Goal: Task Accomplishment & Management: Complete application form

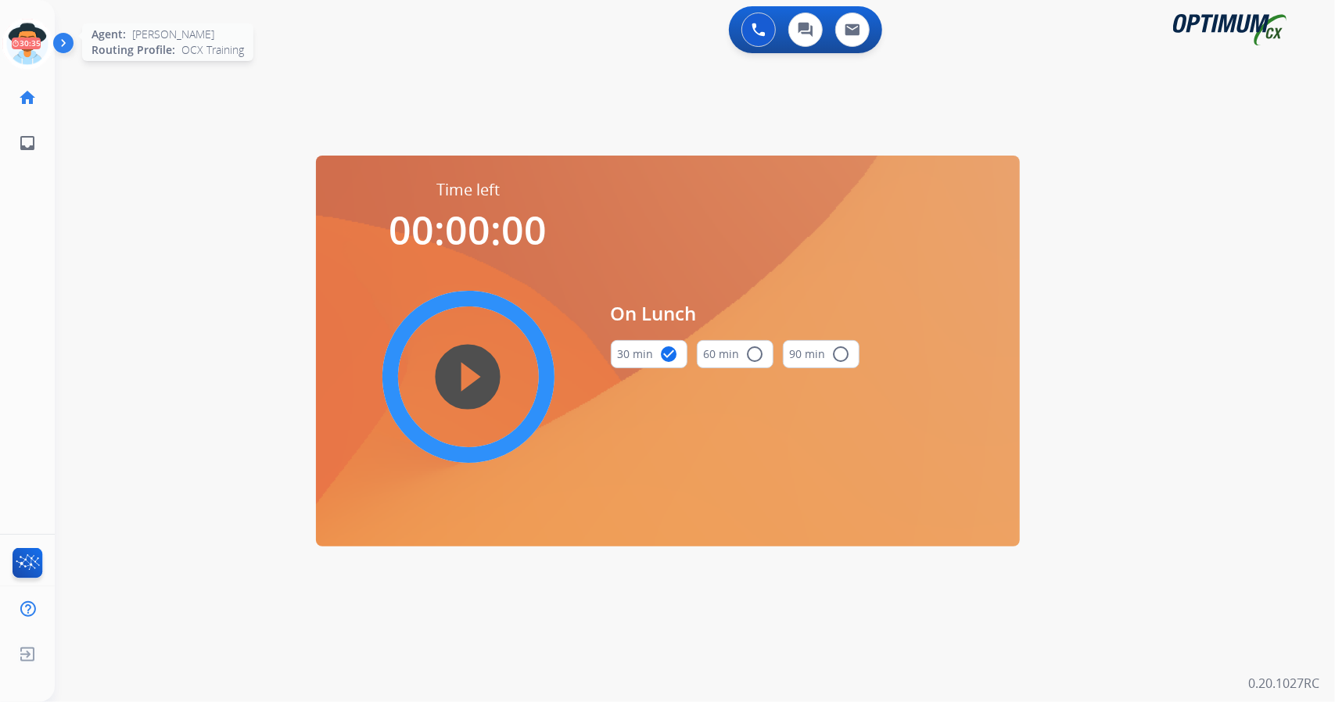
scroll to position [0, 4]
click at [9, 45] on icon at bounding box center [23, 44] width 51 height 51
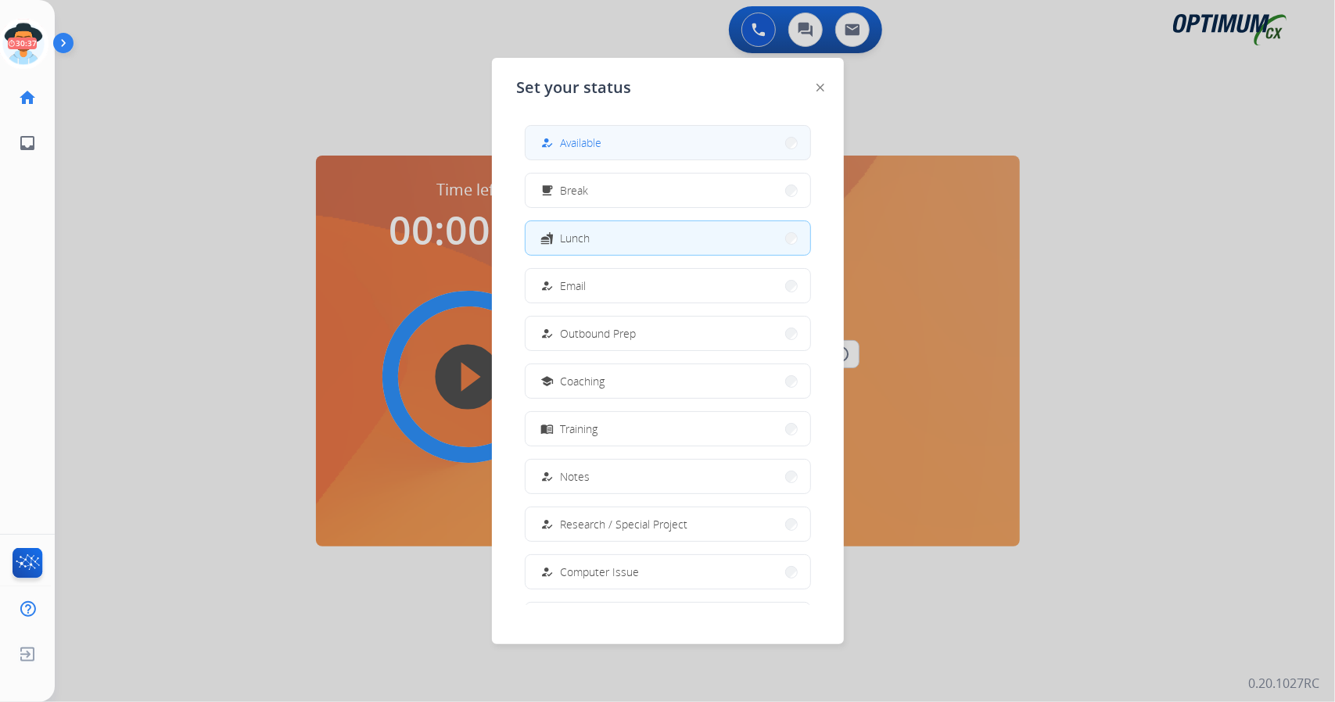
click at [656, 149] on button "how_to_reg Available" at bounding box center [668, 143] width 285 height 34
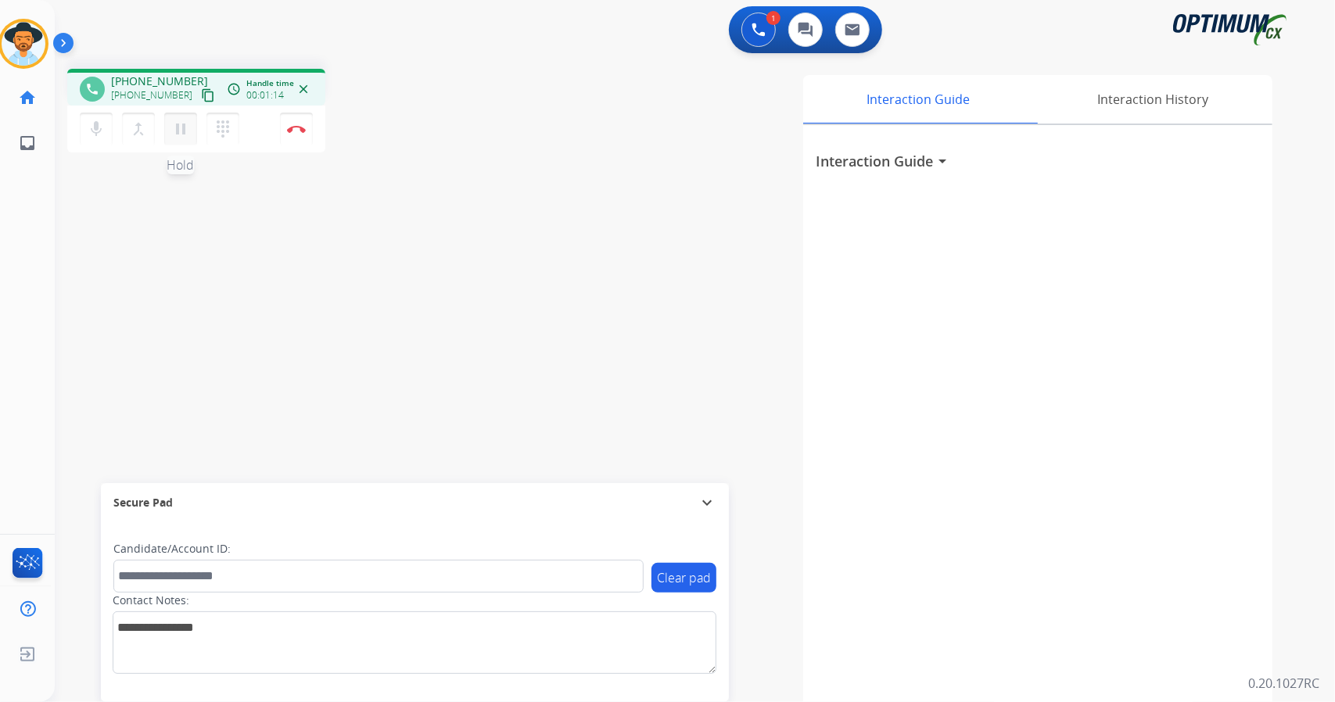
click at [185, 138] on button "pause Hold" at bounding box center [180, 129] width 33 height 33
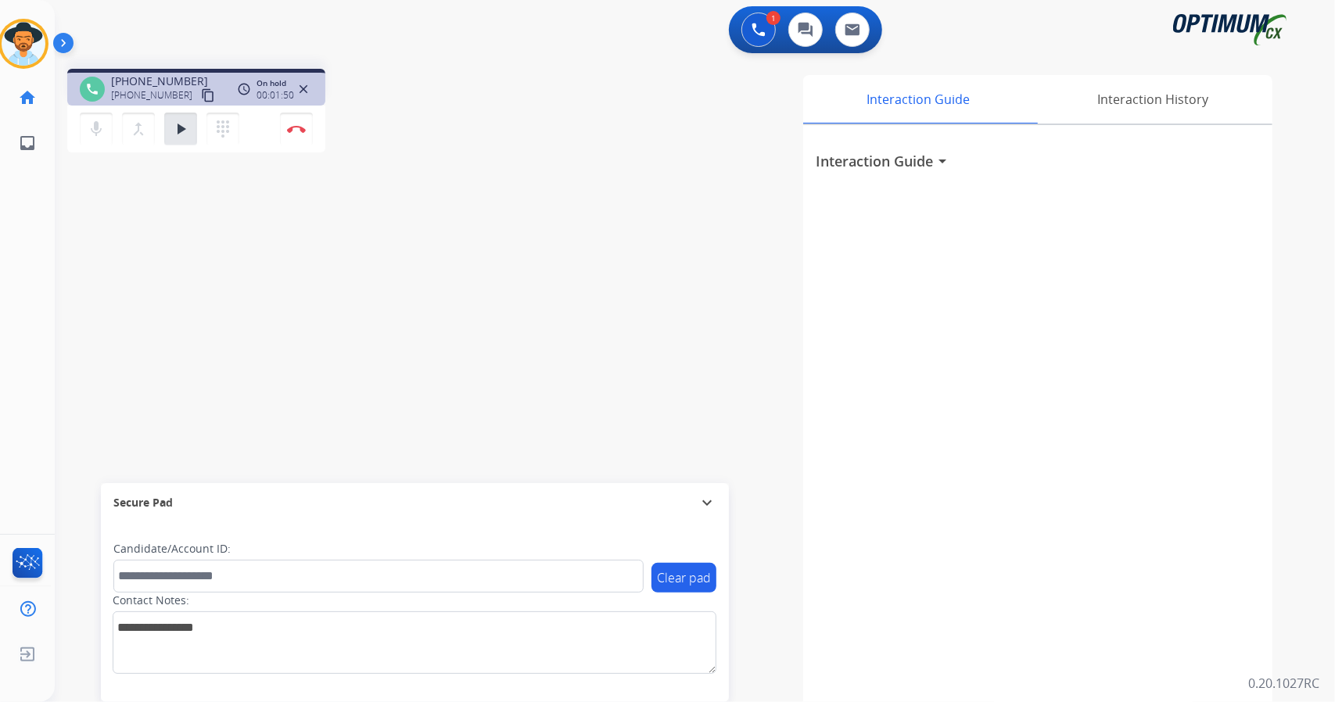
click at [447, 21] on div "1 Voice Interactions 0 Chat Interactions 0 Email Interactions" at bounding box center [686, 31] width 1224 height 50
click at [181, 129] on mat-icon "play_arrow" at bounding box center [180, 129] width 19 height 19
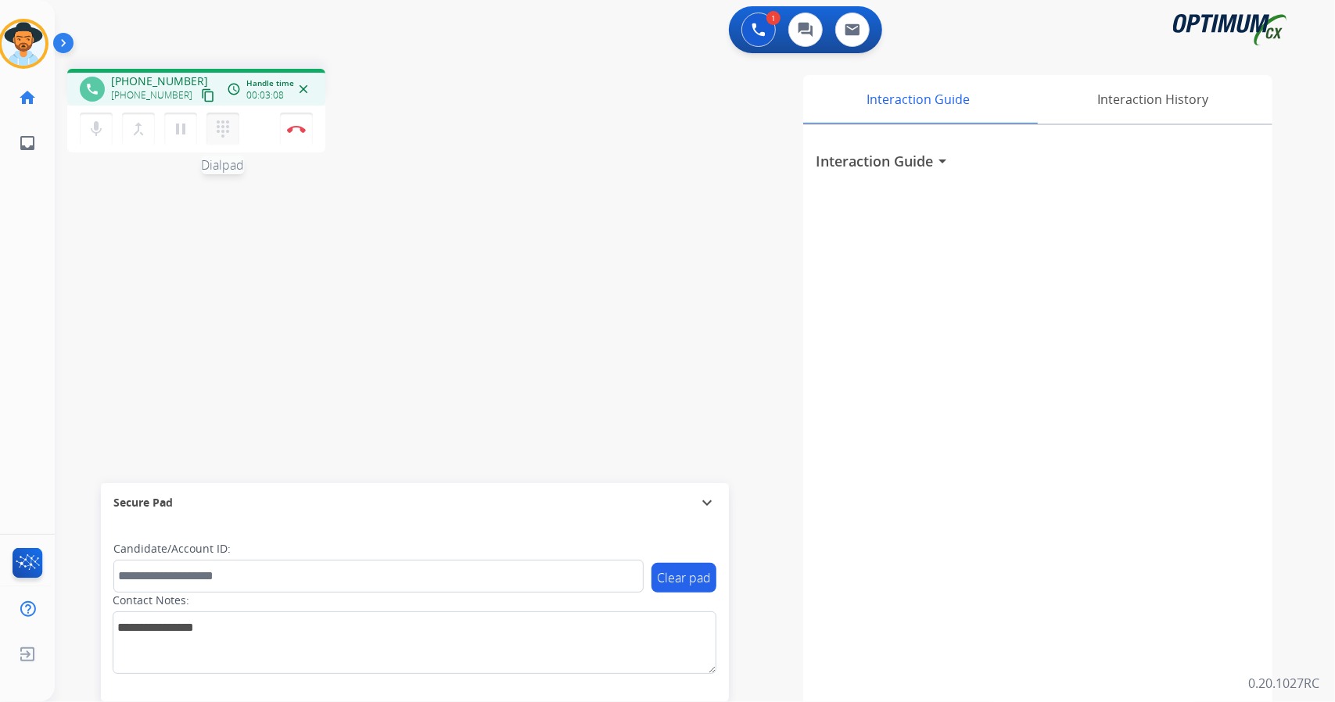
click at [214, 131] on mat-icon "dialpad" at bounding box center [222, 129] width 19 height 19
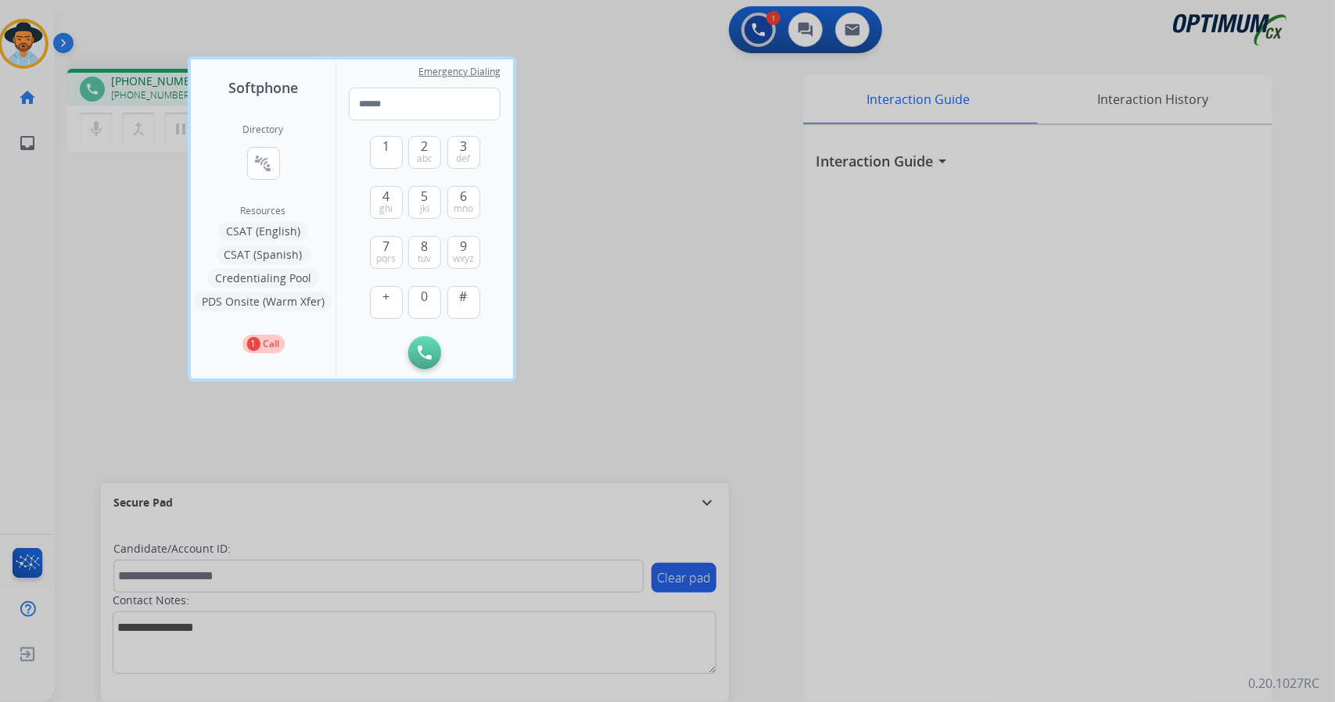
click at [283, 274] on button "Credentialing Pool" at bounding box center [263, 278] width 112 height 19
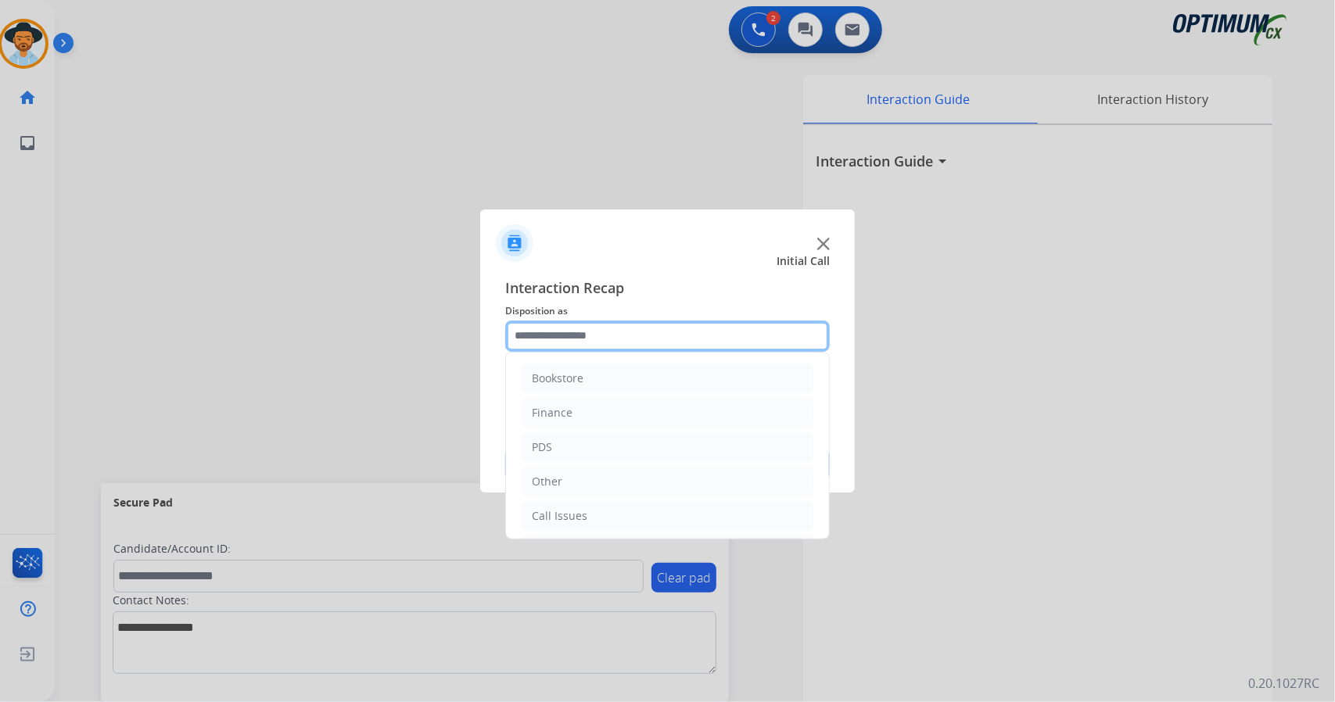
click at [540, 337] on input "text" at bounding box center [667, 336] width 325 height 31
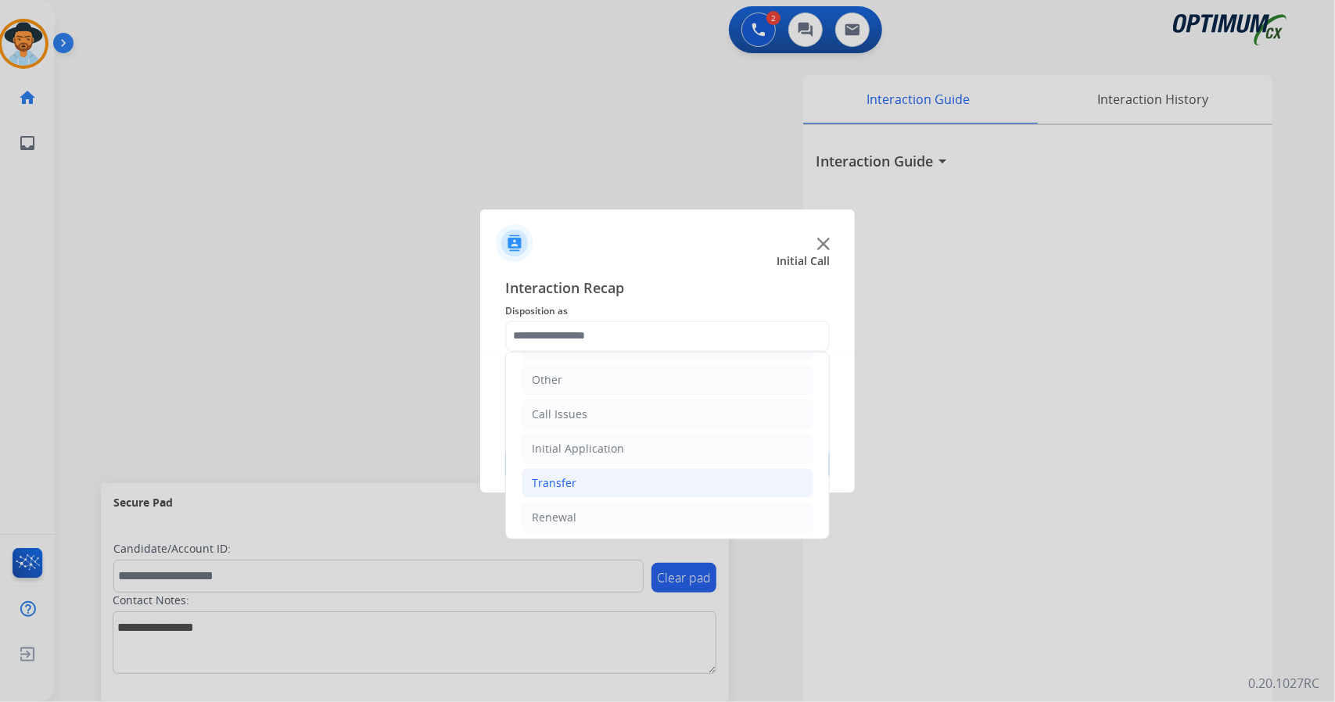
click at [626, 476] on li "Transfer" at bounding box center [668, 483] width 292 height 30
click at [626, 476] on div "Transferred for Credentialing" at bounding box center [640, 484] width 155 height 16
type input "**********"
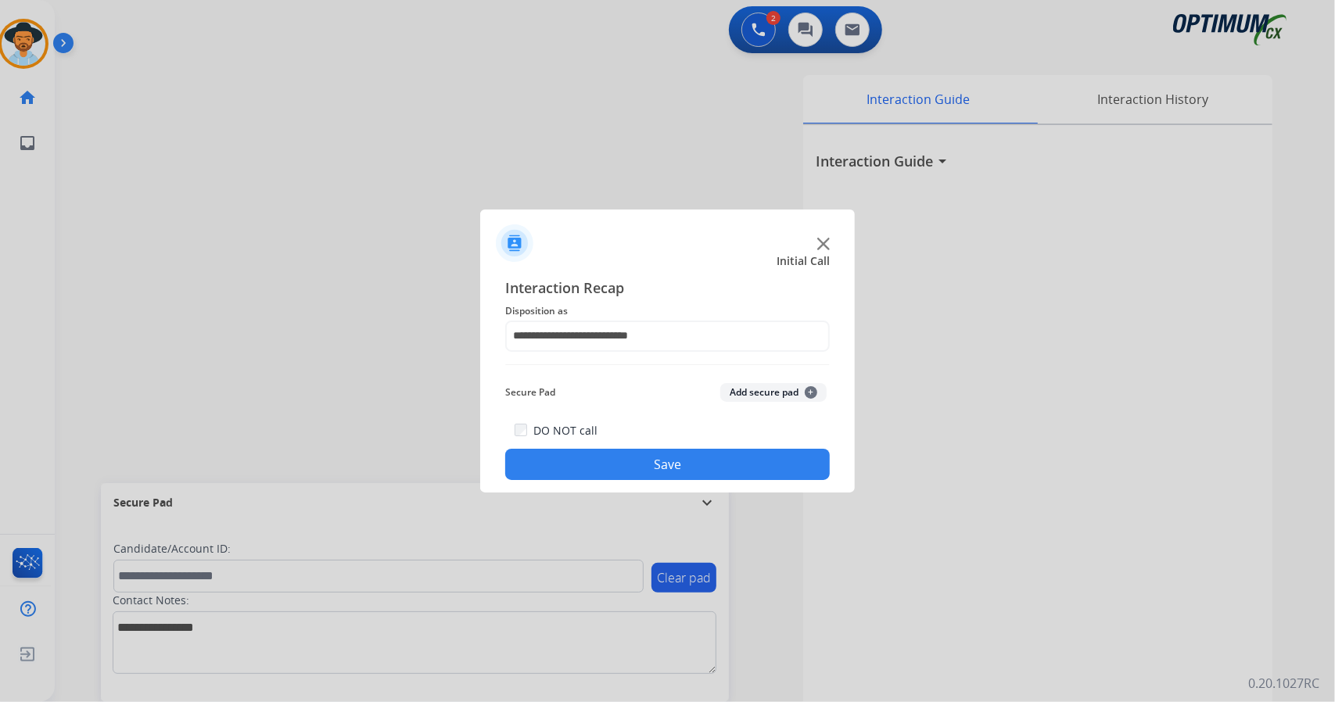
click at [612, 457] on button "Save" at bounding box center [667, 464] width 325 height 31
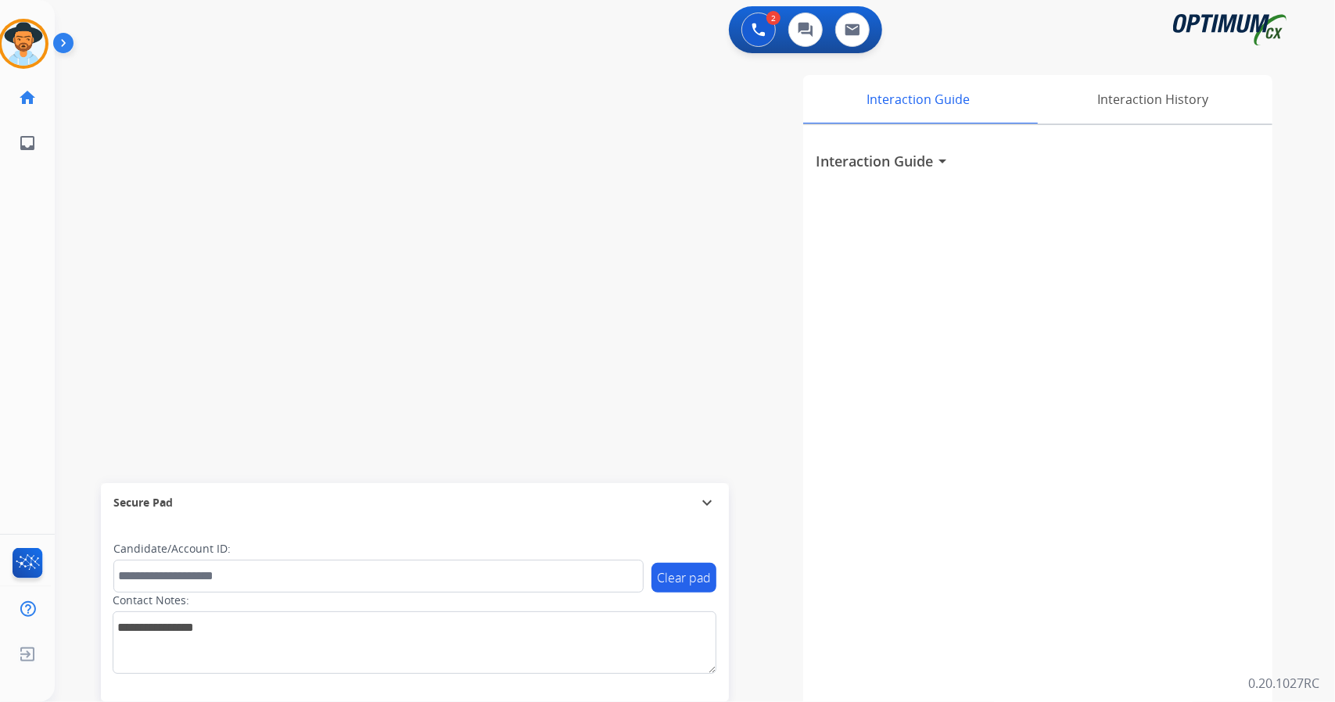
click at [374, 285] on div "swap_horiz Break voice bridge close_fullscreen Connect 3-Way Call merge_type Se…" at bounding box center [676, 382] width 1243 height 652
click at [302, 79] on div "swap_horiz Break voice bridge close_fullscreen Connect 3-Way Call merge_type Se…" at bounding box center [676, 382] width 1243 height 652
click at [364, 36] on div "0 Voice Interactions 0 Chat Interactions 0 Email Interactions" at bounding box center [686, 31] width 1224 height 50
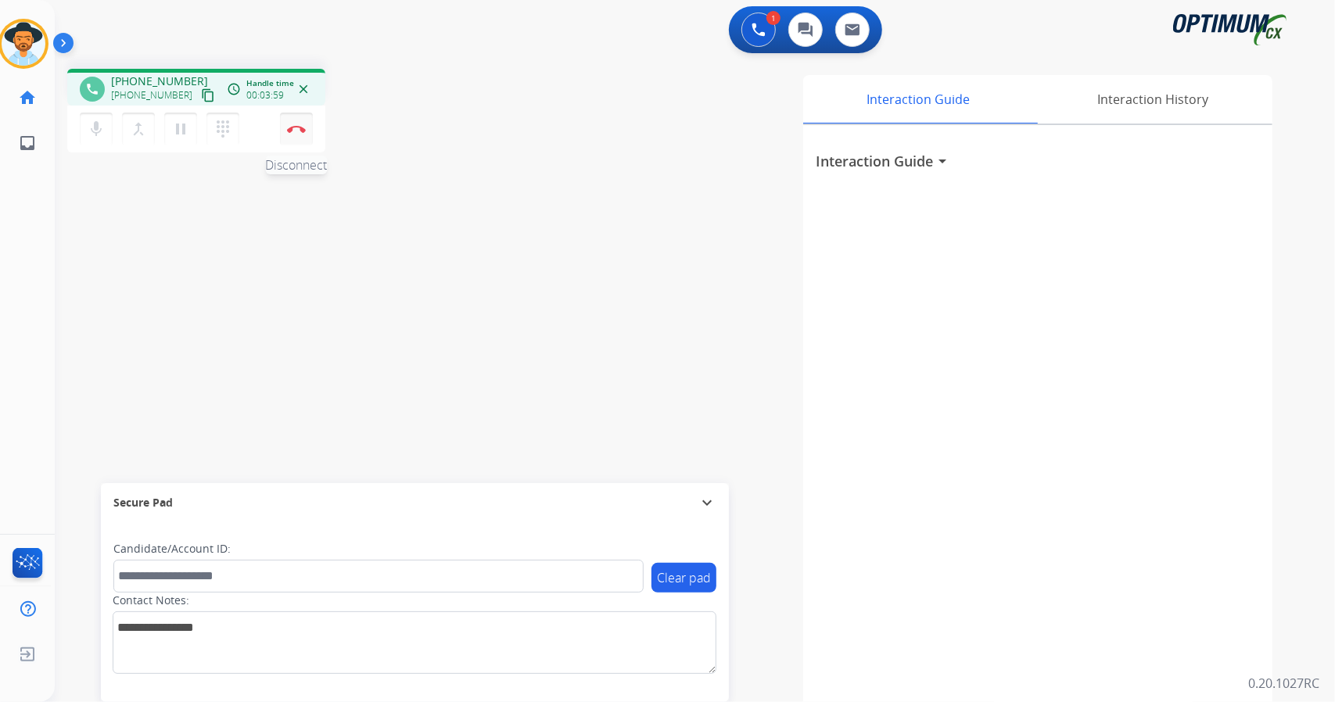
click at [289, 117] on button "Disconnect" at bounding box center [296, 129] width 33 height 33
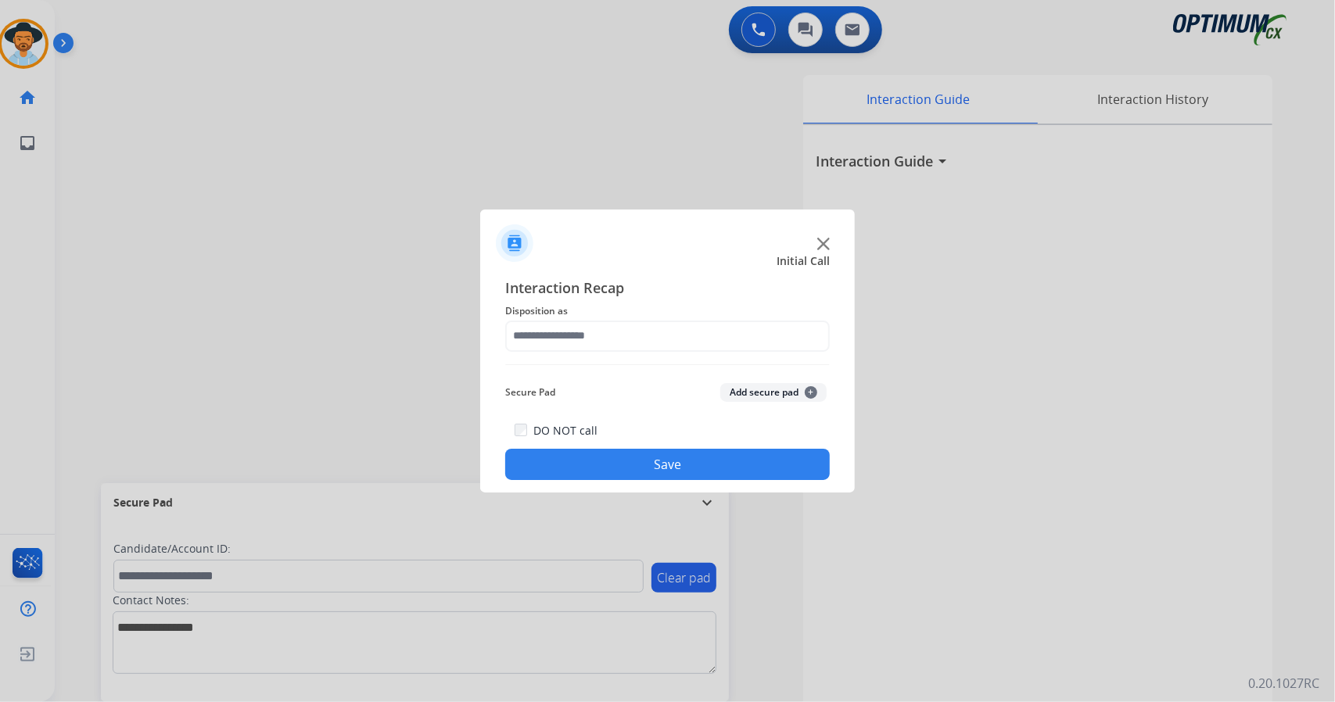
click at [601, 318] on span "Disposition as" at bounding box center [667, 311] width 325 height 19
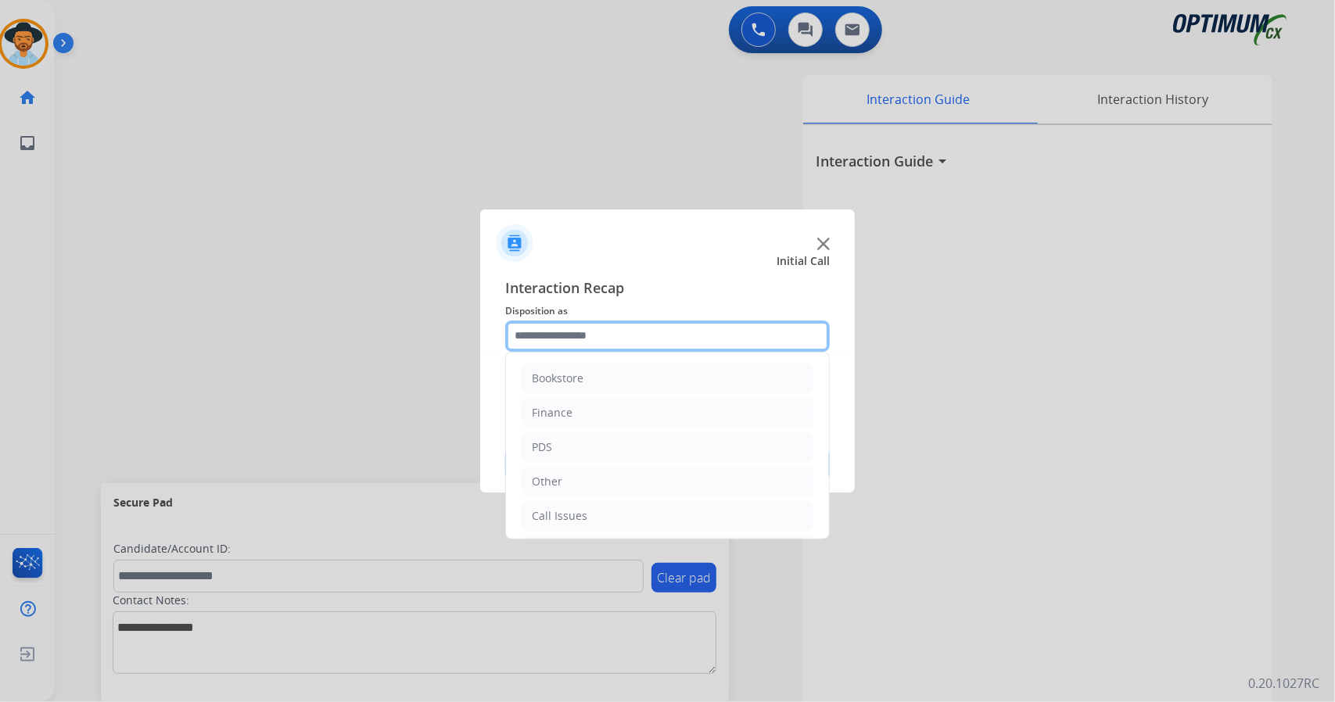
click at [601, 337] on input "text" at bounding box center [667, 336] width 325 height 31
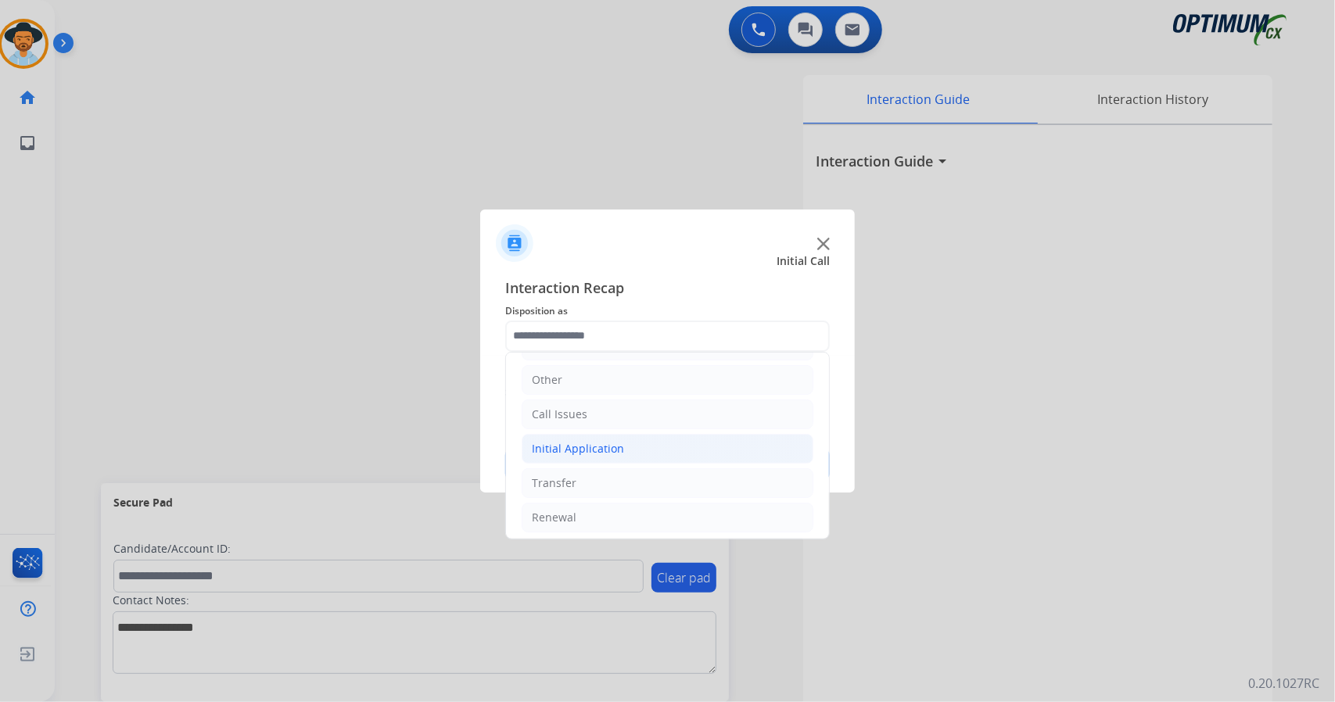
click at [644, 454] on li "Initial Application" at bounding box center [668, 449] width 292 height 30
click at [648, 475] on div "Credential Resend (Initial application)" at bounding box center [662, 483] width 198 height 16
type input "**********"
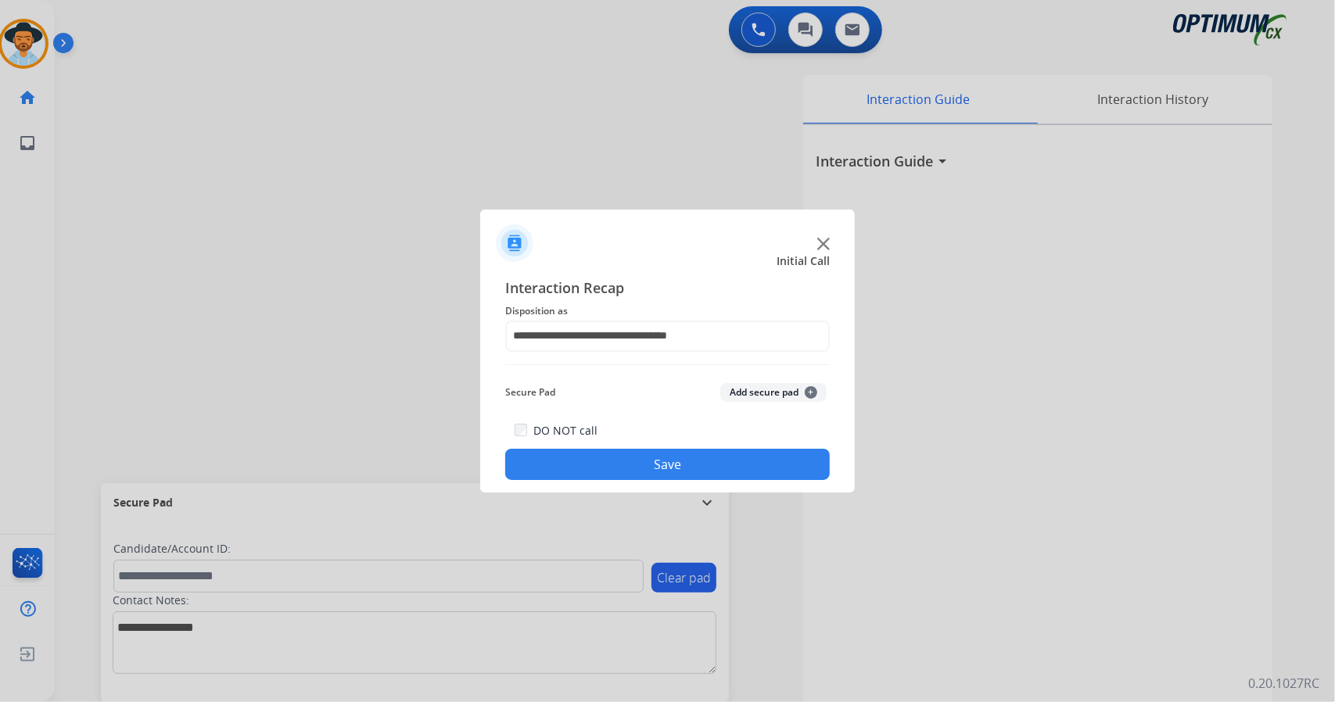
click at [647, 463] on button "Save" at bounding box center [667, 464] width 325 height 31
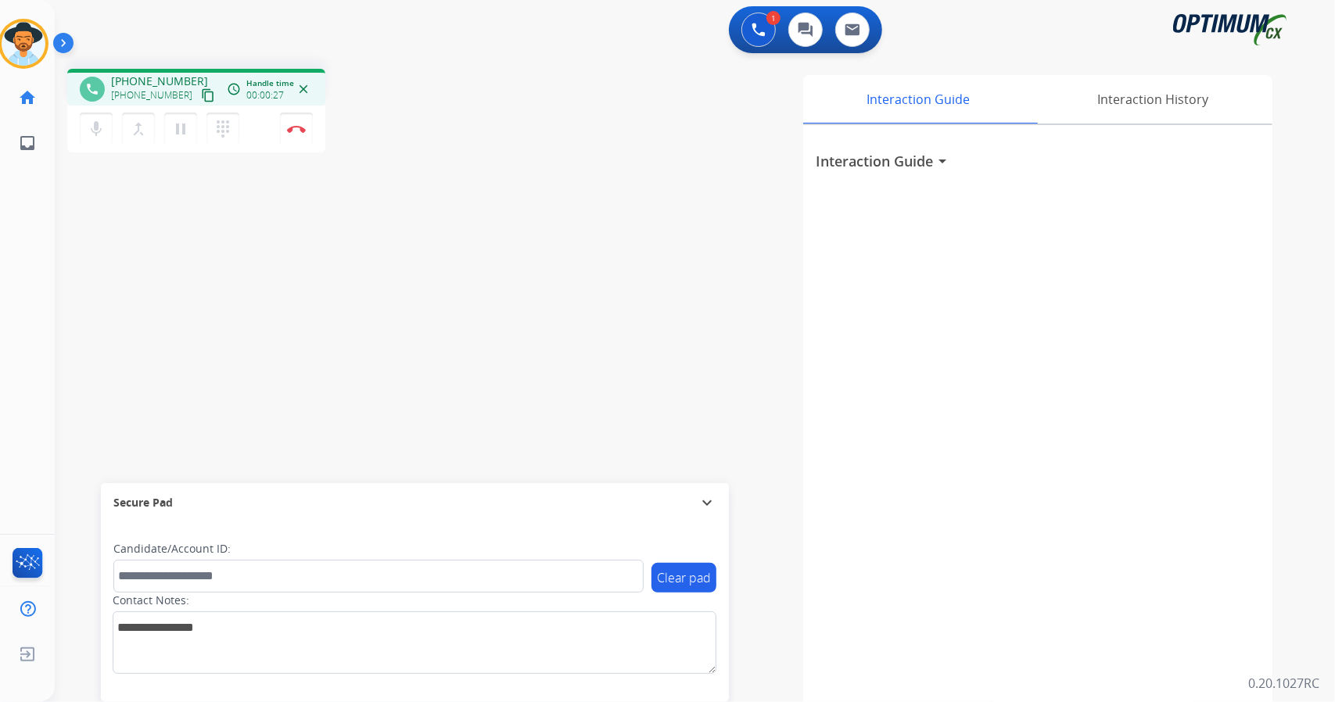
click at [465, 11] on div "1 Voice Interactions 0 Chat Interactions 0 Email Interactions" at bounding box center [686, 31] width 1224 height 50
click at [302, 136] on button "Disconnect" at bounding box center [296, 129] width 33 height 33
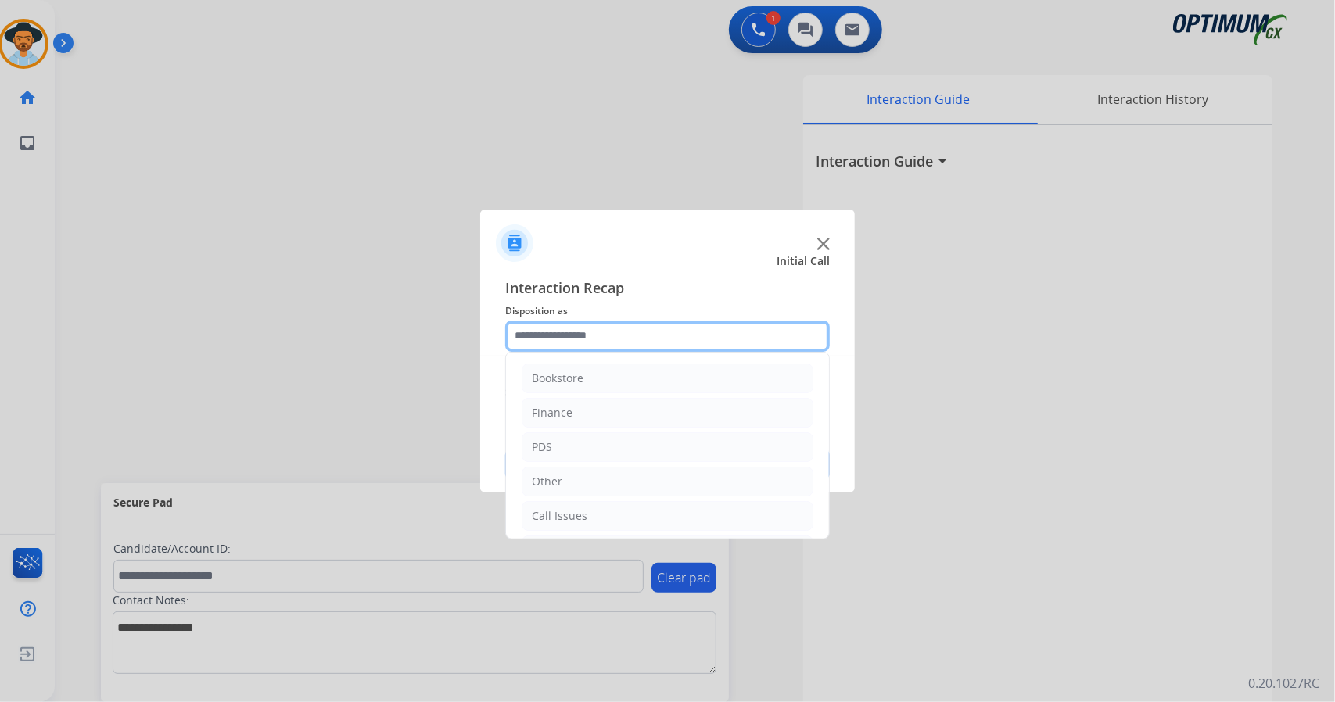
click at [678, 343] on input "text" at bounding box center [667, 336] width 325 height 31
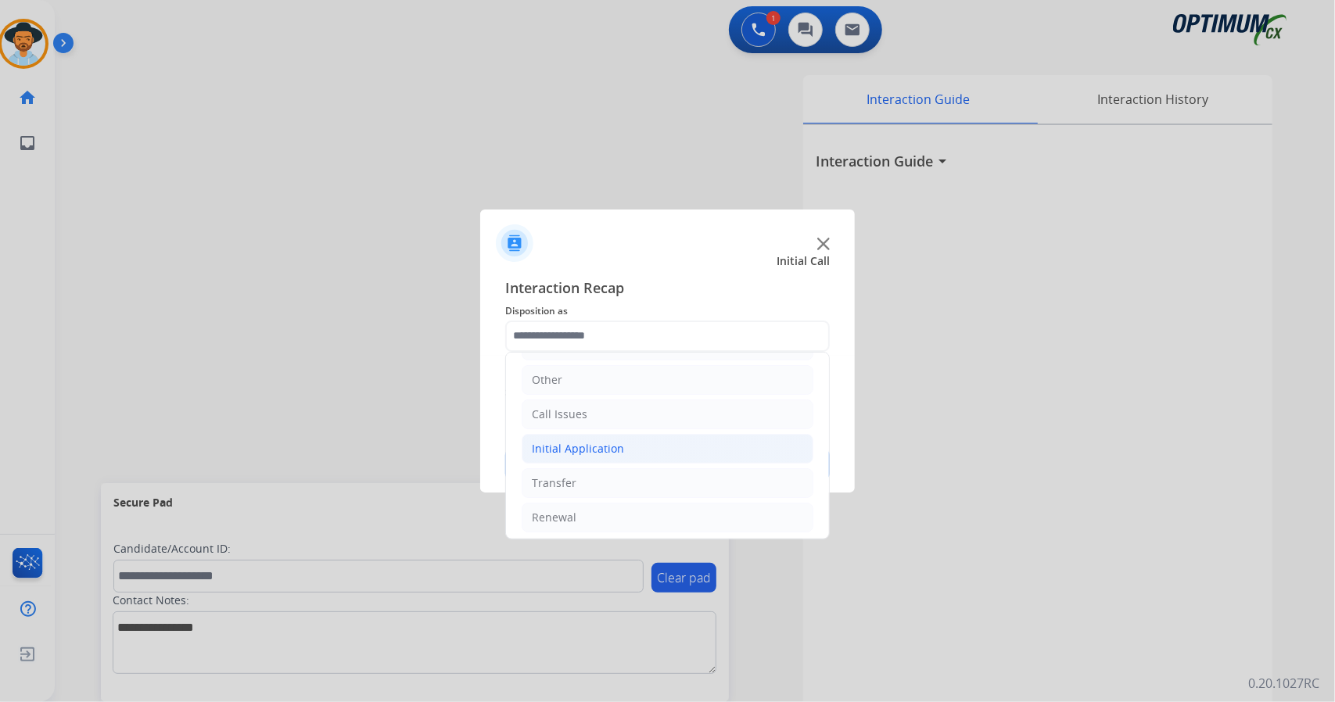
click at [669, 437] on li "Initial Application" at bounding box center [668, 449] width 292 height 30
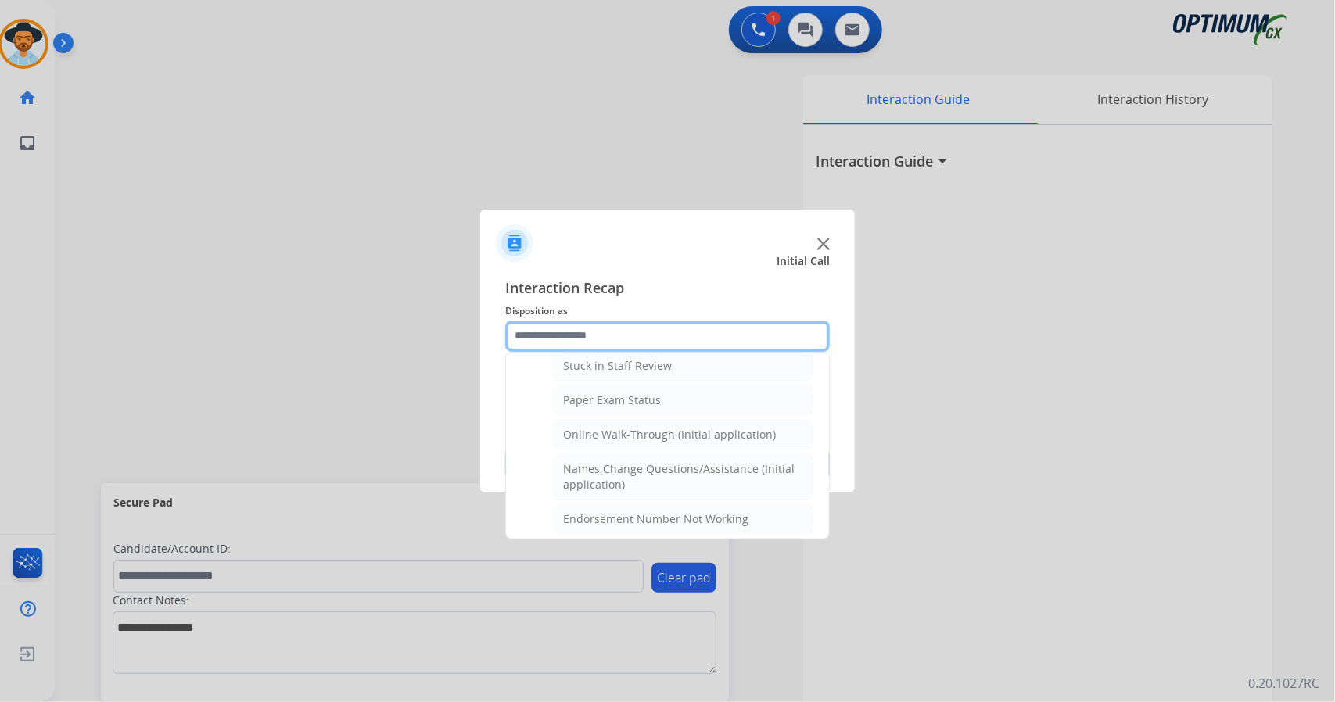
scroll to position [269, 0]
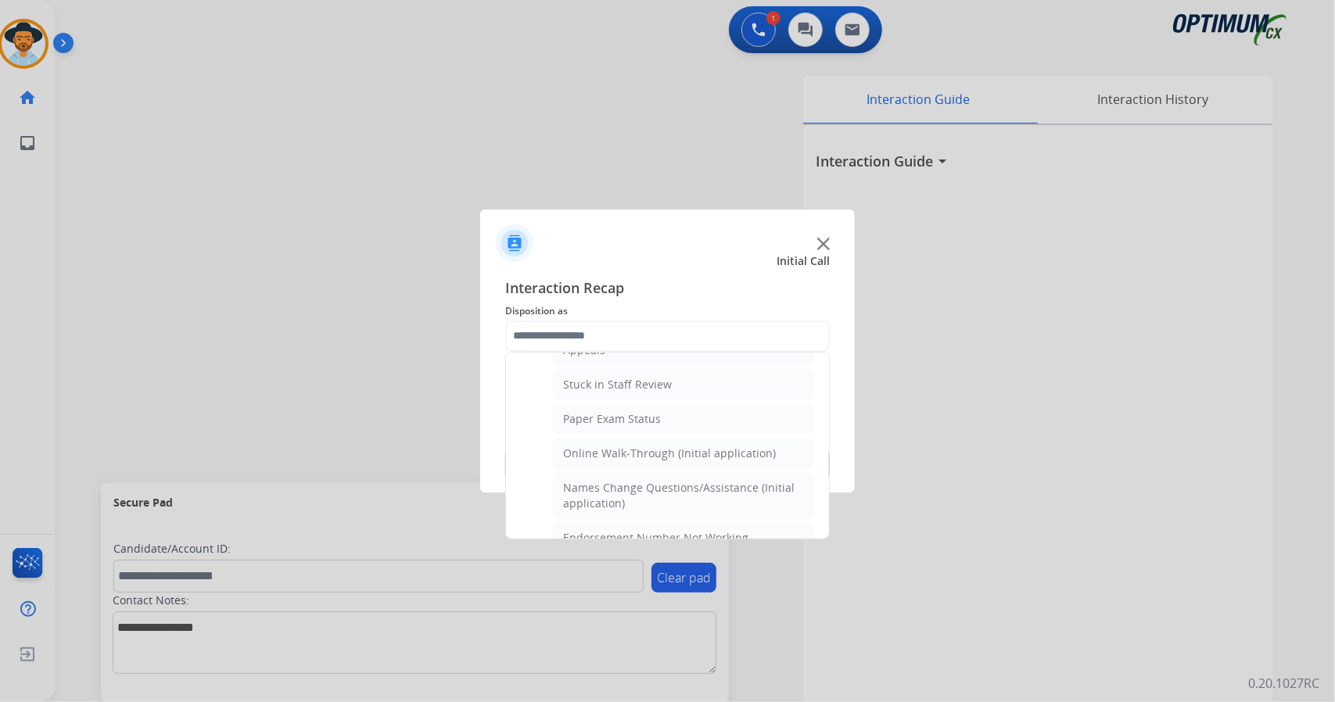
click at [669, 439] on li "Online Walk-Through (Initial application)" at bounding box center [683, 454] width 260 height 30
type input "**********"
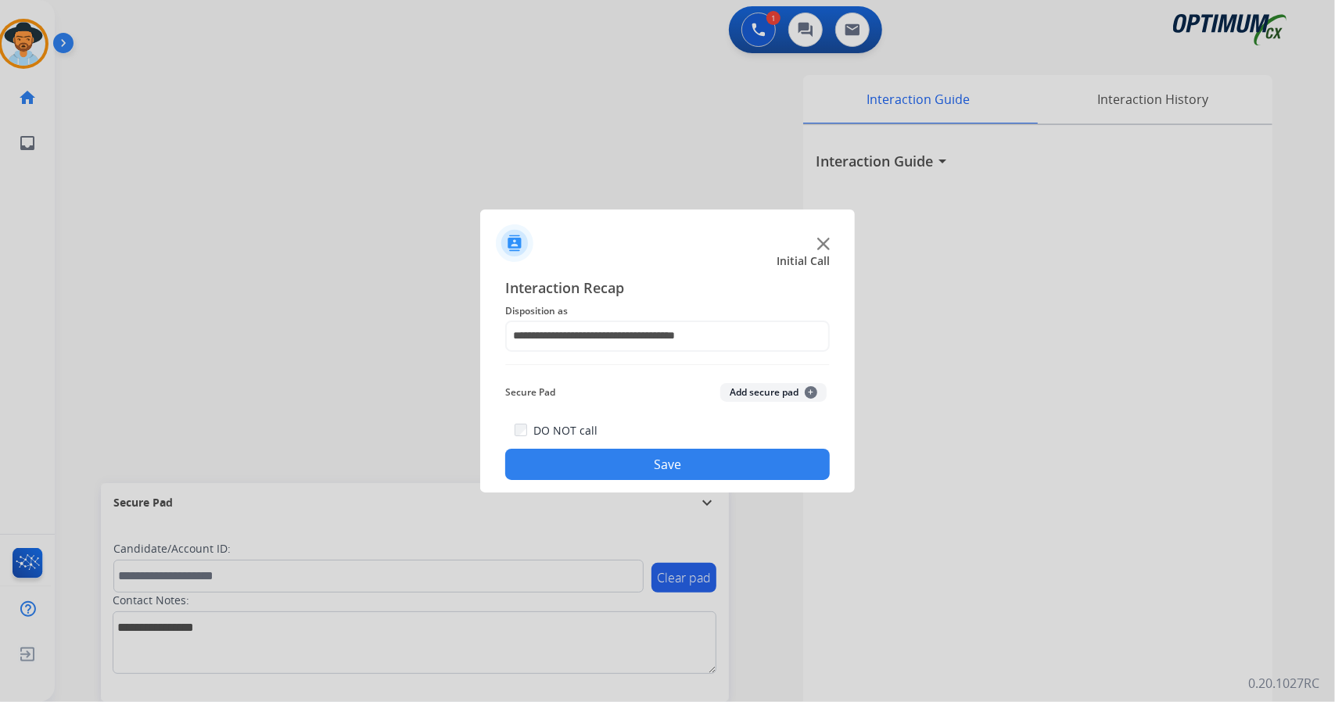
click at [667, 450] on button "Save" at bounding box center [667, 464] width 325 height 31
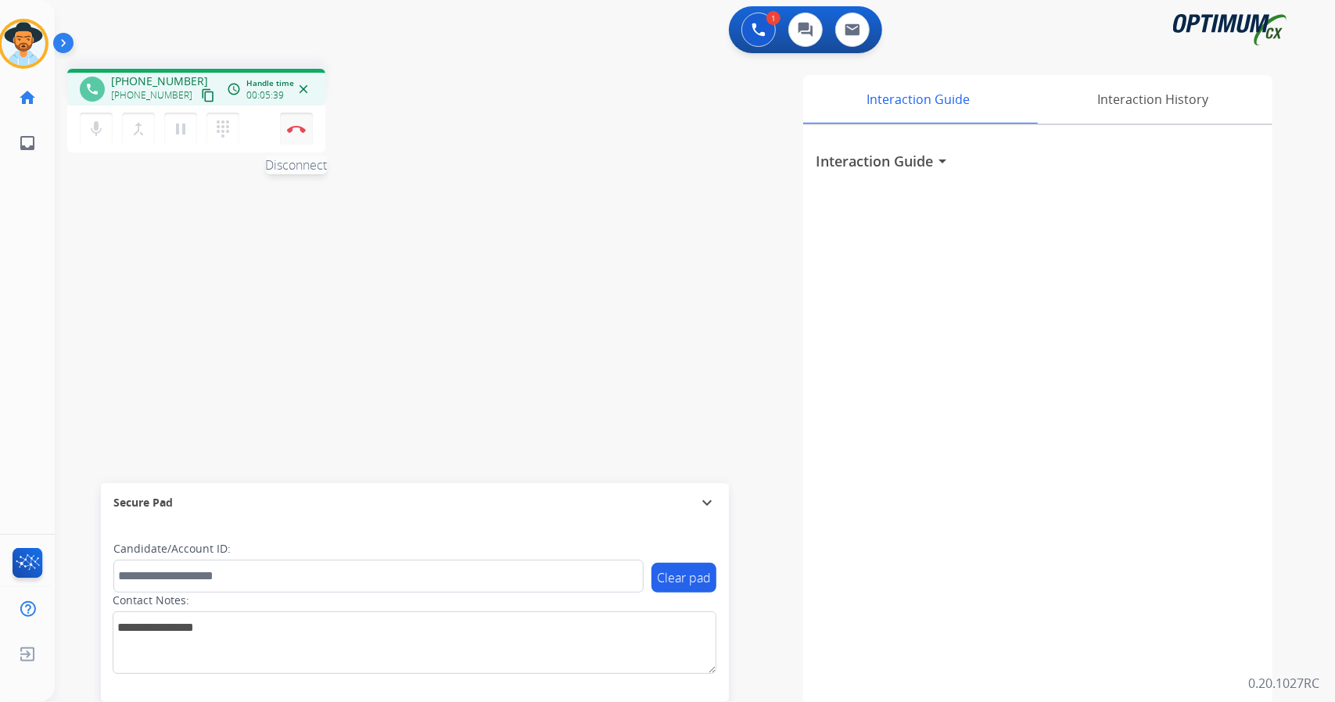
click at [296, 142] on button "Disconnect" at bounding box center [296, 129] width 33 height 33
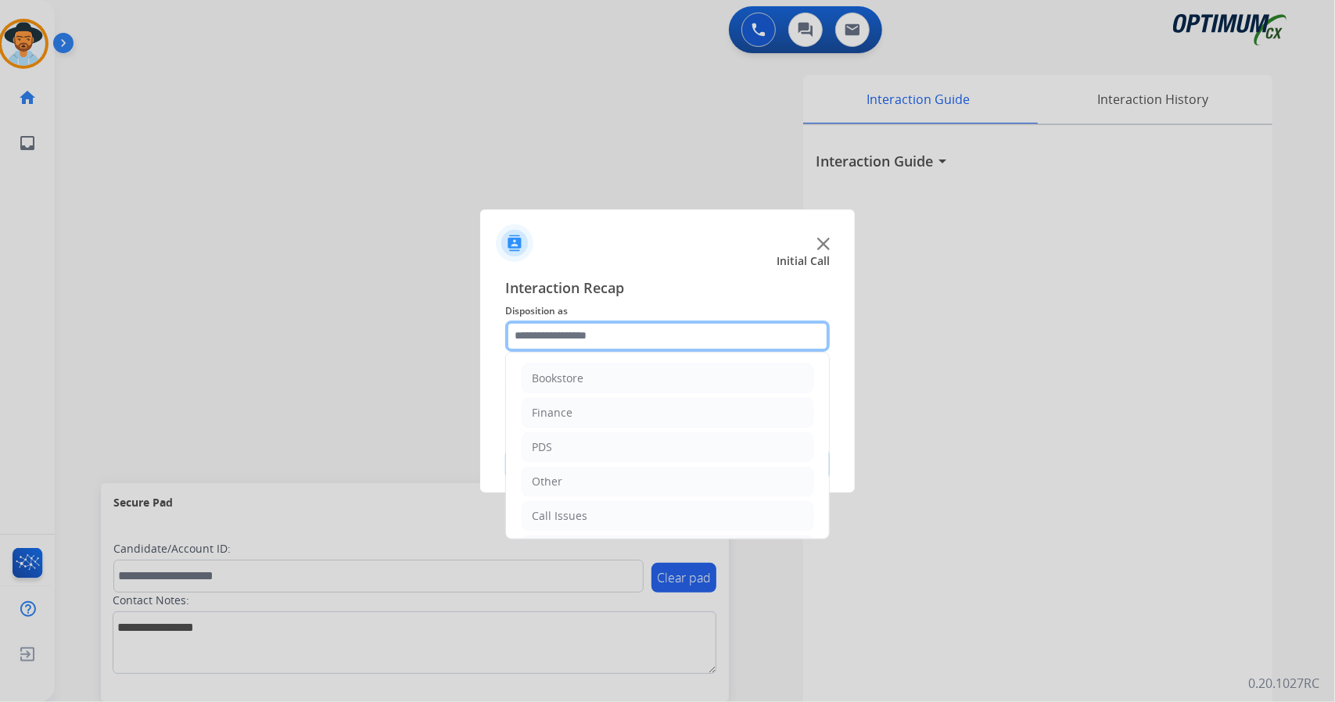
click at [673, 321] on input "text" at bounding box center [667, 336] width 325 height 31
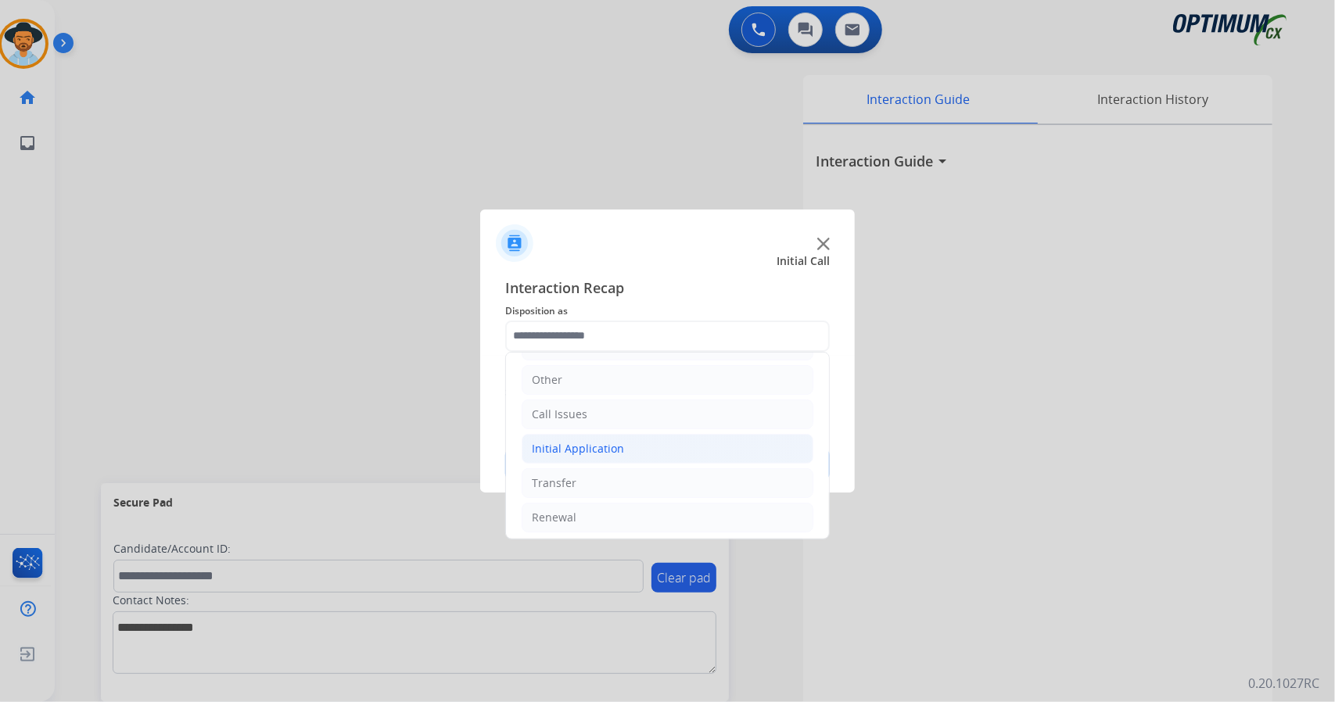
click at [704, 451] on li "Initial Application" at bounding box center [668, 449] width 292 height 30
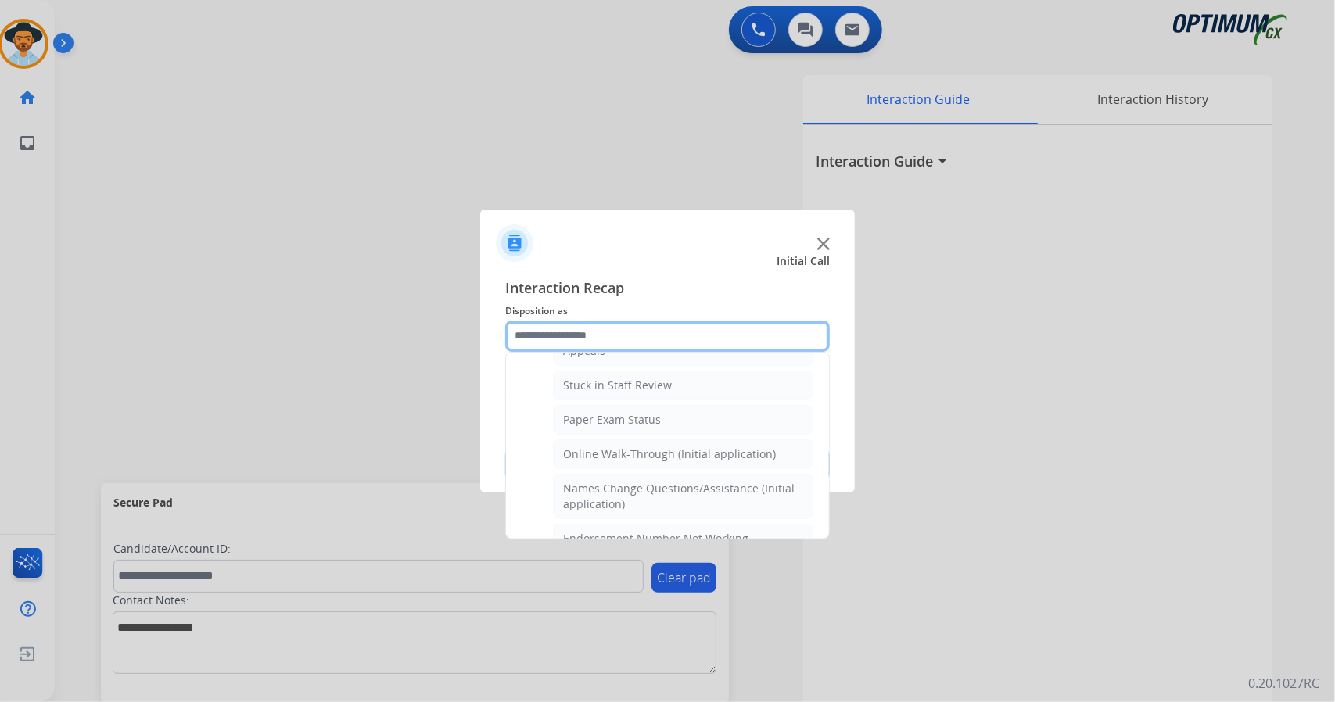
scroll to position [271, 0]
click at [704, 451] on div "Online Walk-Through (Initial application)" at bounding box center [669, 451] width 213 height 16
type input "**********"
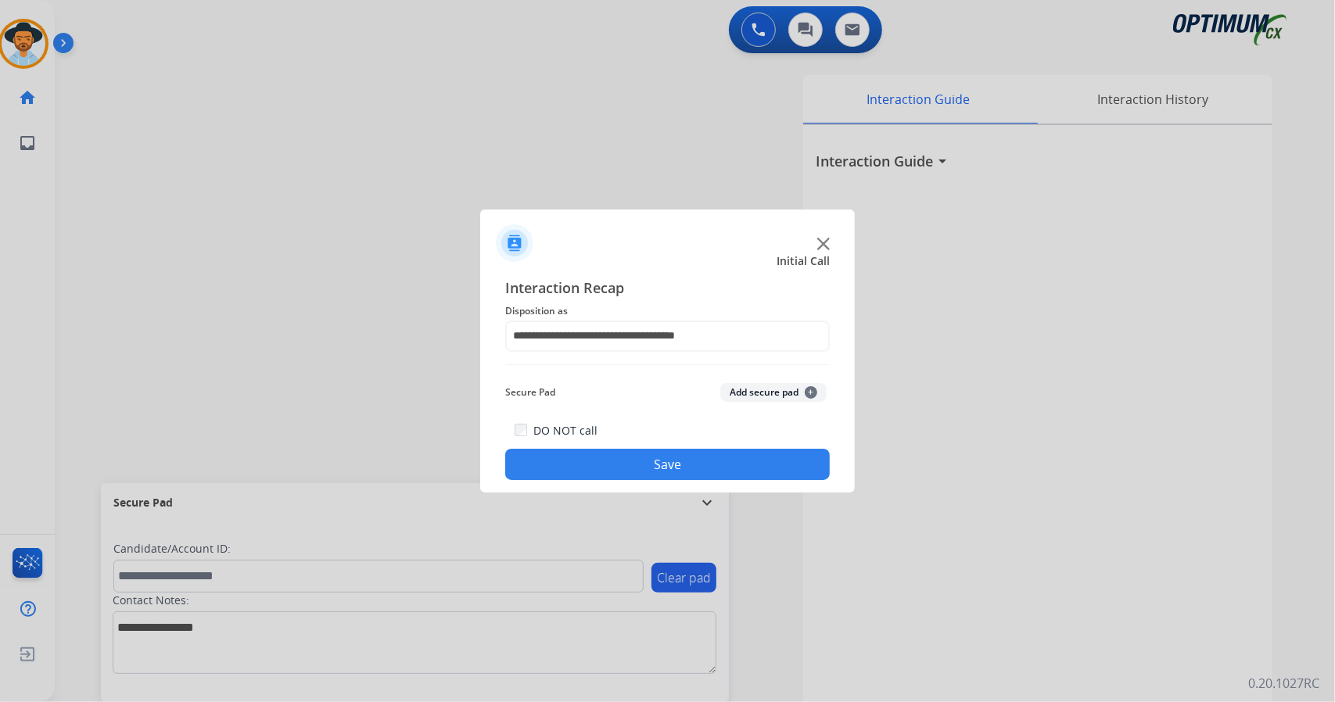
click at [707, 468] on button "Save" at bounding box center [667, 464] width 325 height 31
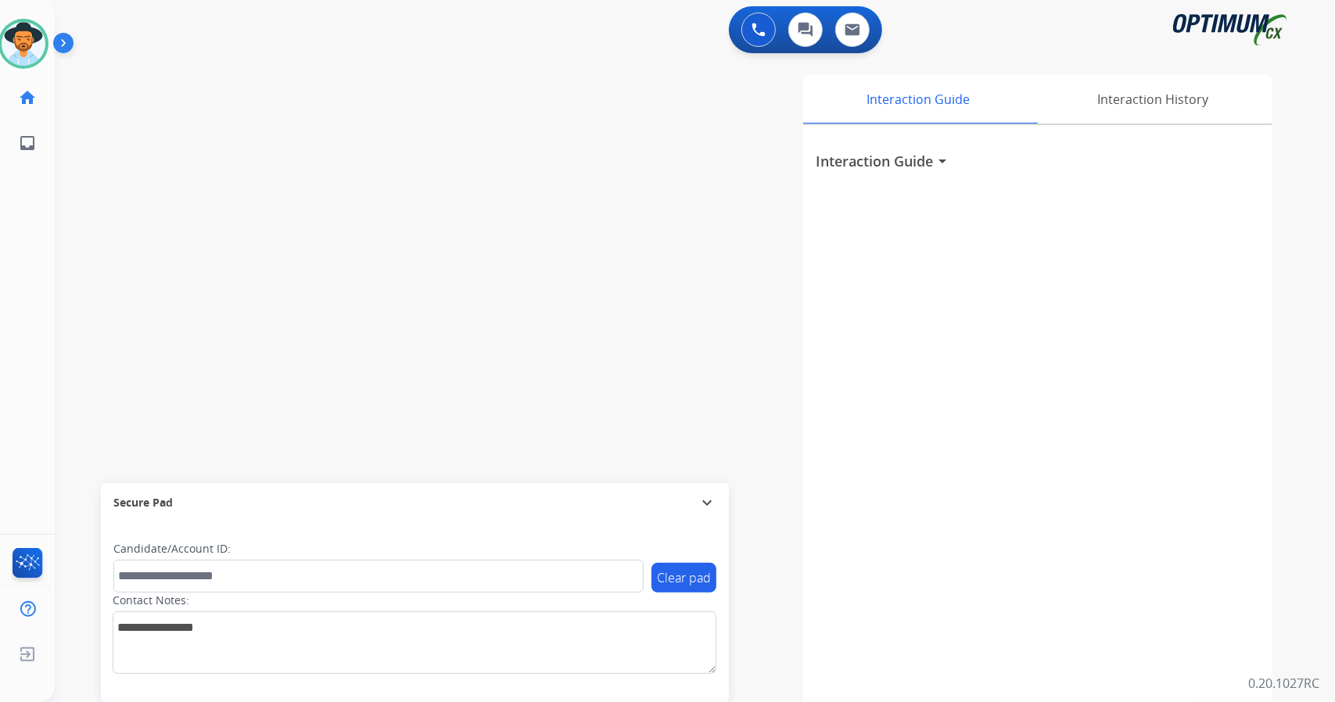
click at [1301, 215] on div "0 Voice Interactions 0 Chat Interactions 0 Email Interactions swap_horiz Break …" at bounding box center [695, 351] width 1280 height 702
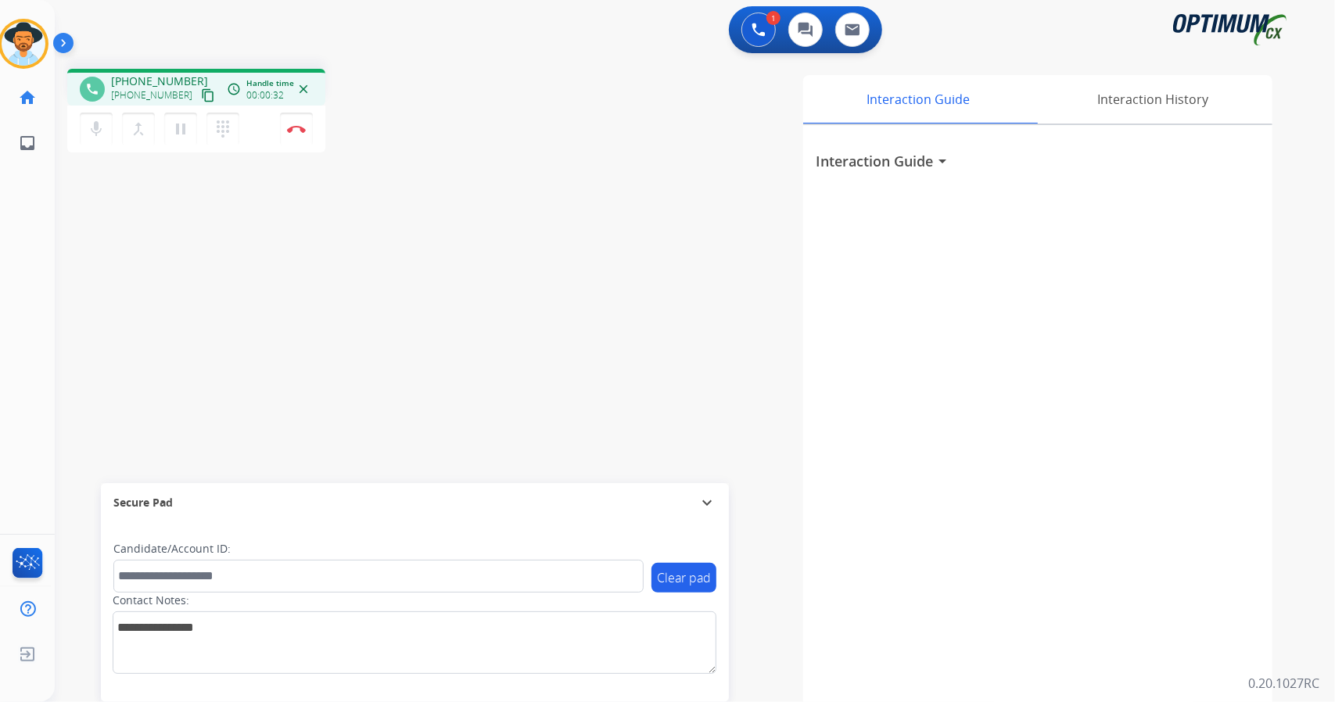
click at [425, 47] on div "1 Voice Interactions 0 Chat Interactions 0 Email Interactions" at bounding box center [686, 31] width 1224 height 50
click at [297, 126] on img at bounding box center [296, 129] width 19 height 8
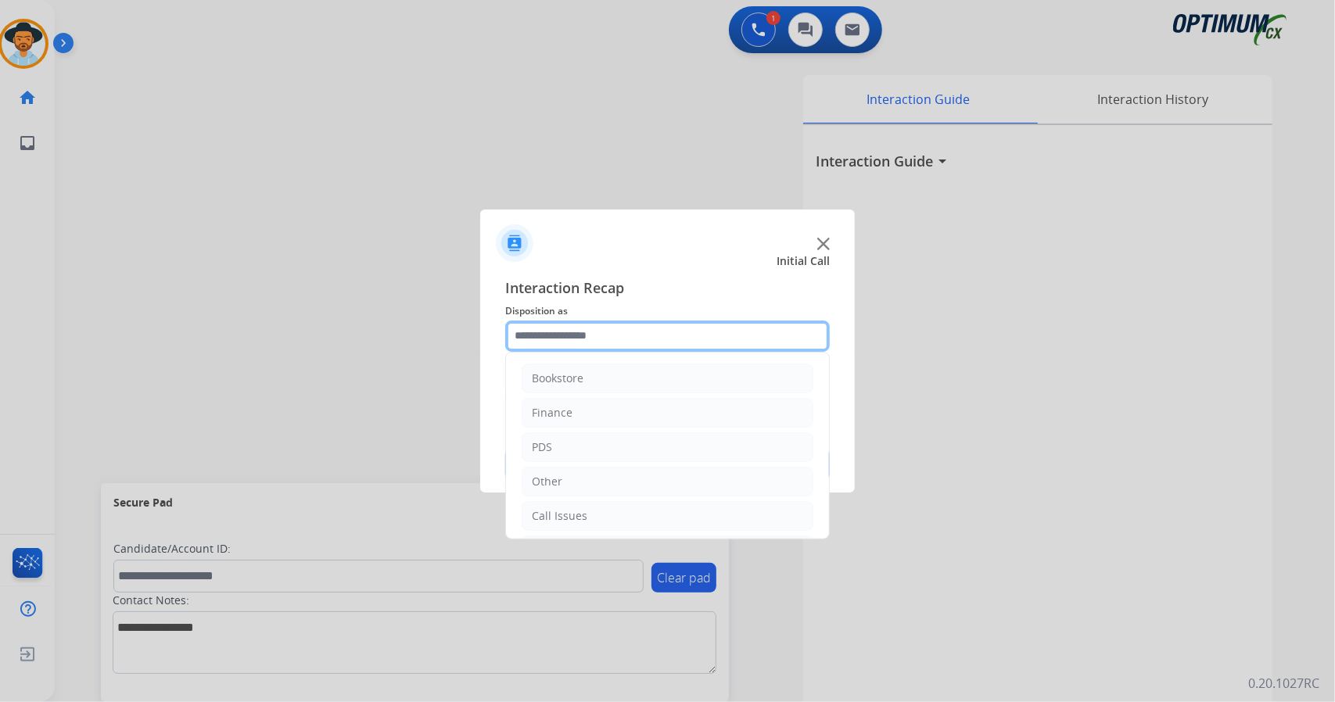
click at [608, 328] on input "text" at bounding box center [667, 336] width 325 height 31
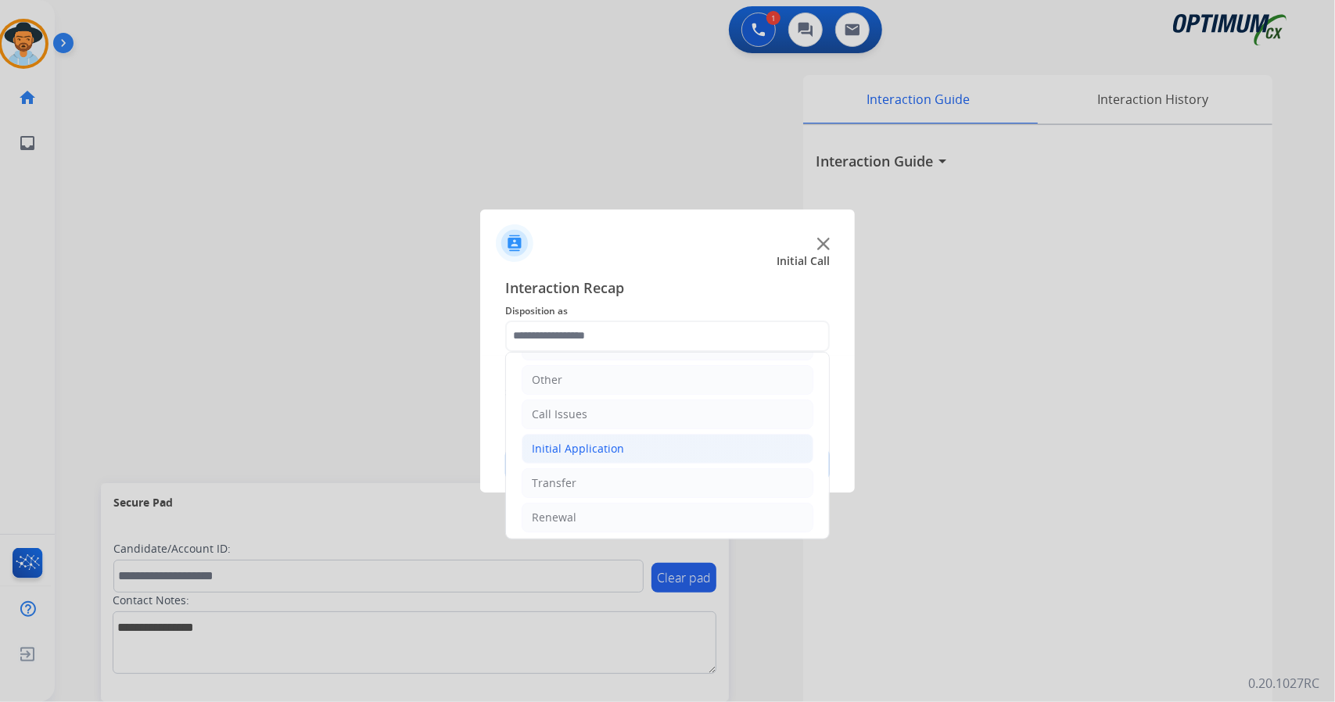
click at [602, 436] on li "Initial Application" at bounding box center [668, 449] width 292 height 30
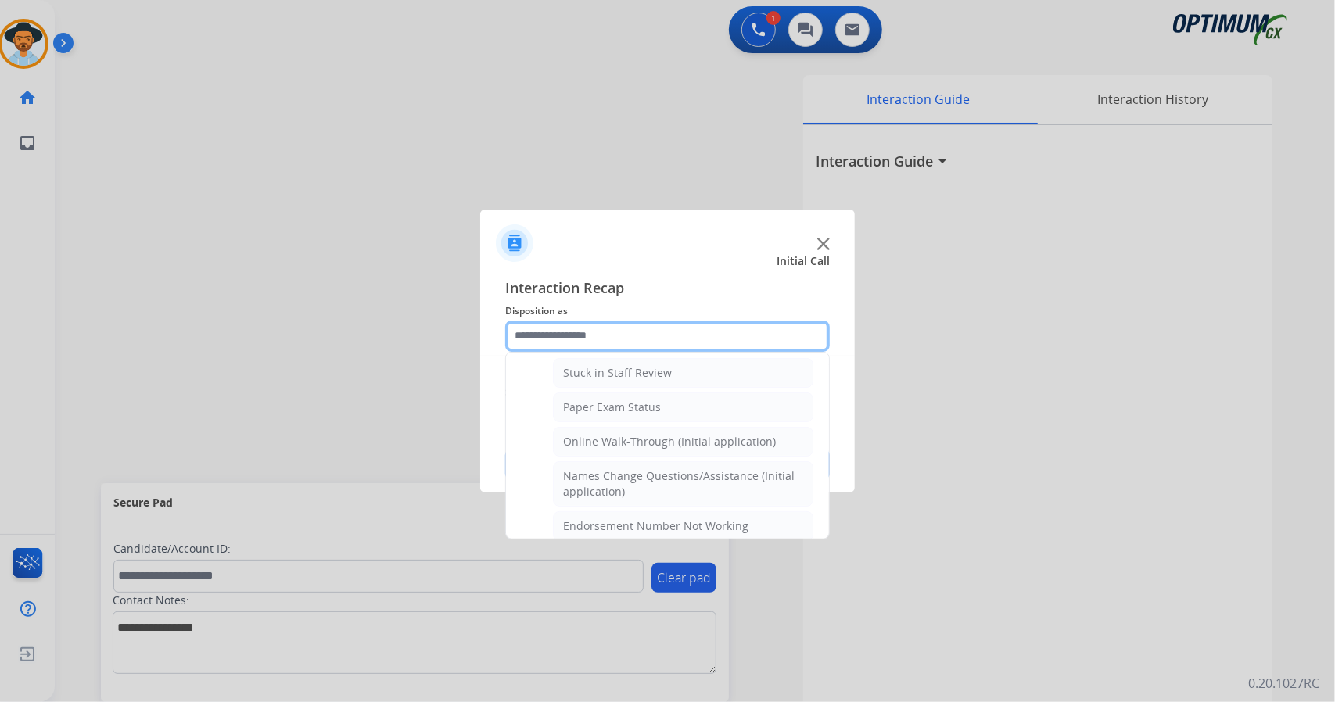
scroll to position [282, 0]
click at [602, 436] on div "Online Walk-Through (Initial application)" at bounding box center [669, 441] width 213 height 16
type input "**********"
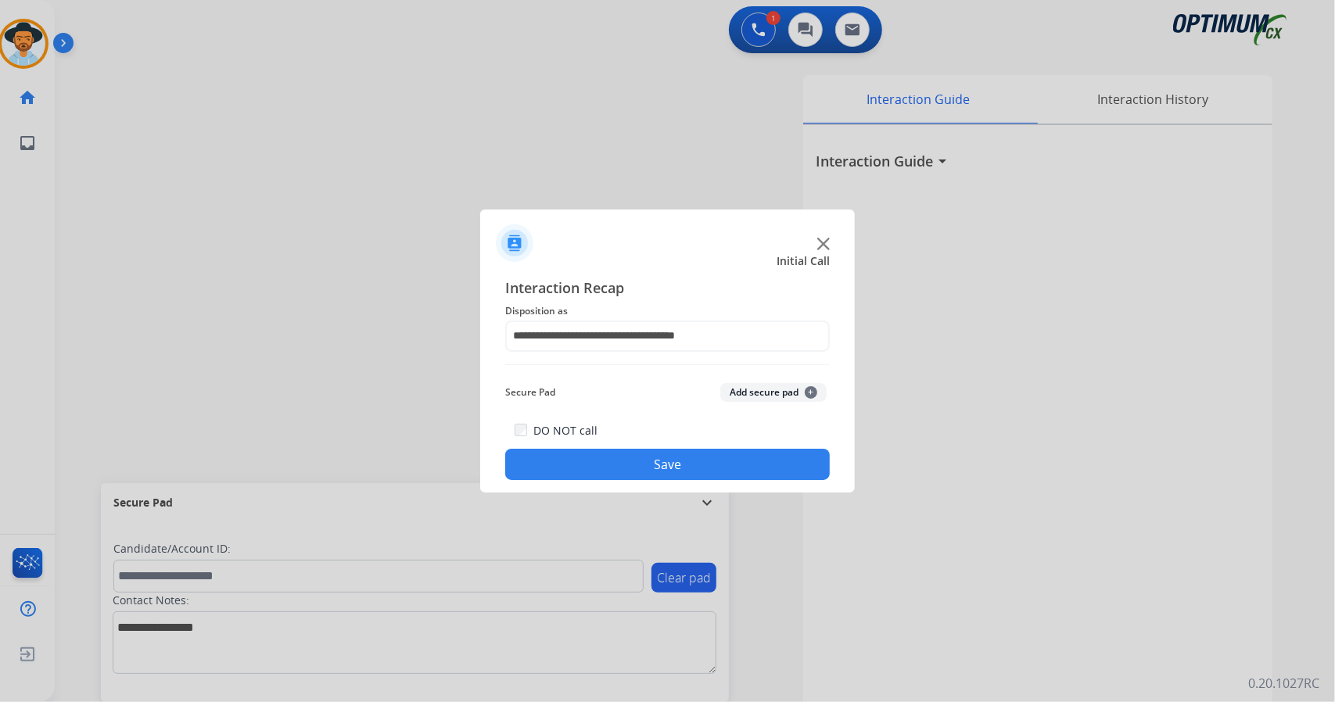
click at [602, 474] on button "Save" at bounding box center [667, 464] width 325 height 31
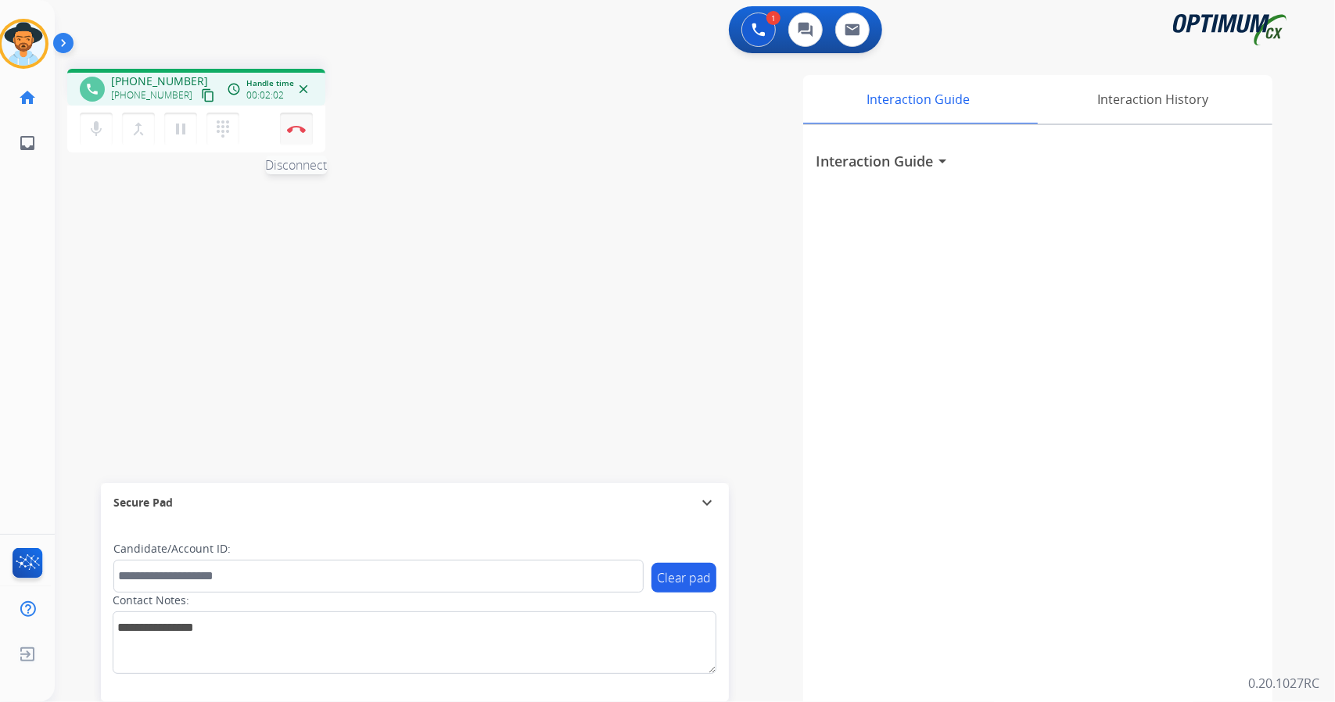
click at [296, 132] on button "Disconnect" at bounding box center [296, 129] width 33 height 33
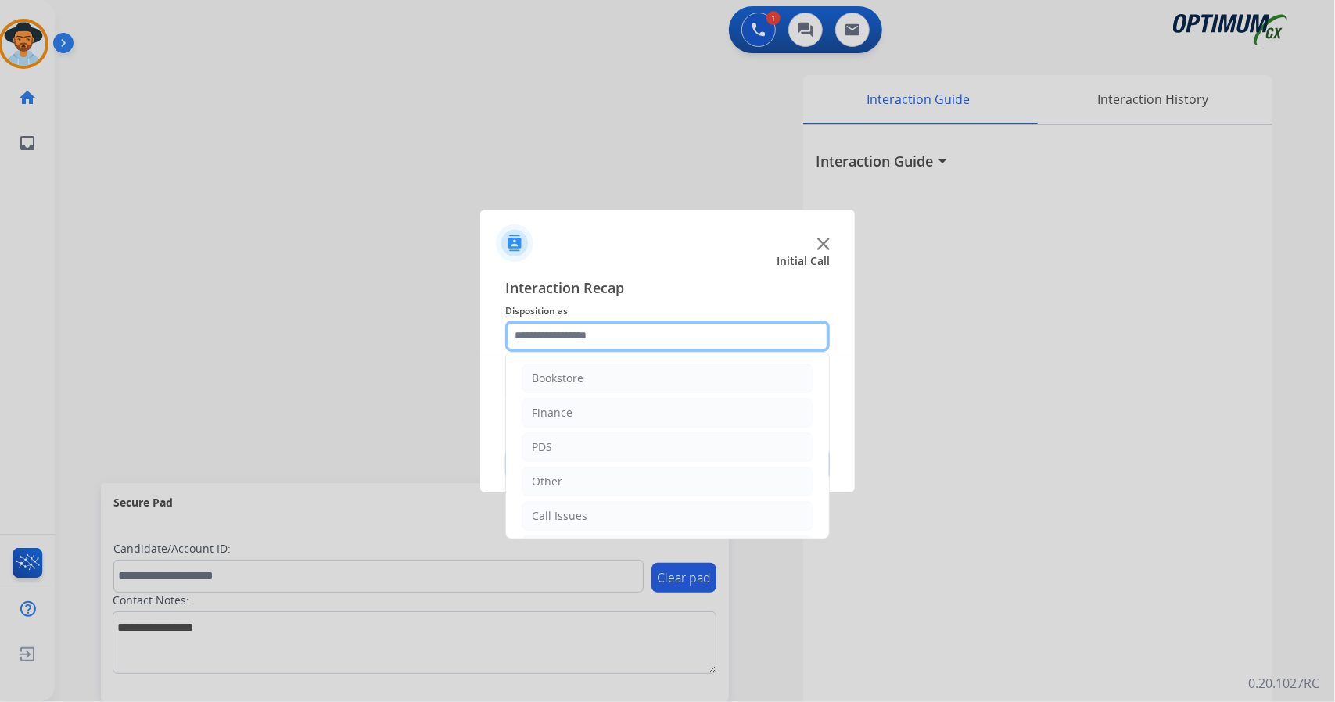
click at [611, 332] on input "text" at bounding box center [667, 336] width 325 height 31
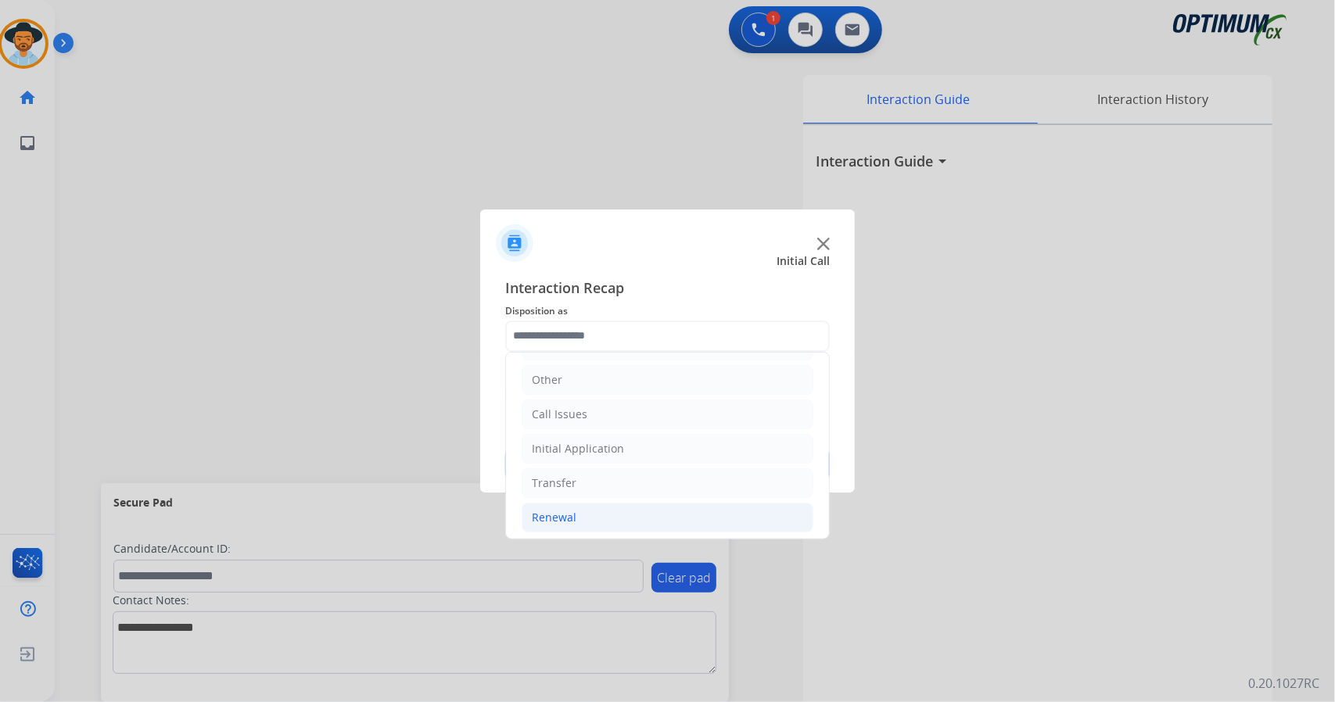
click at [662, 511] on li "Renewal" at bounding box center [668, 518] width 292 height 30
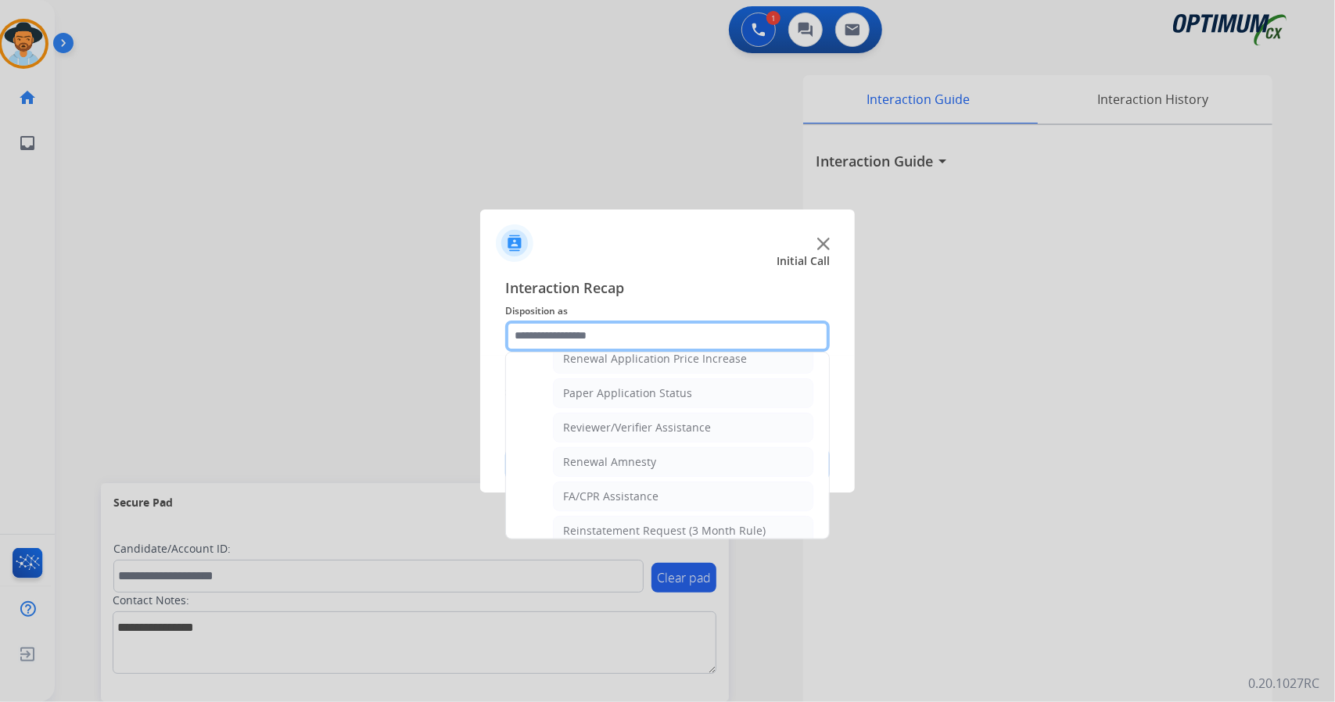
scroll to position [591, 0]
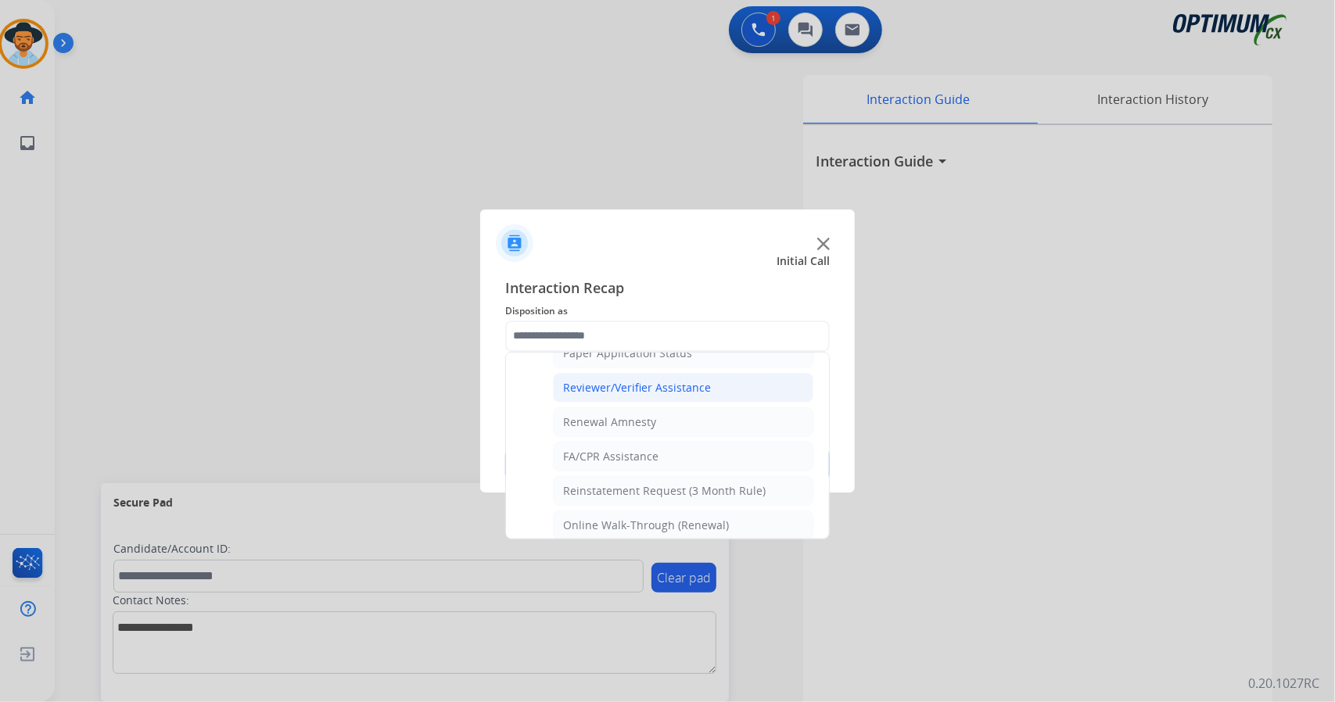
click at [651, 380] on div "Reviewer/Verifier Assistance" at bounding box center [637, 388] width 148 height 16
type input "**********"
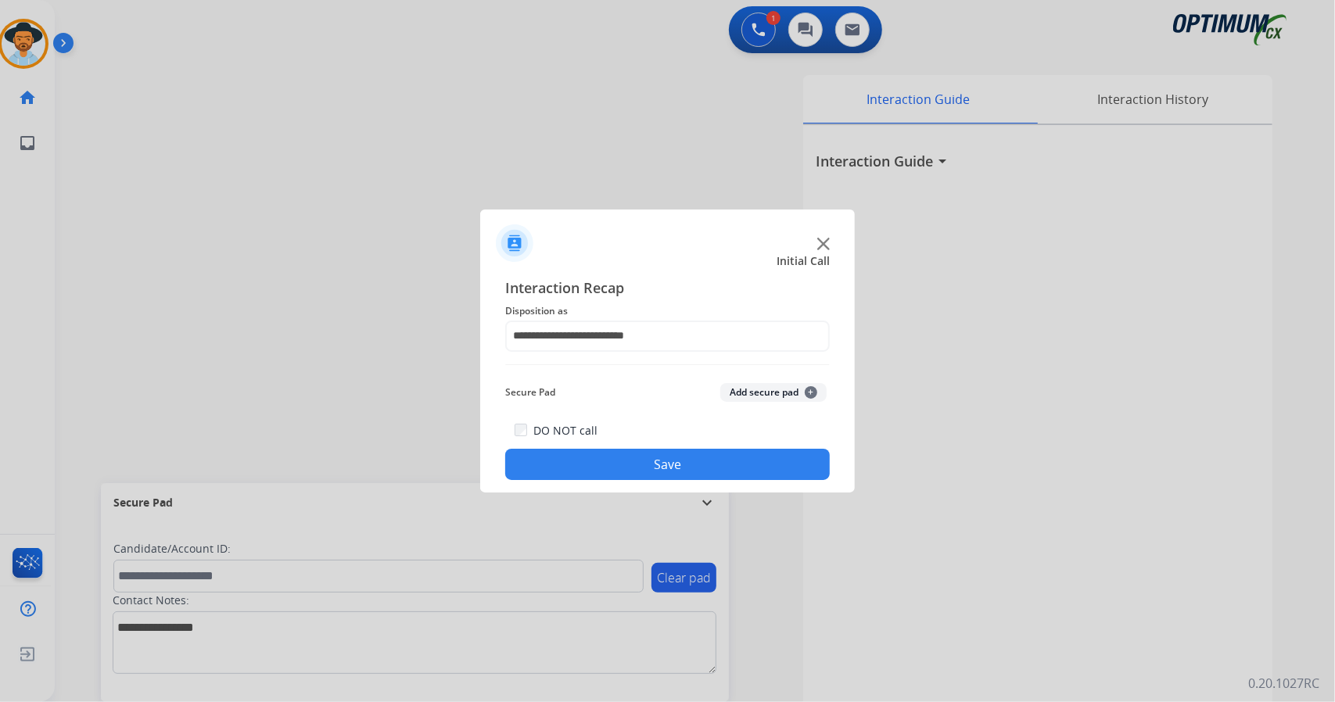
click at [622, 464] on button "Save" at bounding box center [667, 464] width 325 height 31
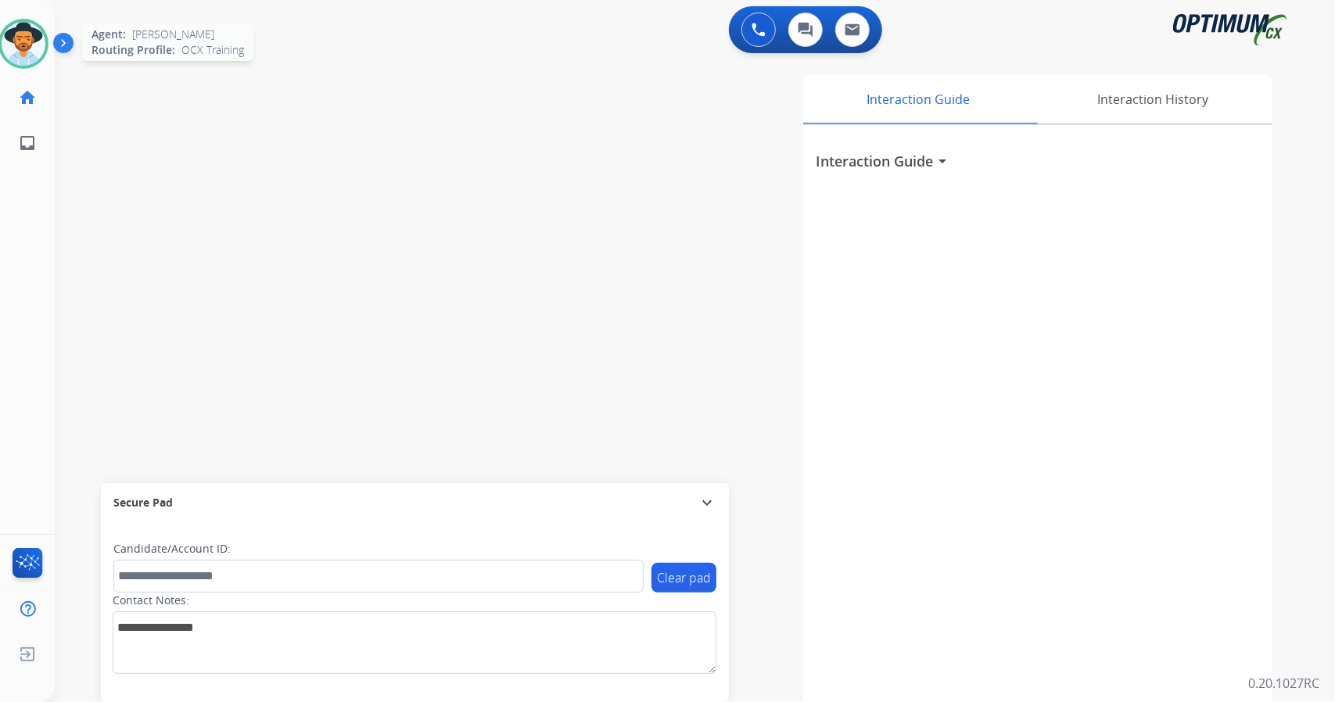
click at [0, 46] on div at bounding box center [23, 44] width 50 height 50
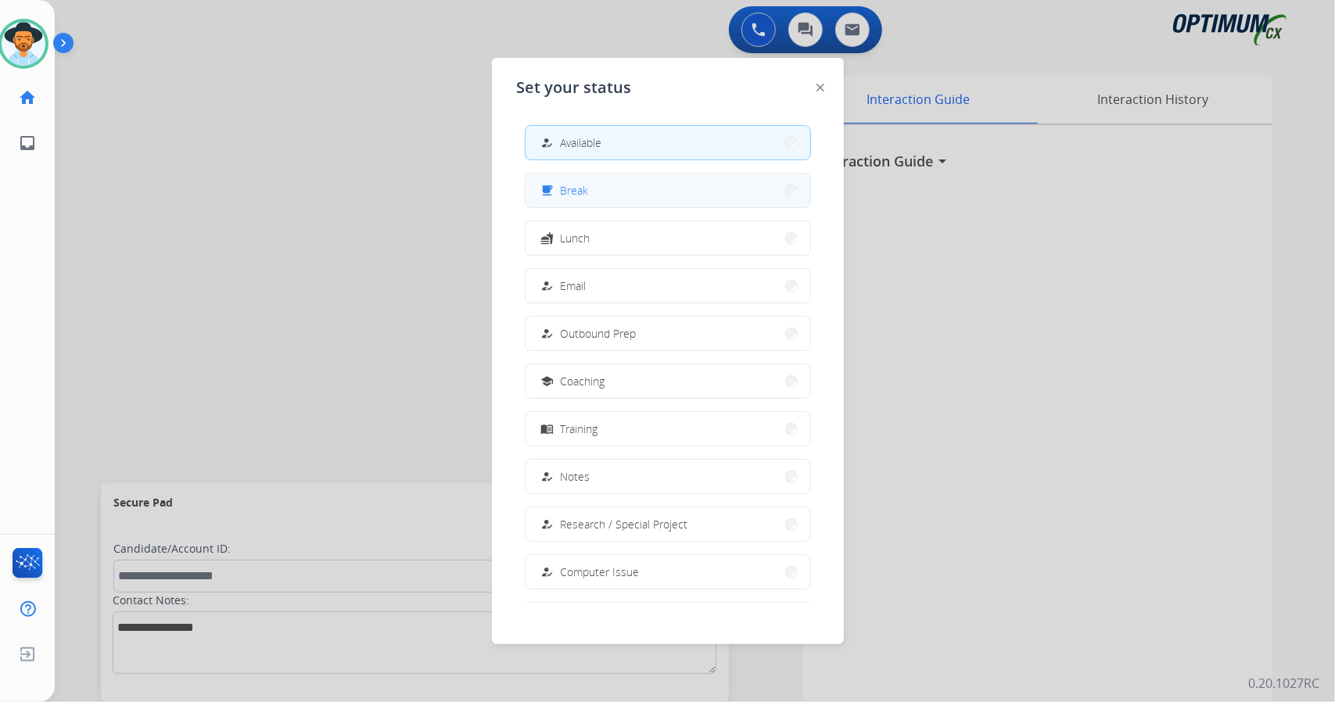
click at [633, 185] on button "free_breakfast Break" at bounding box center [668, 191] width 285 height 34
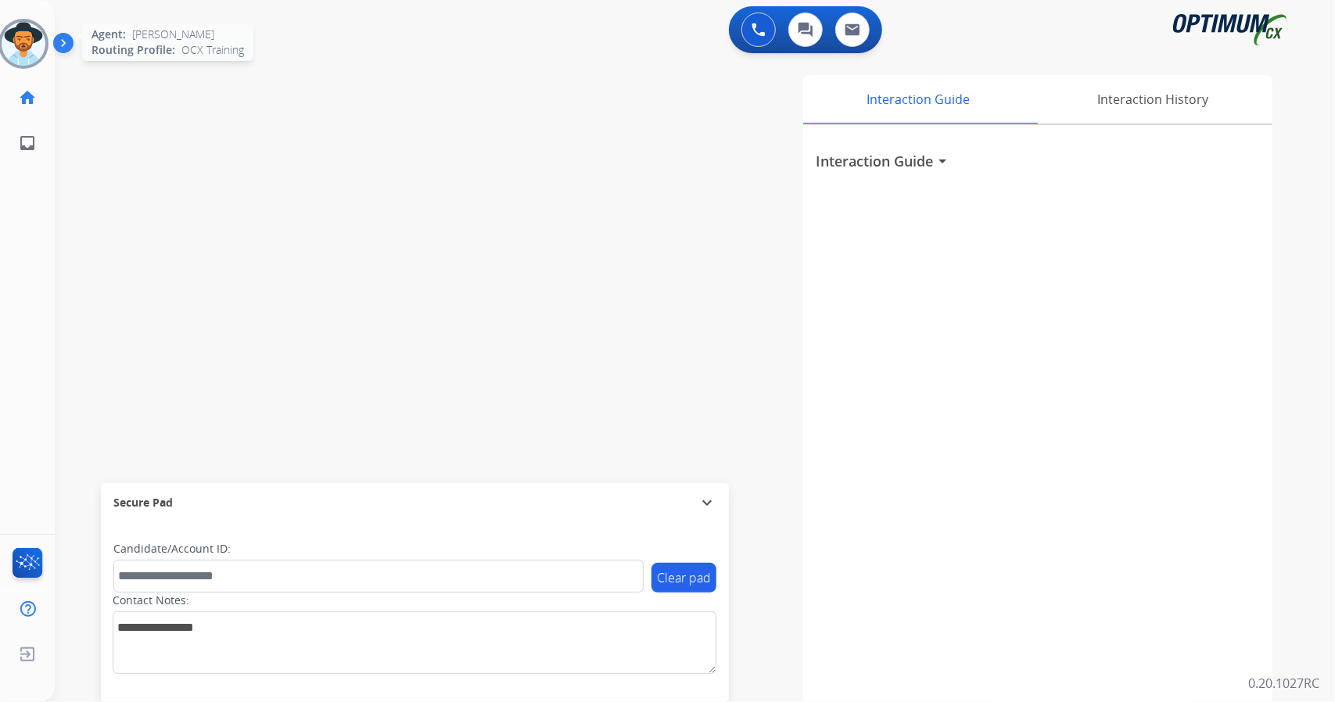
click at [6, 38] on img at bounding box center [24, 44] width 44 height 44
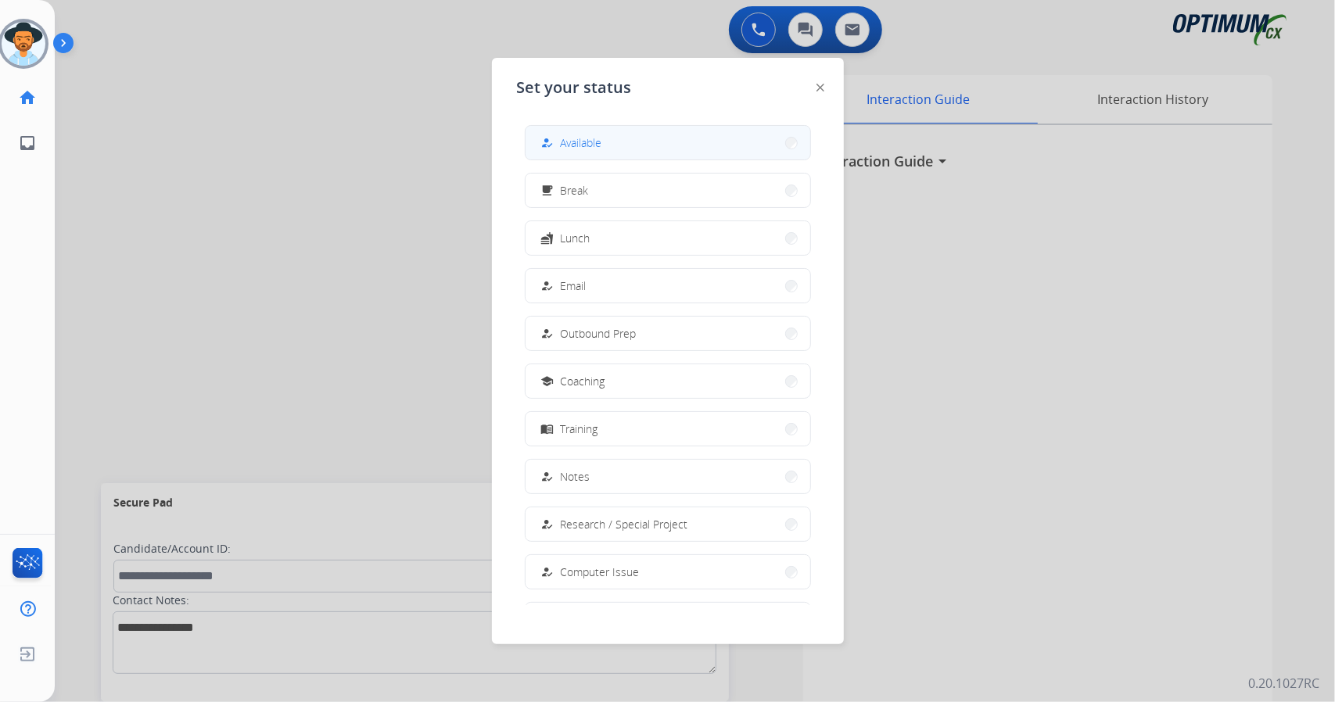
click at [622, 129] on button "how_to_reg Available" at bounding box center [668, 143] width 285 height 34
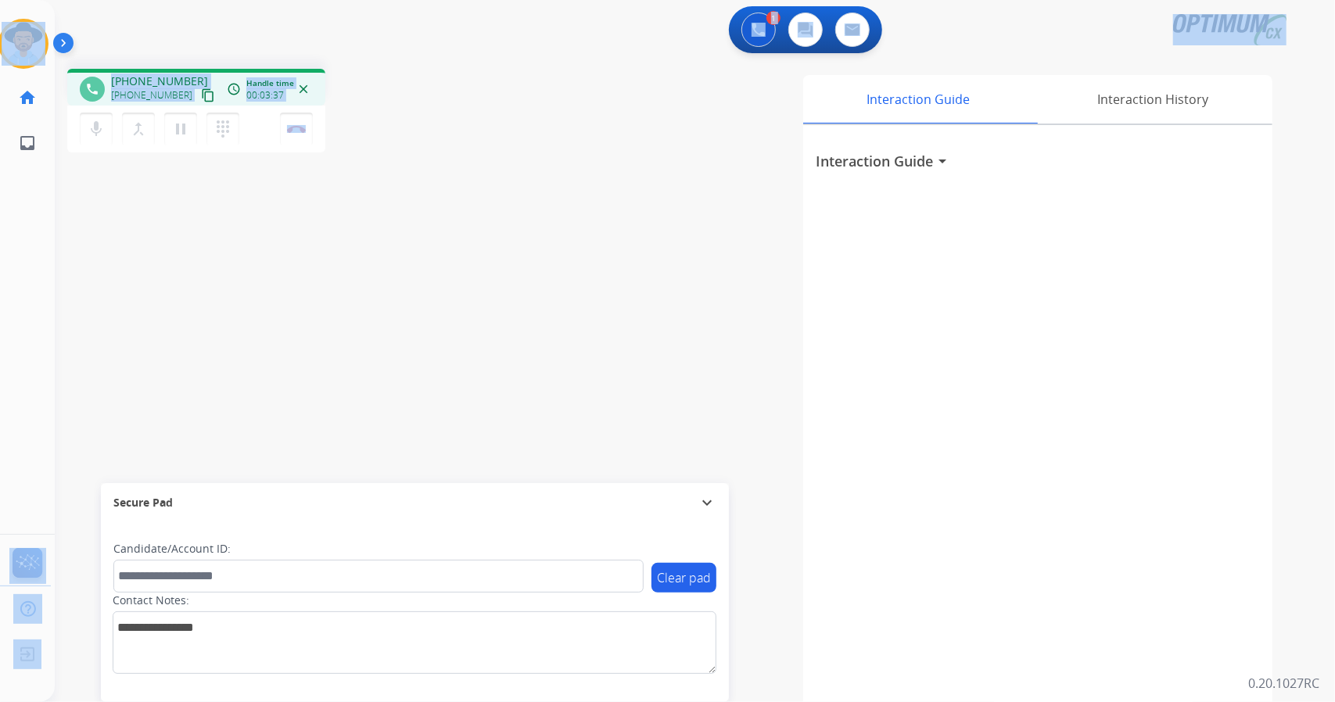
drag, startPoint x: 332, startPoint y: 122, endPoint x: 0, endPoint y: -30, distance: 365.7
click at [0, 0] on html "Outbound call Quit Outbound call Quit Schedule interaction + Add to my list Cus…" at bounding box center [667, 351] width 1335 height 702
click at [296, 136] on button "Disconnect" at bounding box center [296, 129] width 33 height 33
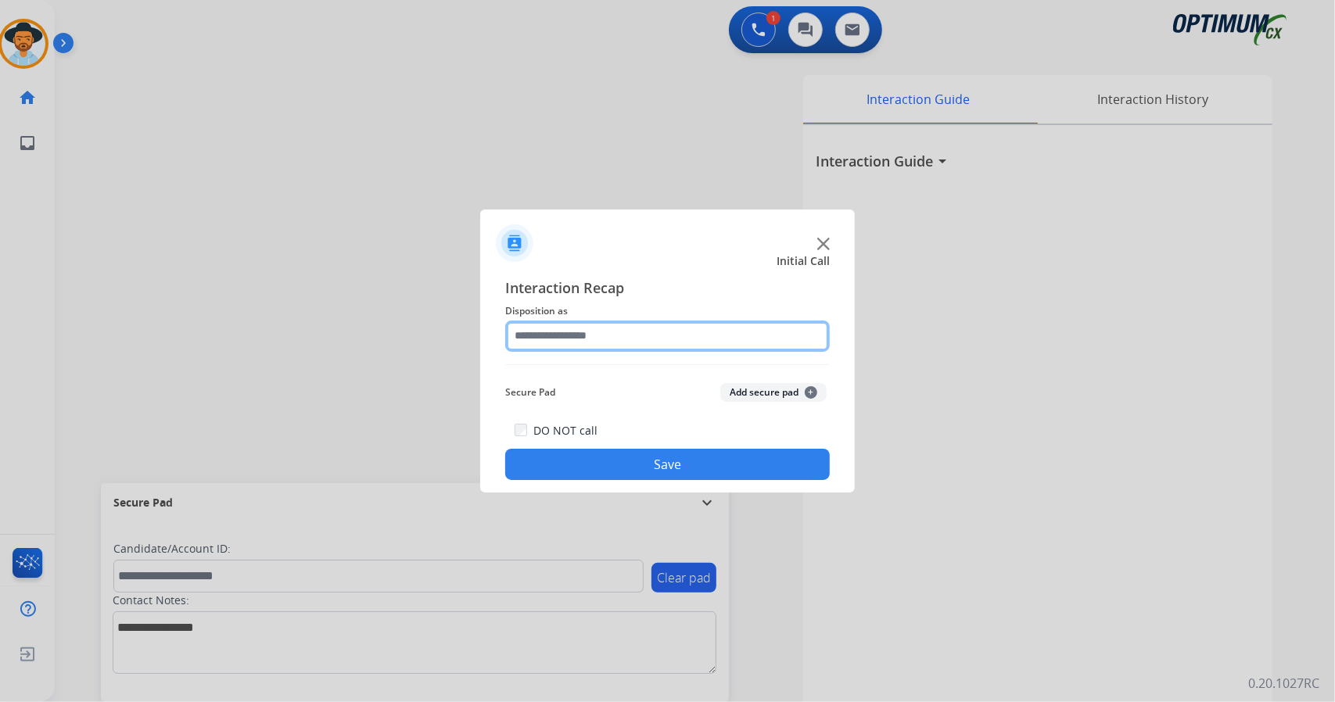
click at [593, 339] on input "text" at bounding box center [667, 336] width 325 height 31
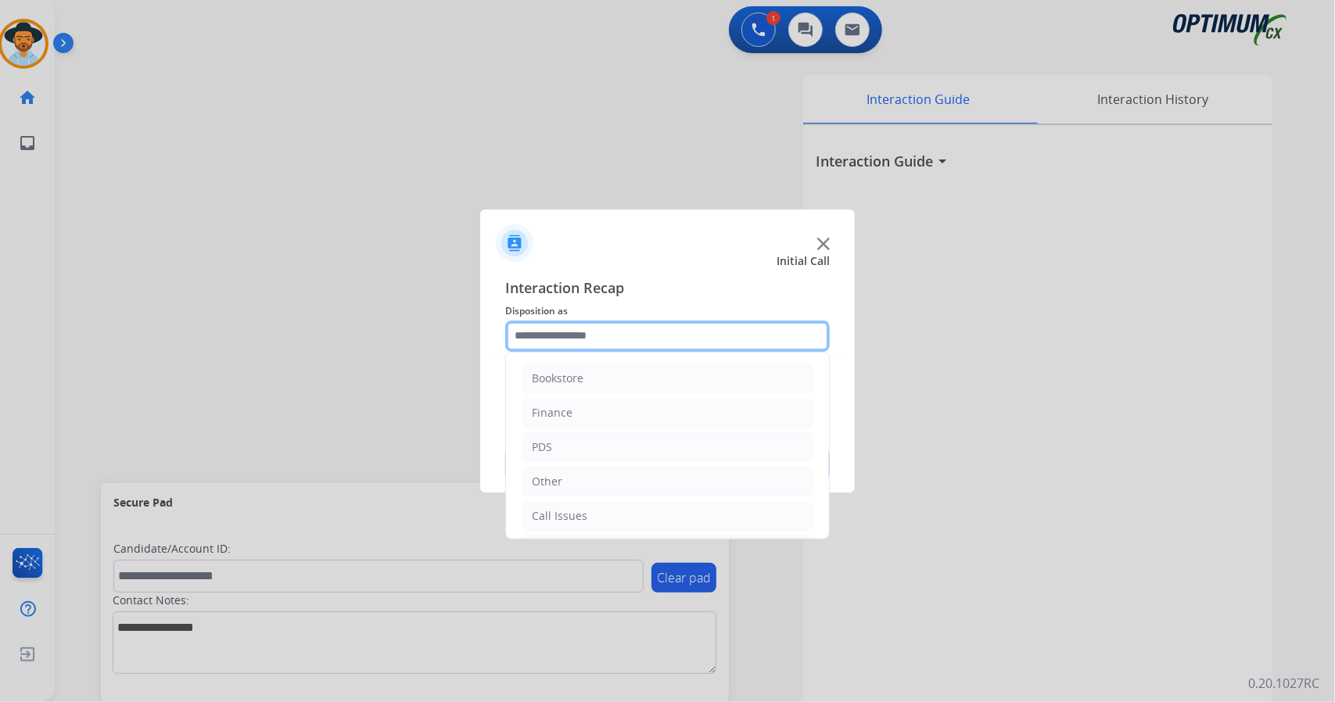
scroll to position [102, 0]
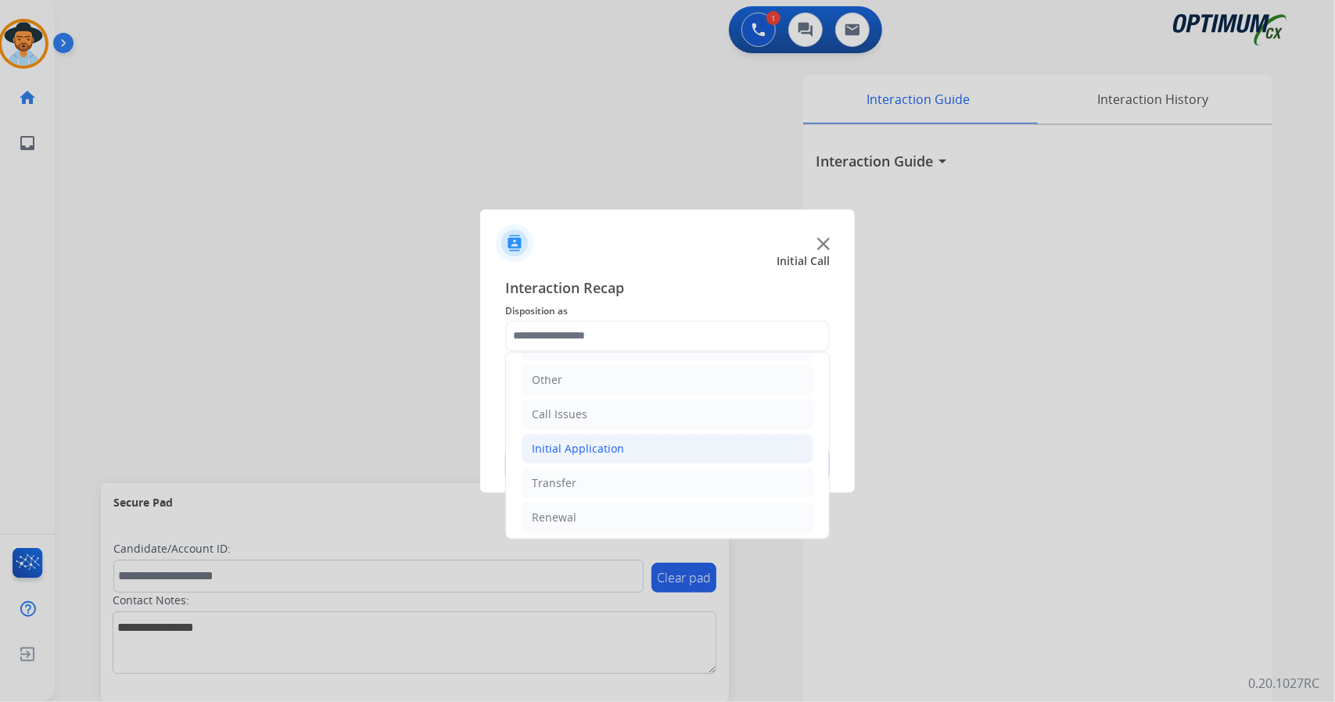
click at [602, 436] on li "Initial Application" at bounding box center [668, 449] width 292 height 30
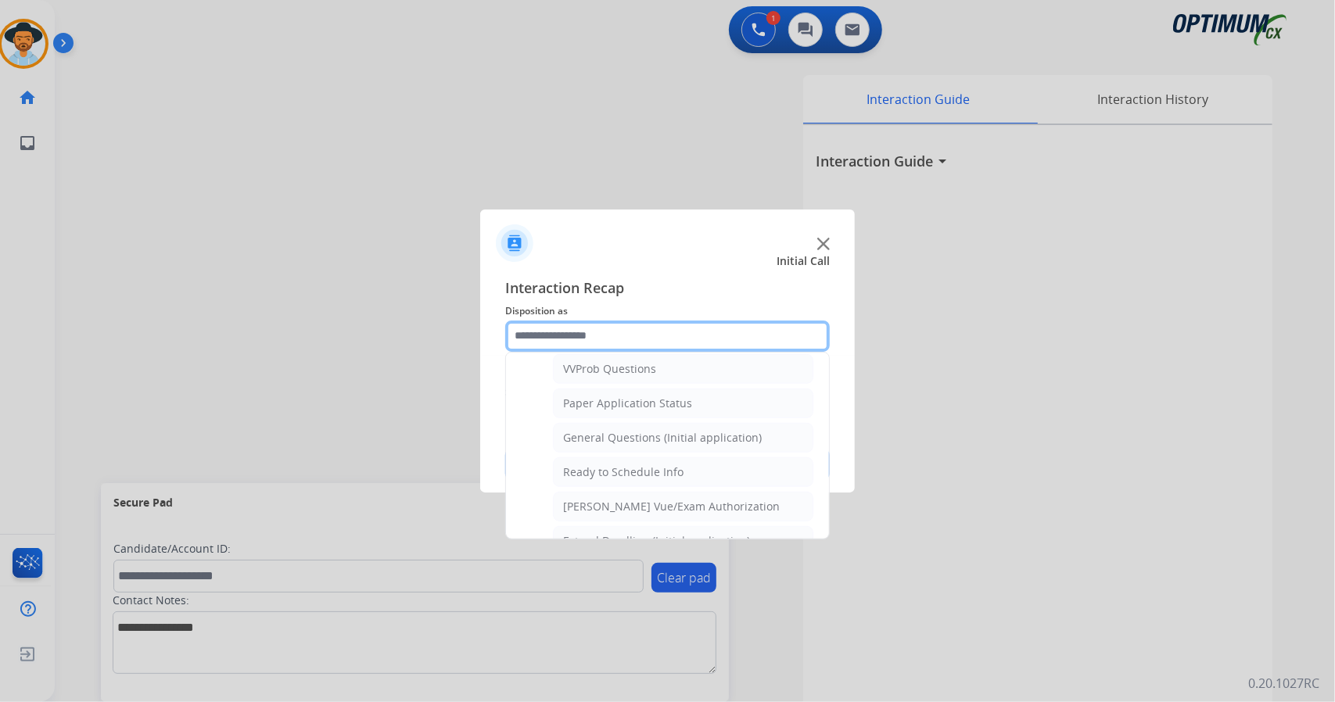
scroll to position [852, 0]
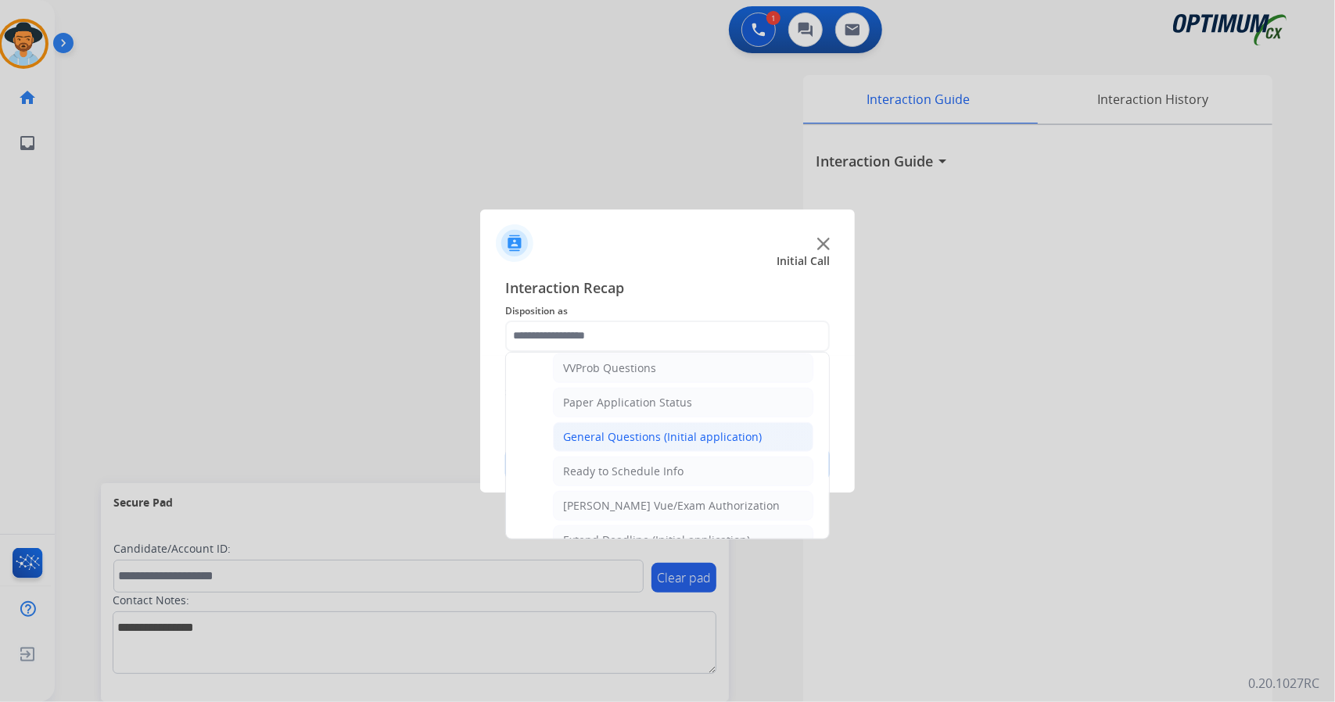
click at [616, 433] on li "General Questions (Initial application)" at bounding box center [683, 437] width 260 height 30
type input "**********"
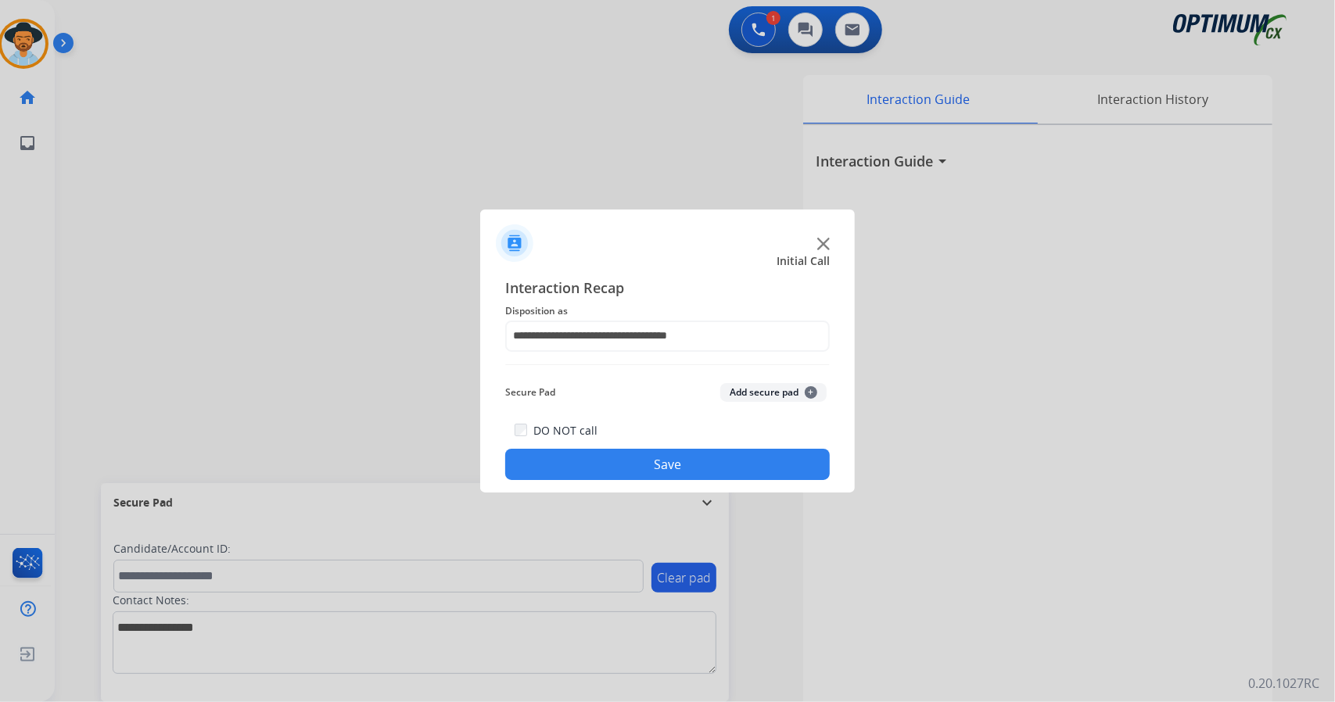
click at [674, 459] on button "Save" at bounding box center [667, 464] width 325 height 31
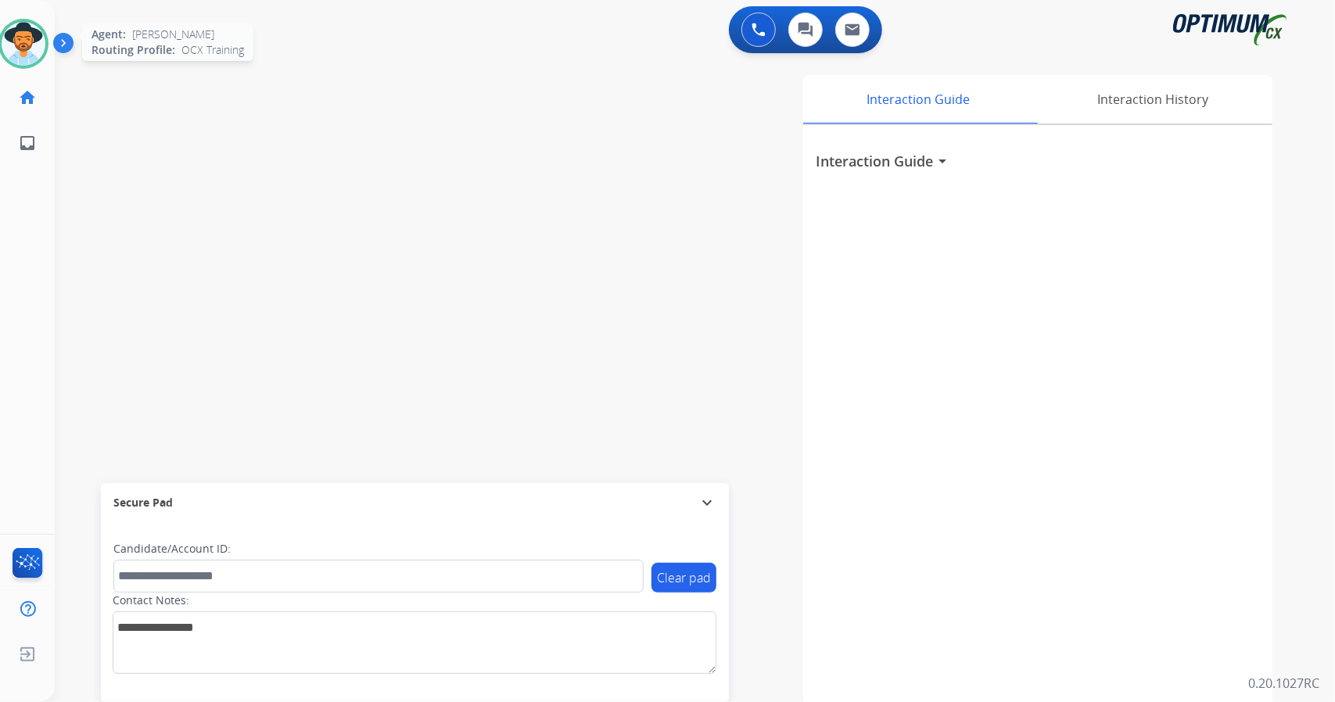
click at [23, 48] on img at bounding box center [24, 44] width 44 height 44
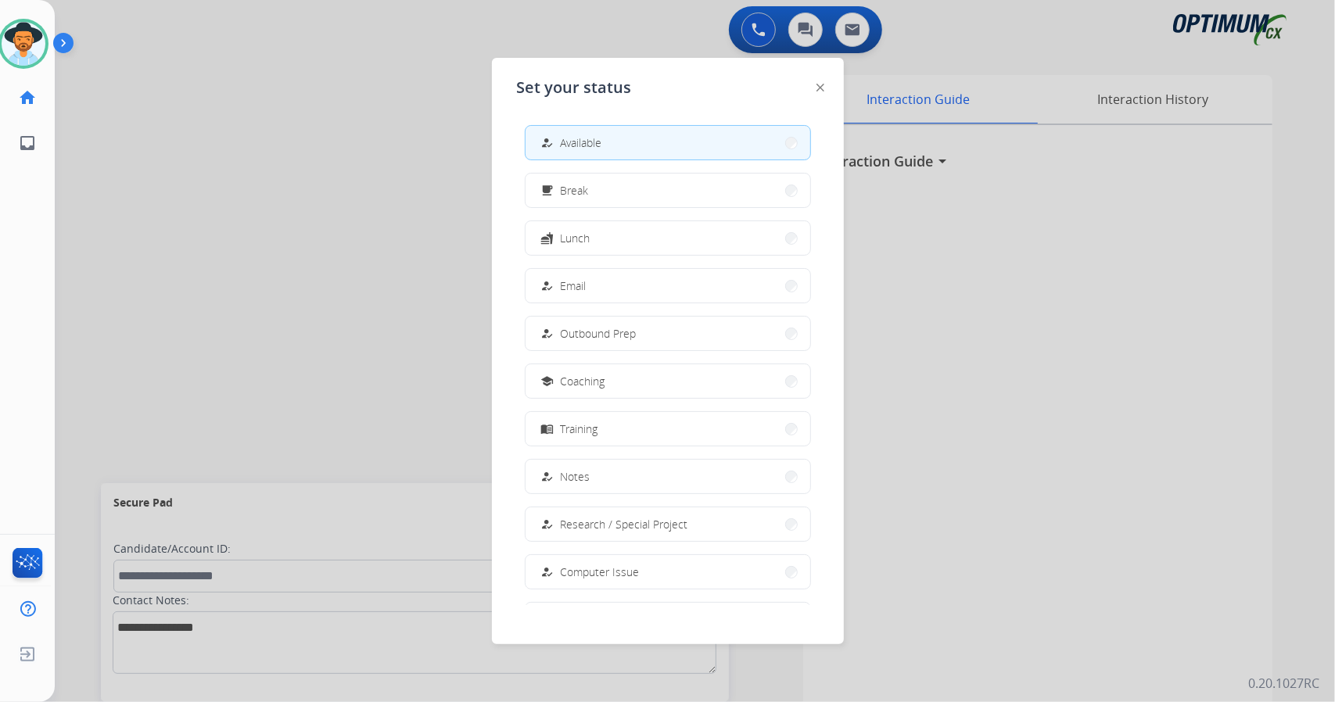
click at [646, 209] on div "how_to_reg Available free_breakfast Break fastfood Lunch how_to_reg Email how_t…" at bounding box center [668, 359] width 302 height 493
click at [638, 185] on button "free_breakfast Break" at bounding box center [668, 191] width 285 height 34
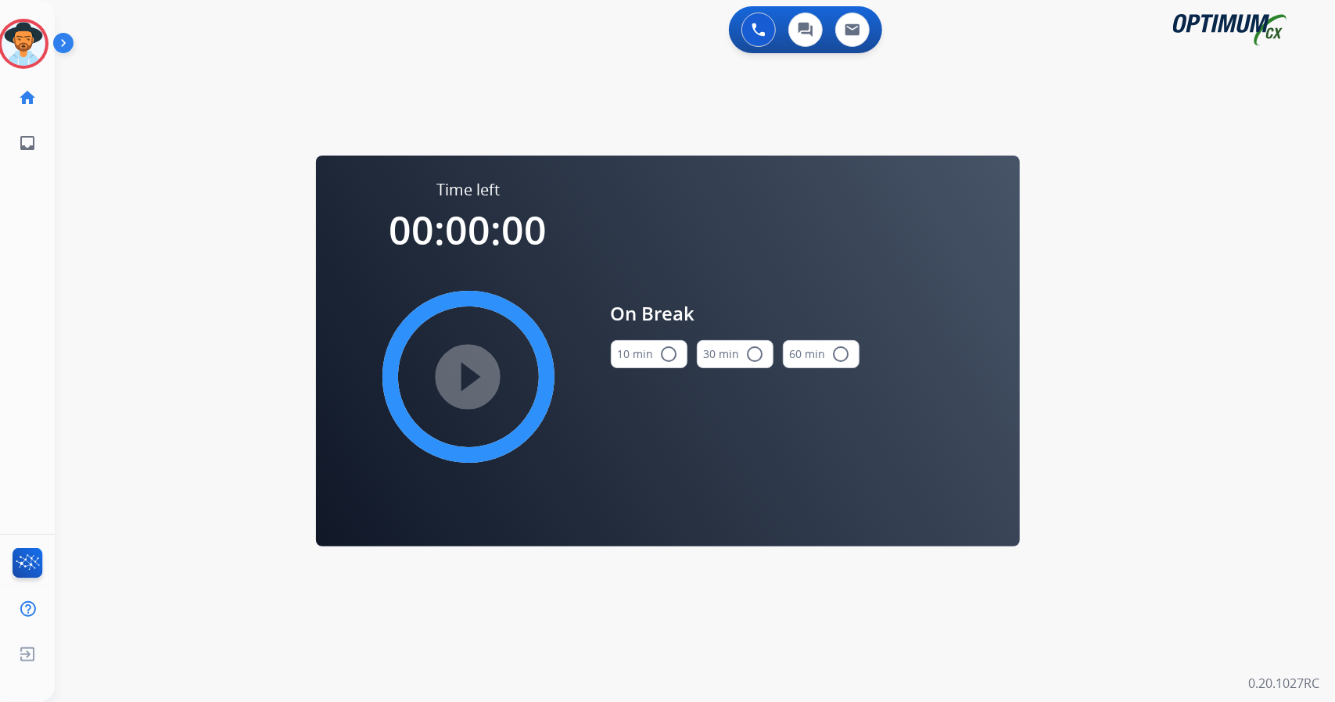
click at [1175, 235] on div "0 Voice Interactions 0 Chat Interactions 0 Email Interactions swap_horiz Break …" at bounding box center [695, 351] width 1280 height 702
click at [644, 353] on button "10 min radio_button_unchecked" at bounding box center [649, 354] width 77 height 28
click at [478, 375] on mat-icon "play_circle_filled" at bounding box center [468, 377] width 19 height 19
click at [26, 27] on icon at bounding box center [23, 44] width 51 height 51
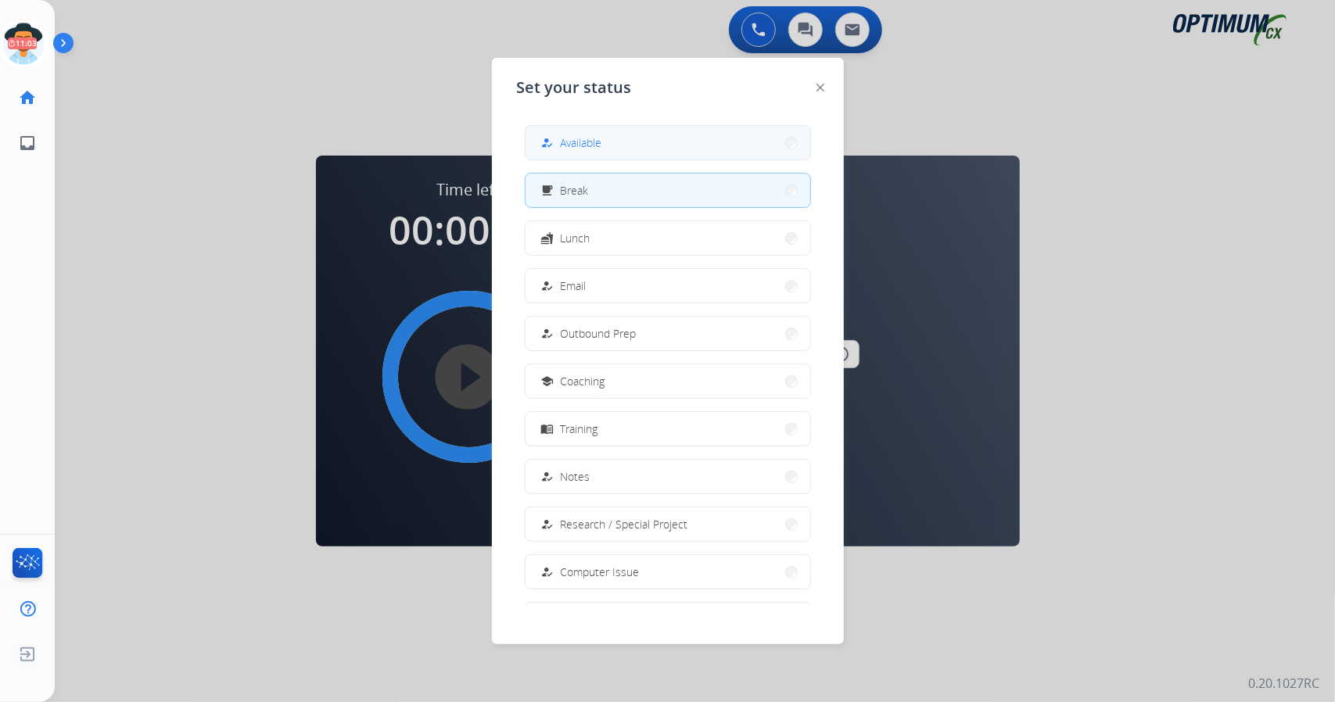
click at [687, 149] on button "how_to_reg Available" at bounding box center [668, 143] width 285 height 34
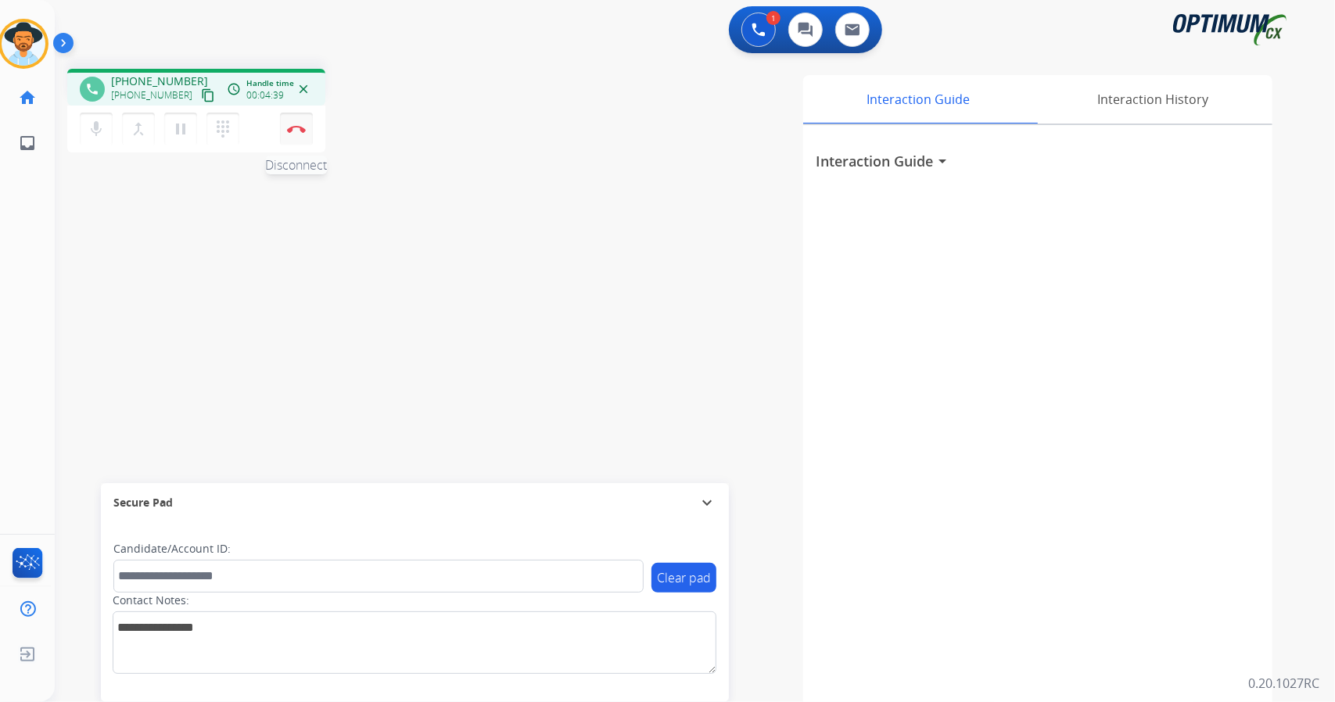
click at [287, 137] on button "Disconnect" at bounding box center [296, 129] width 33 height 33
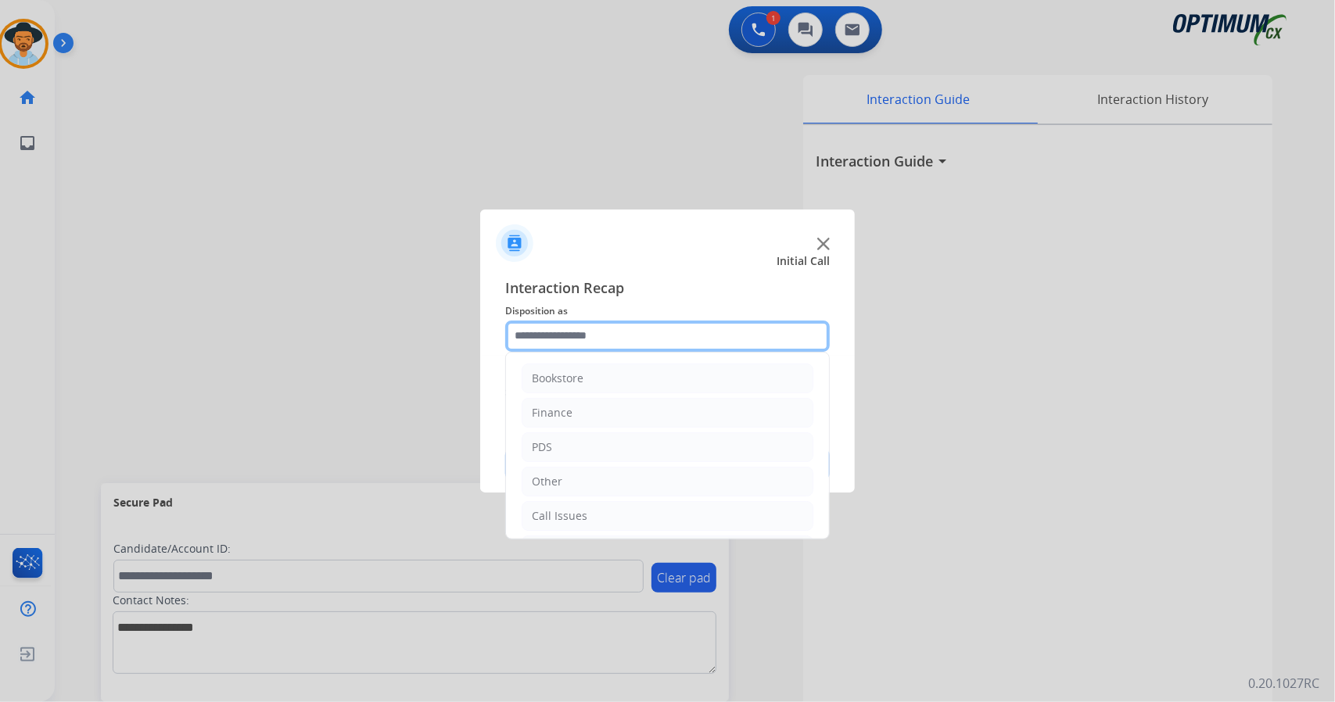
click at [526, 321] on input "text" at bounding box center [667, 336] width 325 height 31
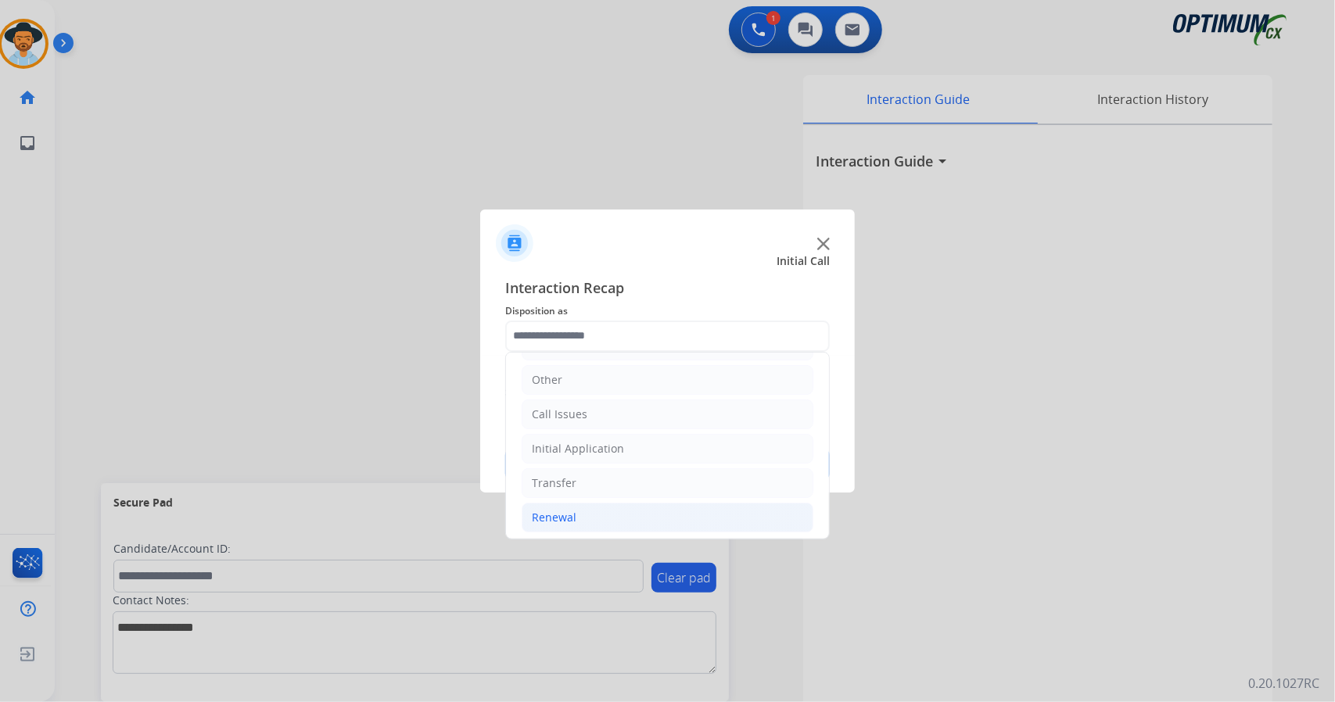
click at [564, 521] on li "Renewal" at bounding box center [668, 518] width 292 height 30
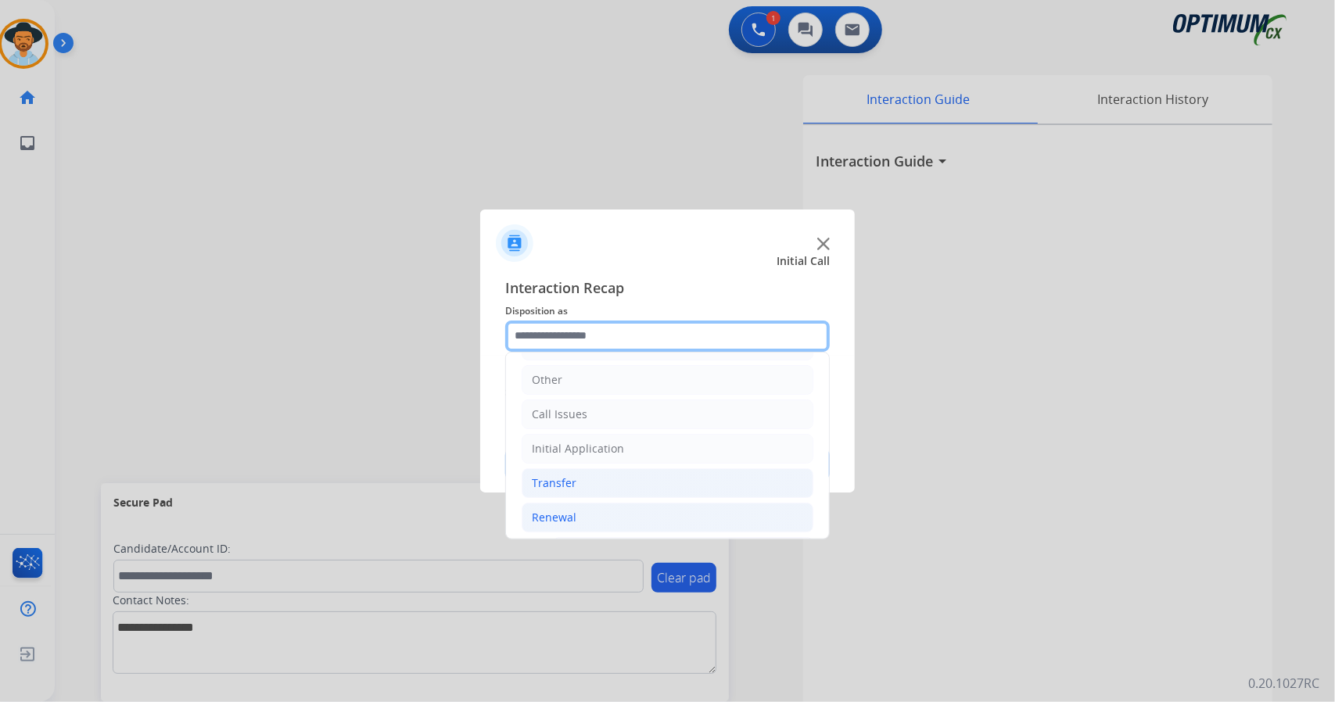
scroll to position [591, 0]
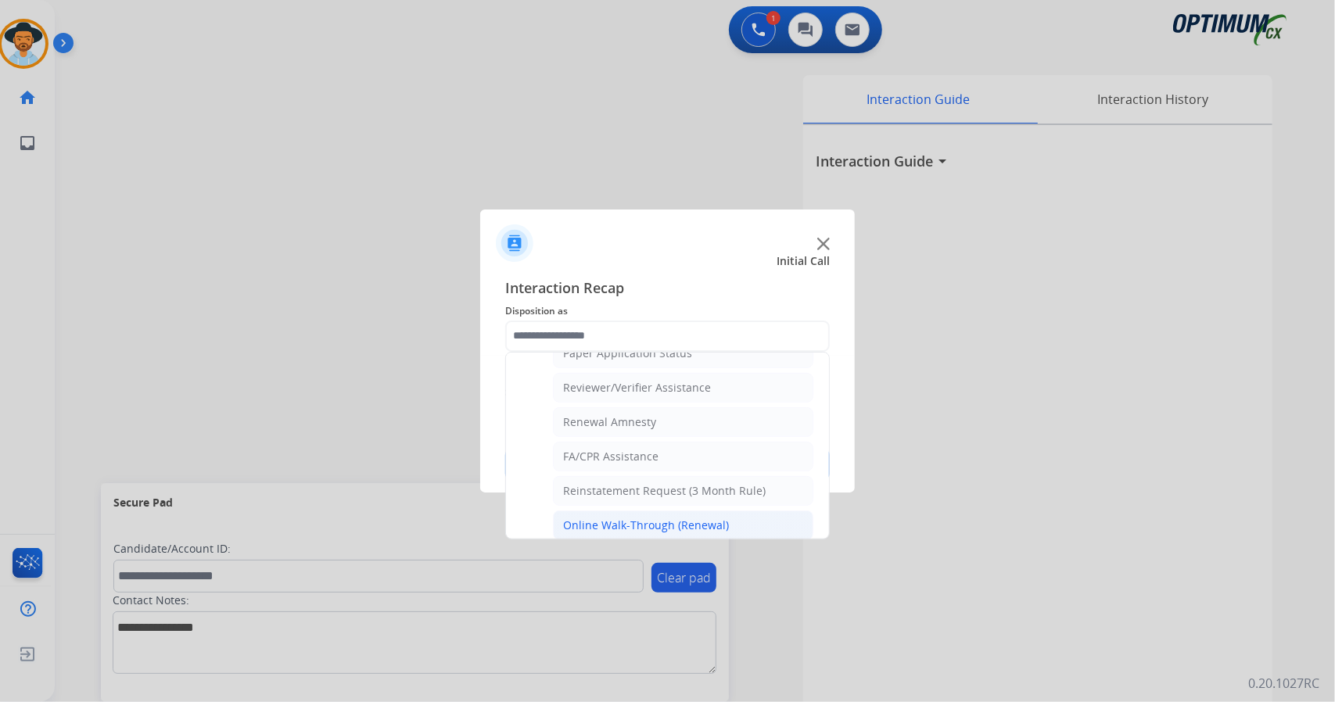
click at [616, 519] on div "Online Walk-Through (Renewal)" at bounding box center [646, 526] width 166 height 16
type input "**********"
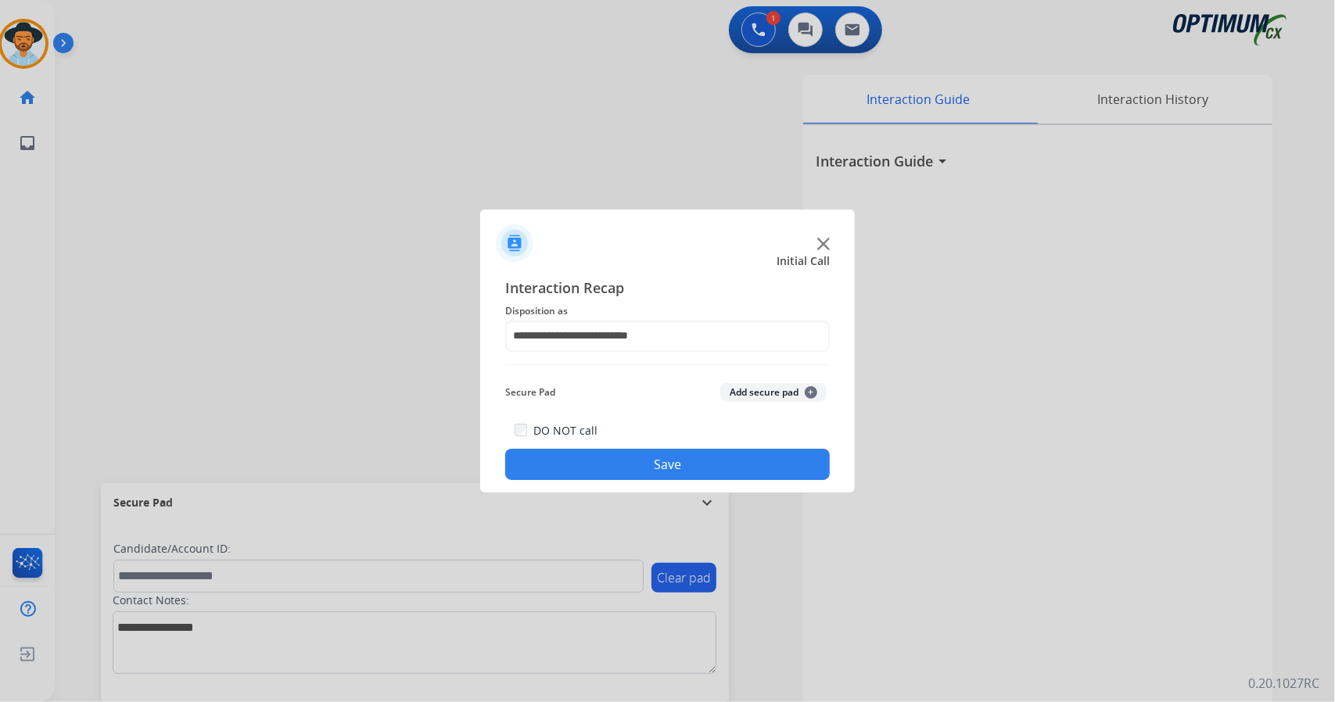
click at [582, 474] on button "Save" at bounding box center [667, 464] width 325 height 31
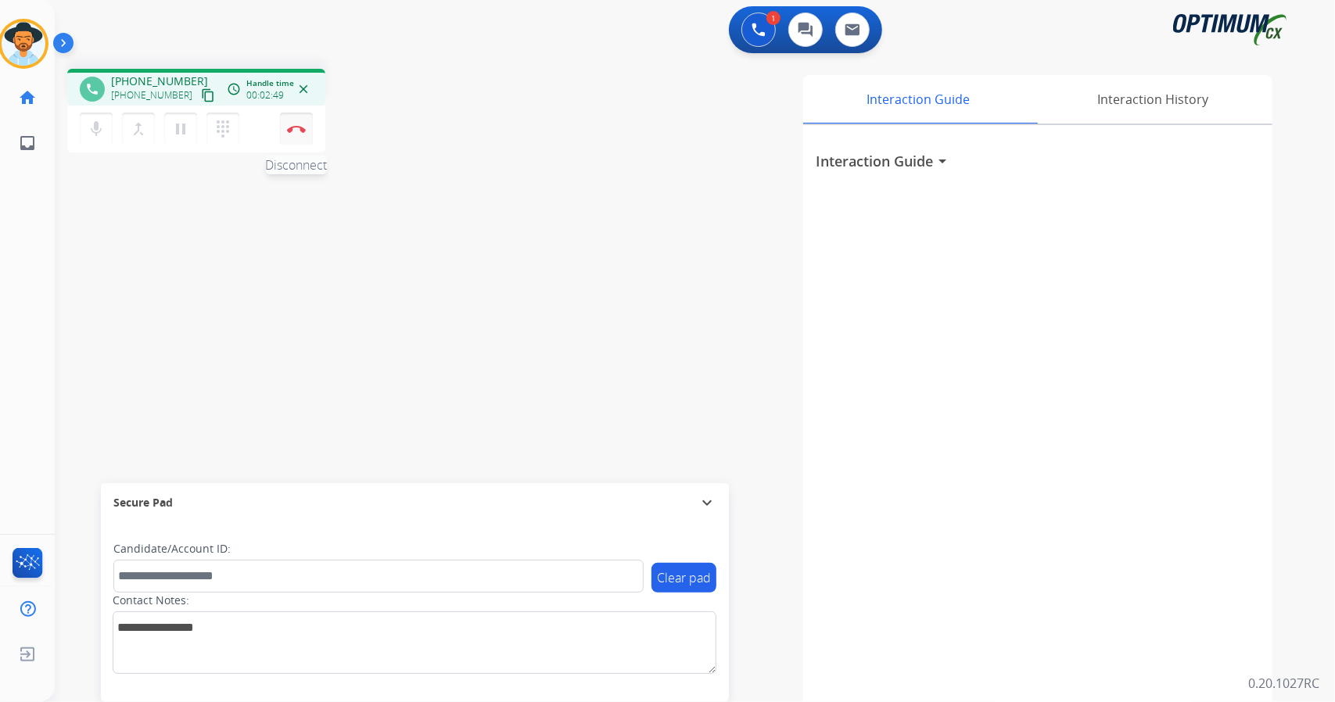
click at [301, 131] on img at bounding box center [296, 129] width 19 height 8
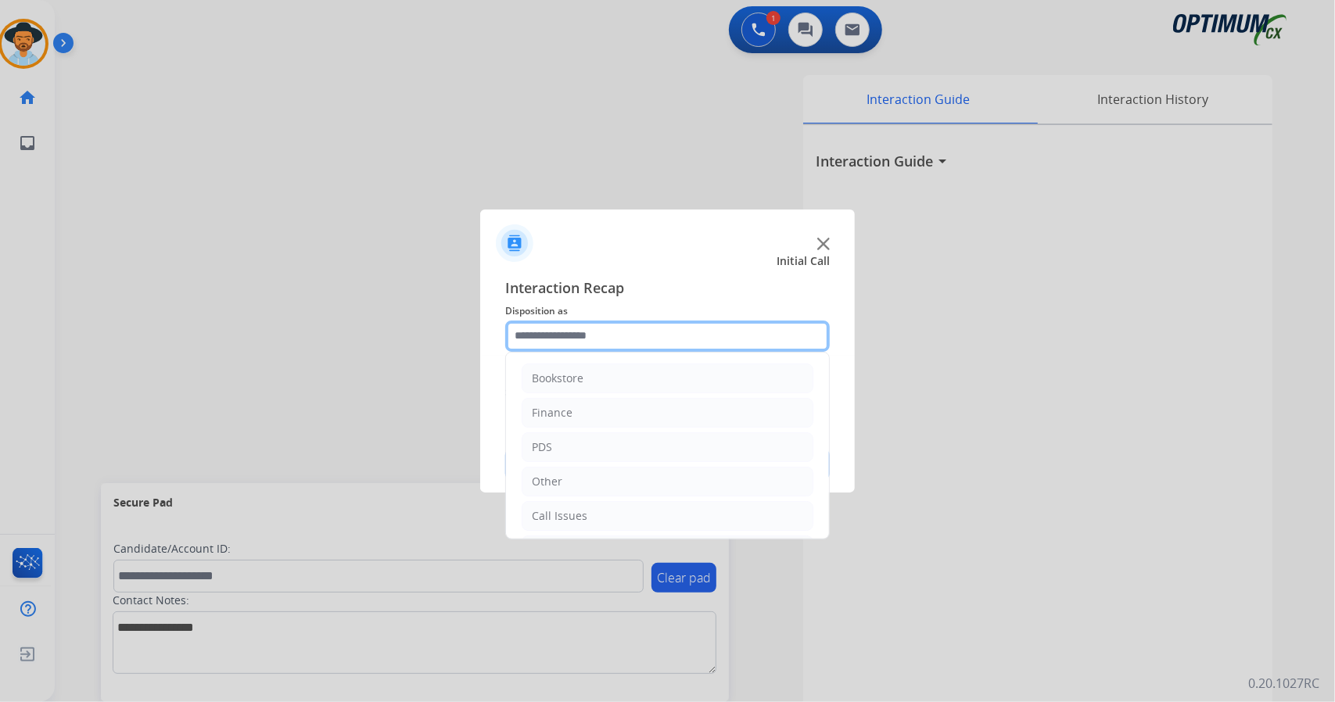
click at [555, 329] on input "text" at bounding box center [667, 336] width 325 height 31
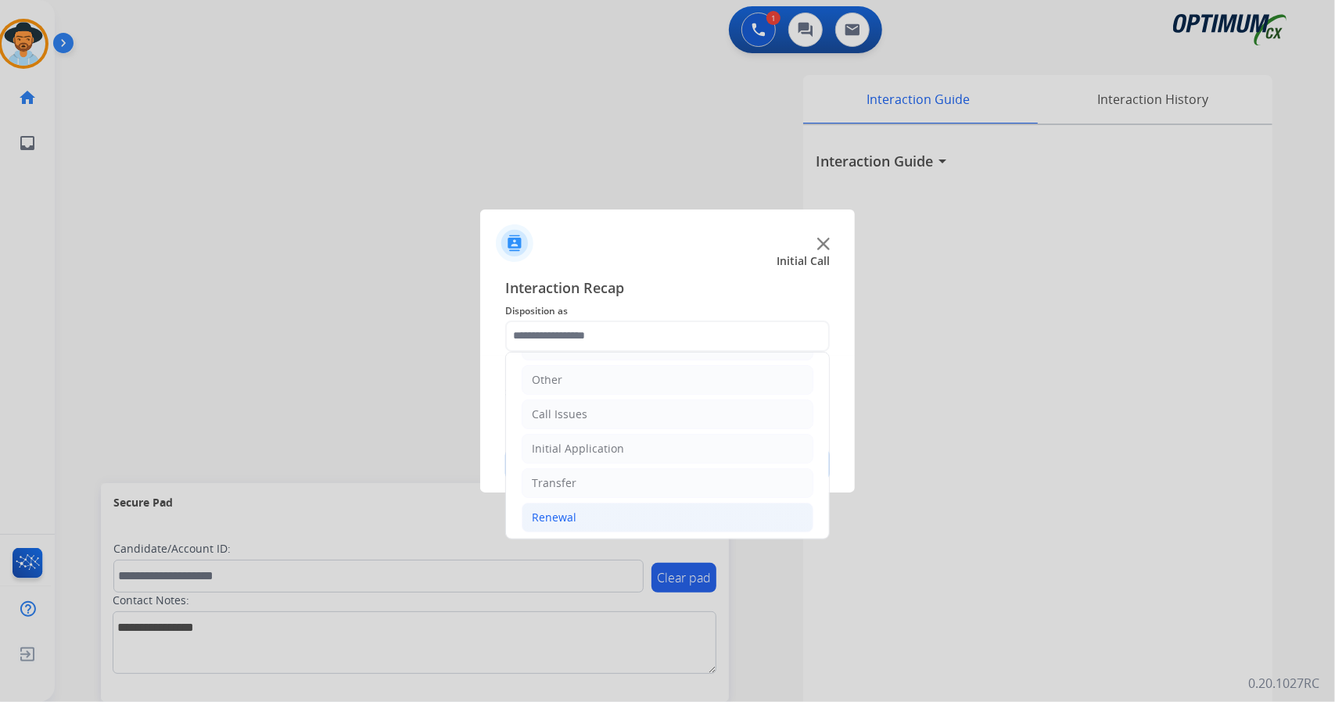
click at [622, 508] on li "Renewal" at bounding box center [668, 518] width 292 height 30
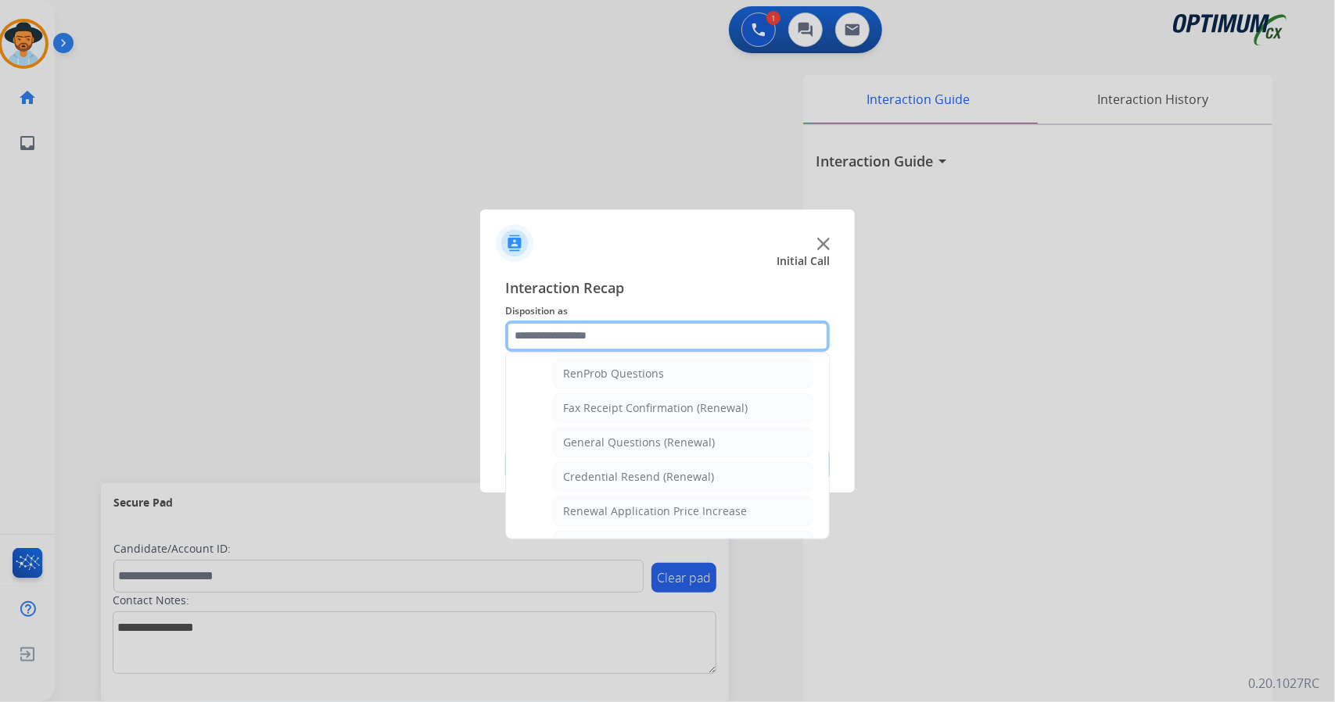
scroll to position [591, 0]
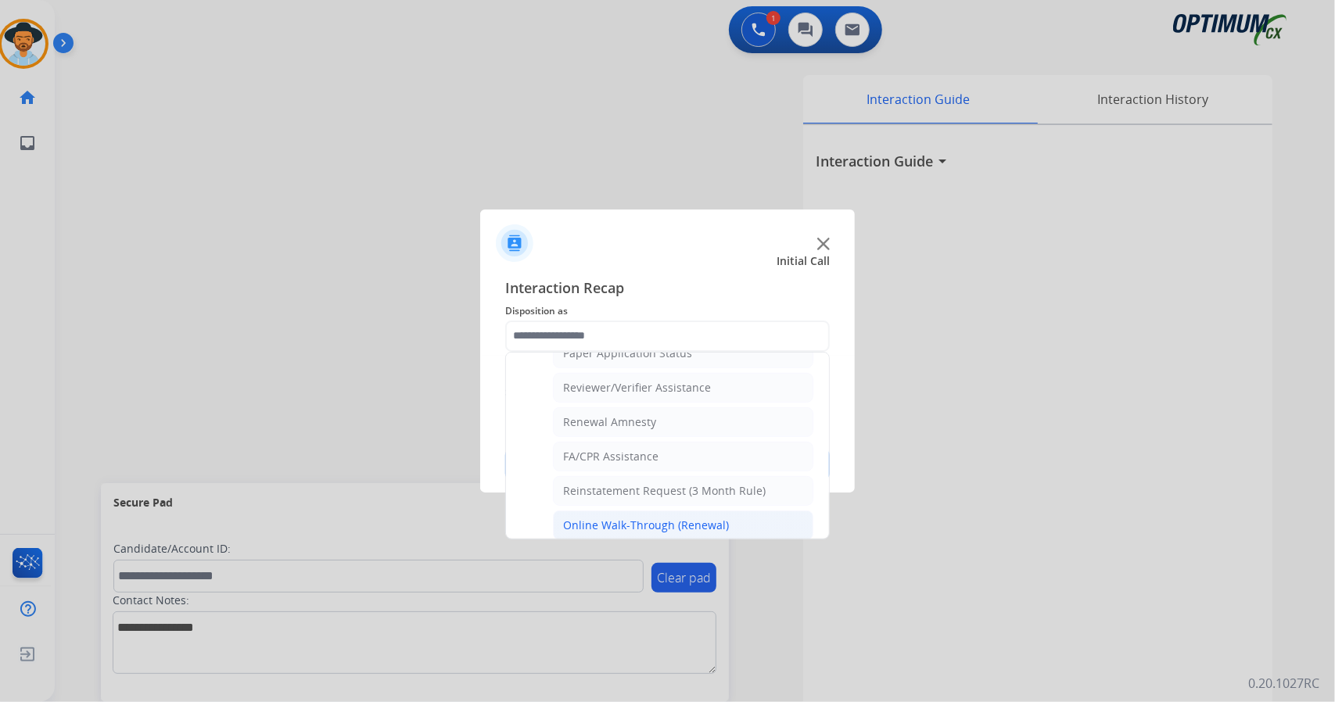
click at [623, 518] on div "Online Walk-Through (Renewal)" at bounding box center [646, 526] width 166 height 16
type input "**********"
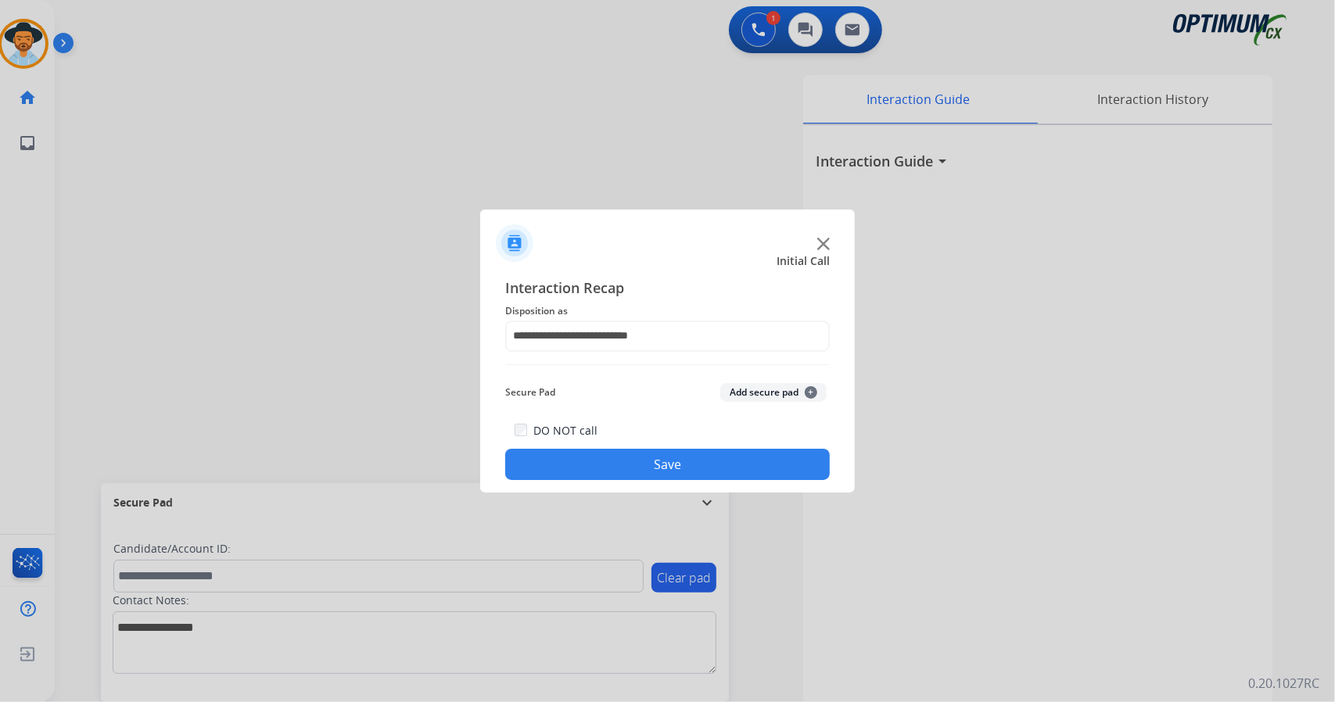
click at [606, 464] on button "Save" at bounding box center [667, 464] width 325 height 31
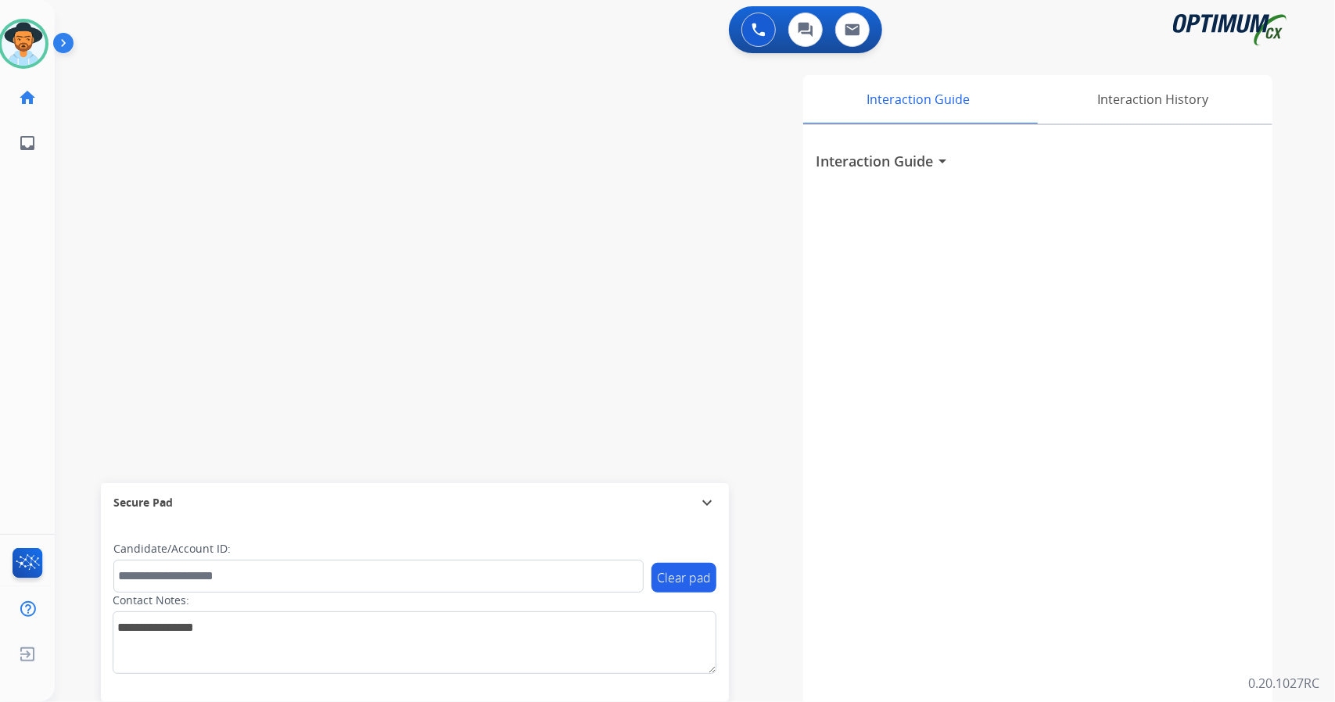
click at [253, 75] on div "swap_horiz Break voice bridge close_fullscreen Connect 3-Way Call merge_type Se…" at bounding box center [676, 382] width 1243 height 652
click at [379, 32] on div "0 Voice Interactions 0 Chat Interactions 0 Email Interactions" at bounding box center [686, 31] width 1224 height 50
click at [518, 42] on div "0 Voice Interactions 0 Chat Interactions 0 Email Interactions" at bounding box center [686, 31] width 1224 height 50
click at [417, 45] on div "0 Voice Interactions 0 Chat Interactions 0 Email Interactions" at bounding box center [686, 31] width 1224 height 50
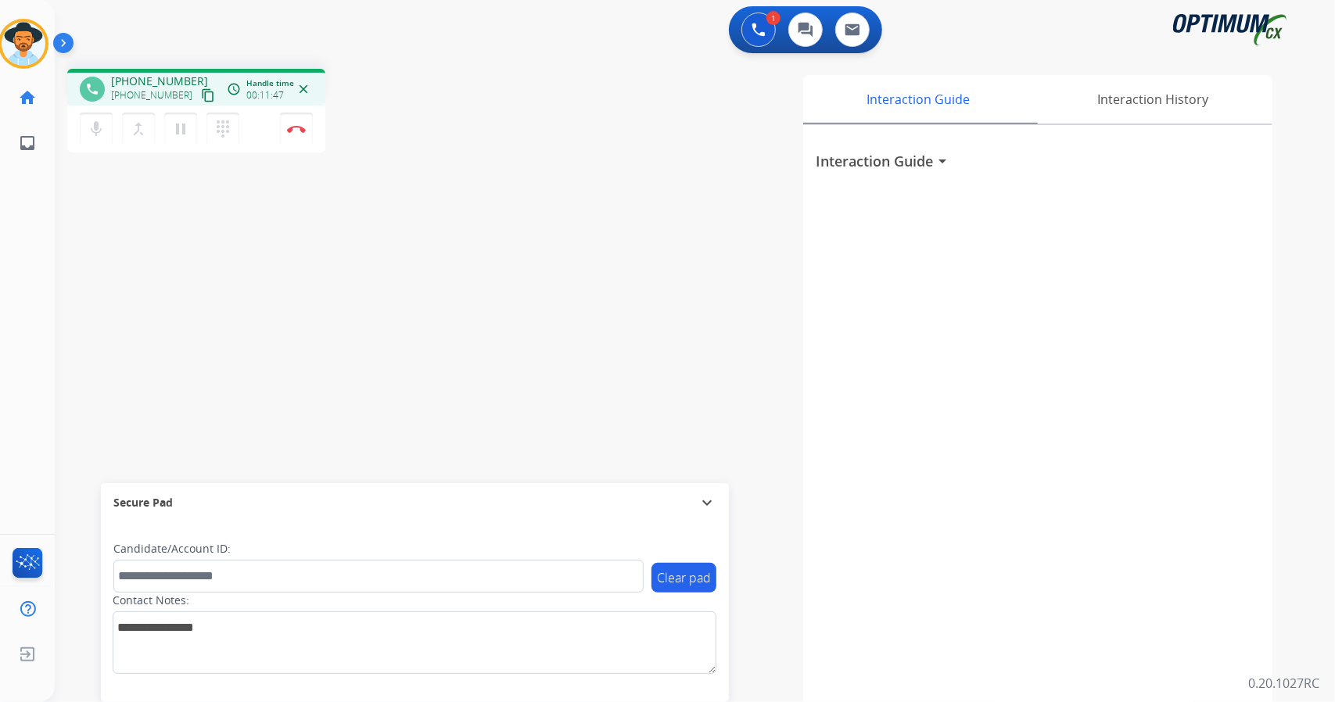
click at [508, 22] on div "1 Voice Interactions 0 Chat Interactions 0 Email Interactions" at bounding box center [686, 31] width 1224 height 50
click at [306, 126] on button "Disconnect" at bounding box center [296, 129] width 33 height 33
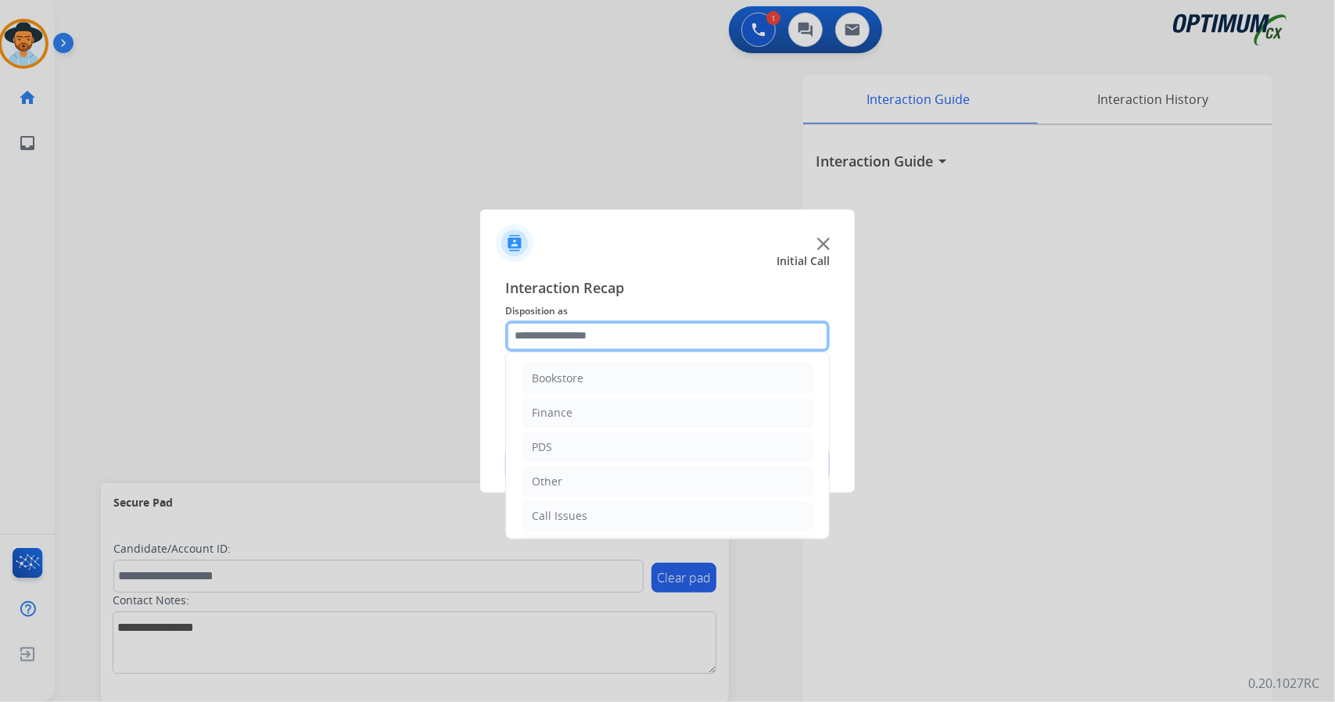
click at [619, 340] on input "text" at bounding box center [667, 336] width 325 height 31
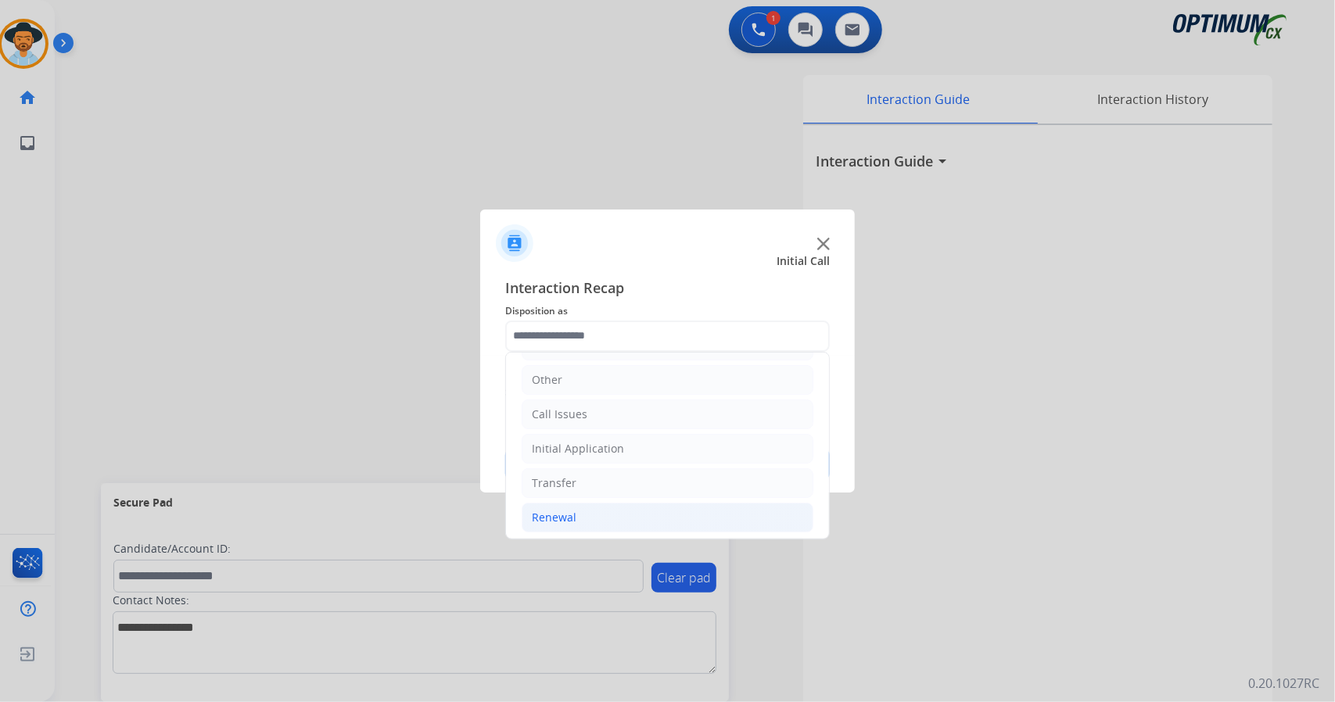
click at [637, 515] on li "Renewal" at bounding box center [668, 518] width 292 height 30
click at [592, 441] on div "Initial Application" at bounding box center [578, 449] width 92 height 16
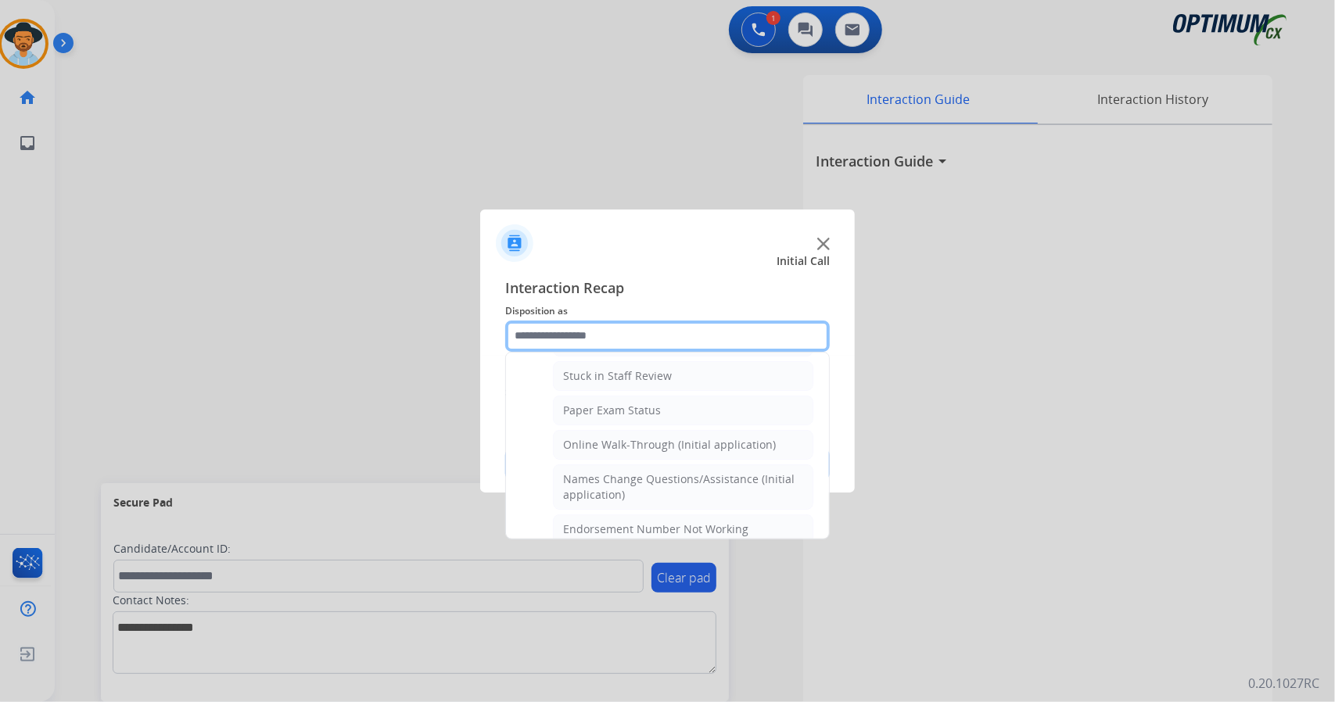
scroll to position [278, 0]
click at [592, 439] on div "Online Walk-Through (Initial application)" at bounding box center [669, 444] width 213 height 16
type input "**********"
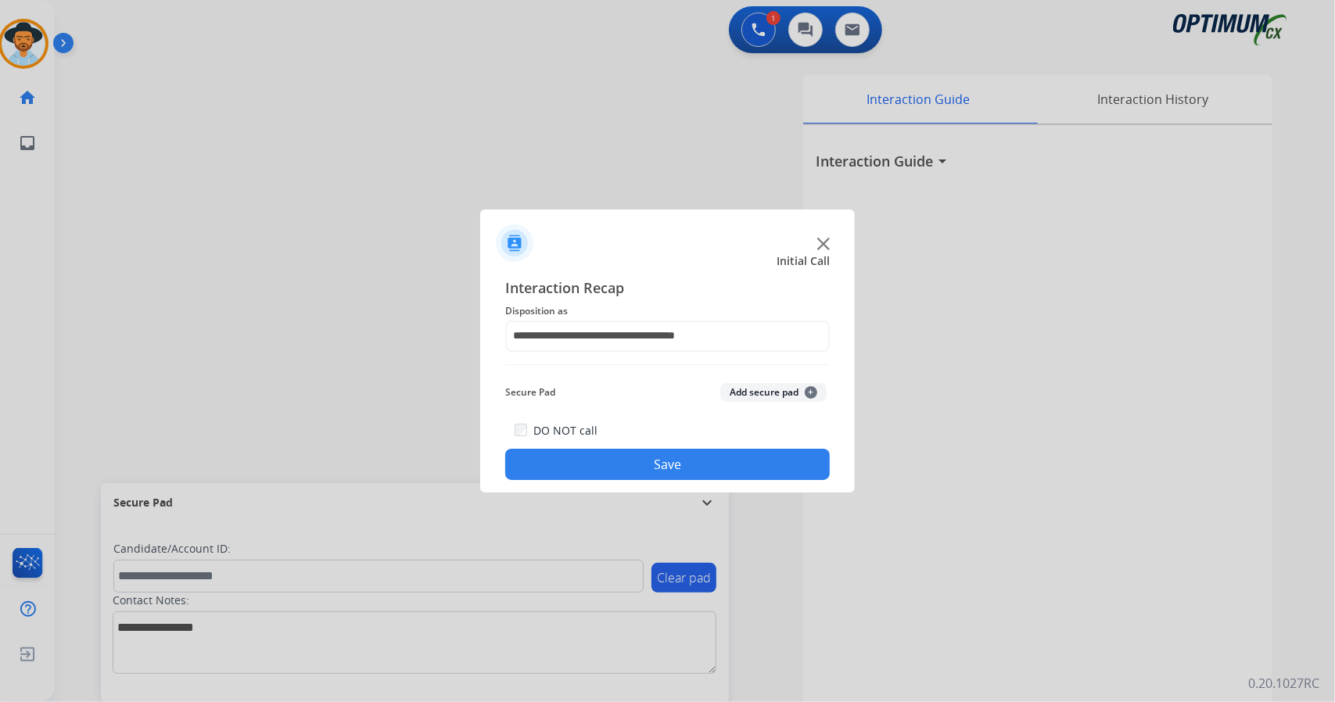
click at [605, 462] on button "Save" at bounding box center [667, 464] width 325 height 31
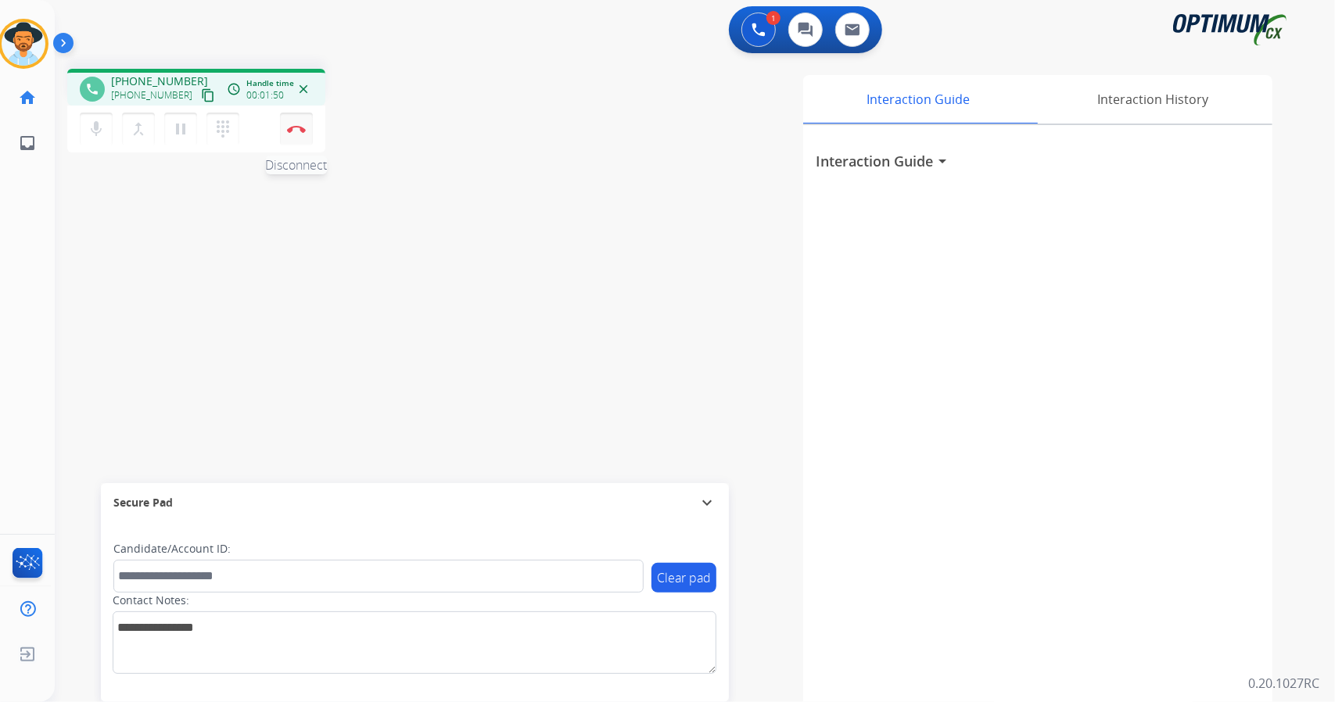
click at [307, 145] on div "mic Mute merge_type Bridge pause Hold dialpad Dialpad Disconnect" at bounding box center [196, 129] width 258 height 47
click at [294, 131] on img at bounding box center [296, 129] width 19 height 8
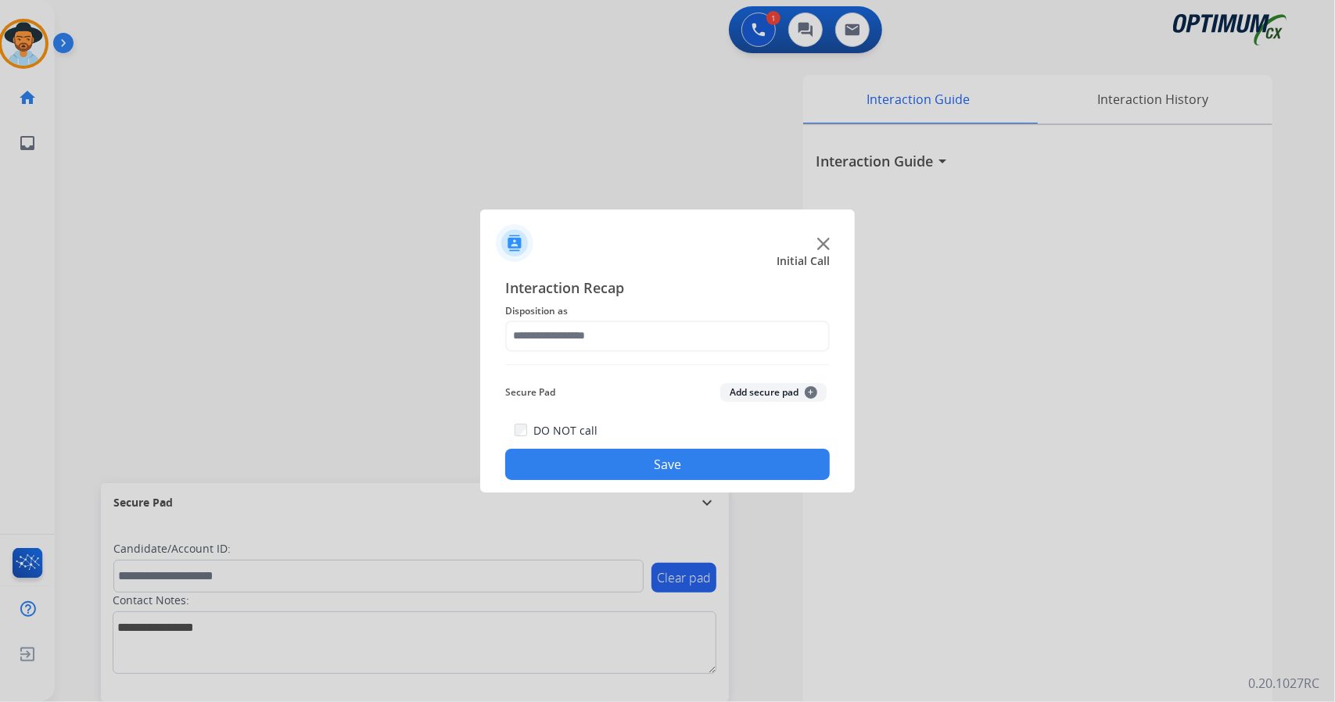
click at [605, 297] on span "Interaction Recap" at bounding box center [667, 289] width 325 height 25
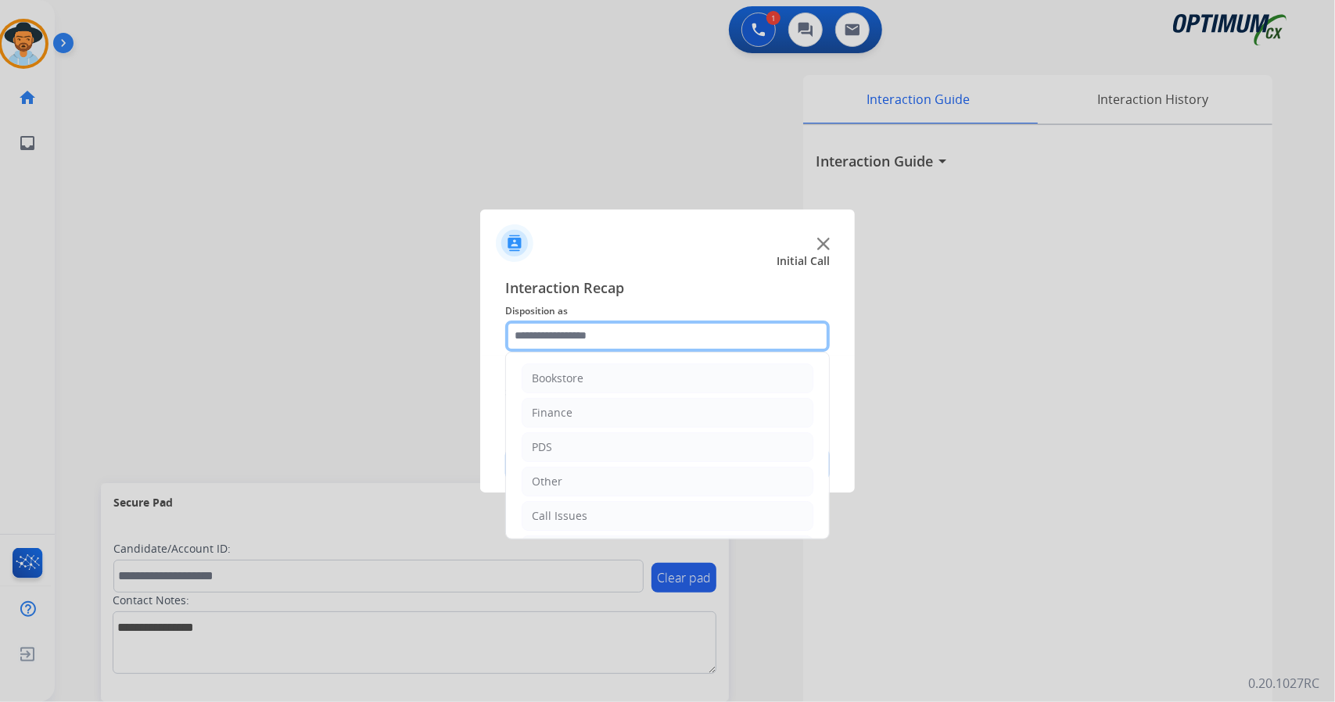
click at [614, 325] on input "text" at bounding box center [667, 336] width 325 height 31
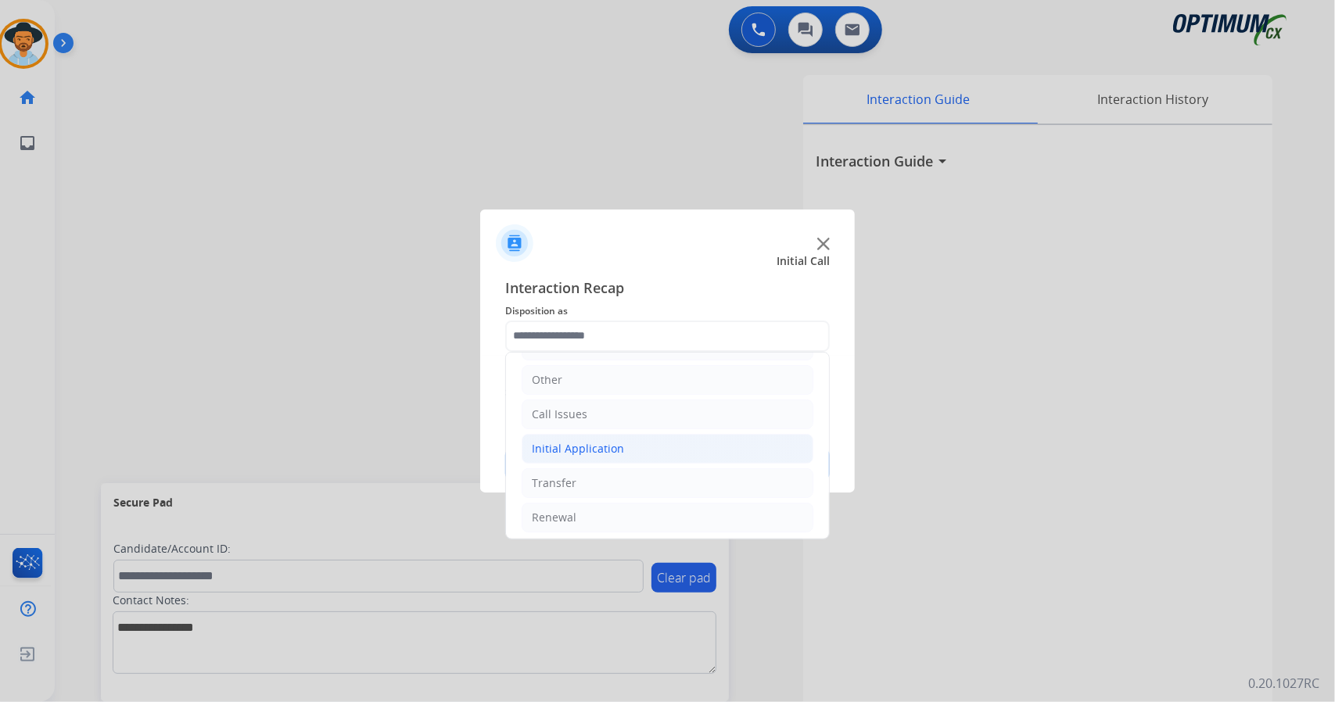
click at [619, 435] on li "Initial Application" at bounding box center [668, 449] width 292 height 30
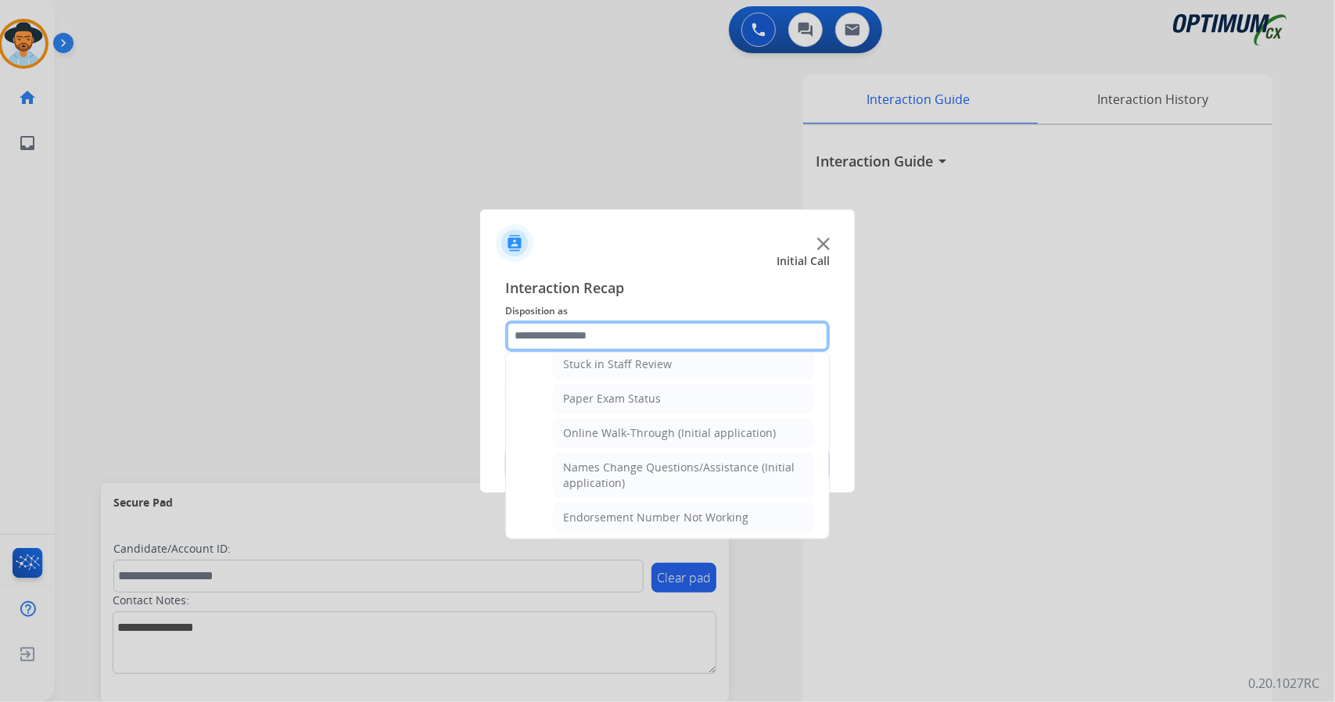
scroll to position [291, 0]
click at [619, 435] on li "Online Walk-Through (Initial application)" at bounding box center [683, 432] width 260 height 30
type input "**********"
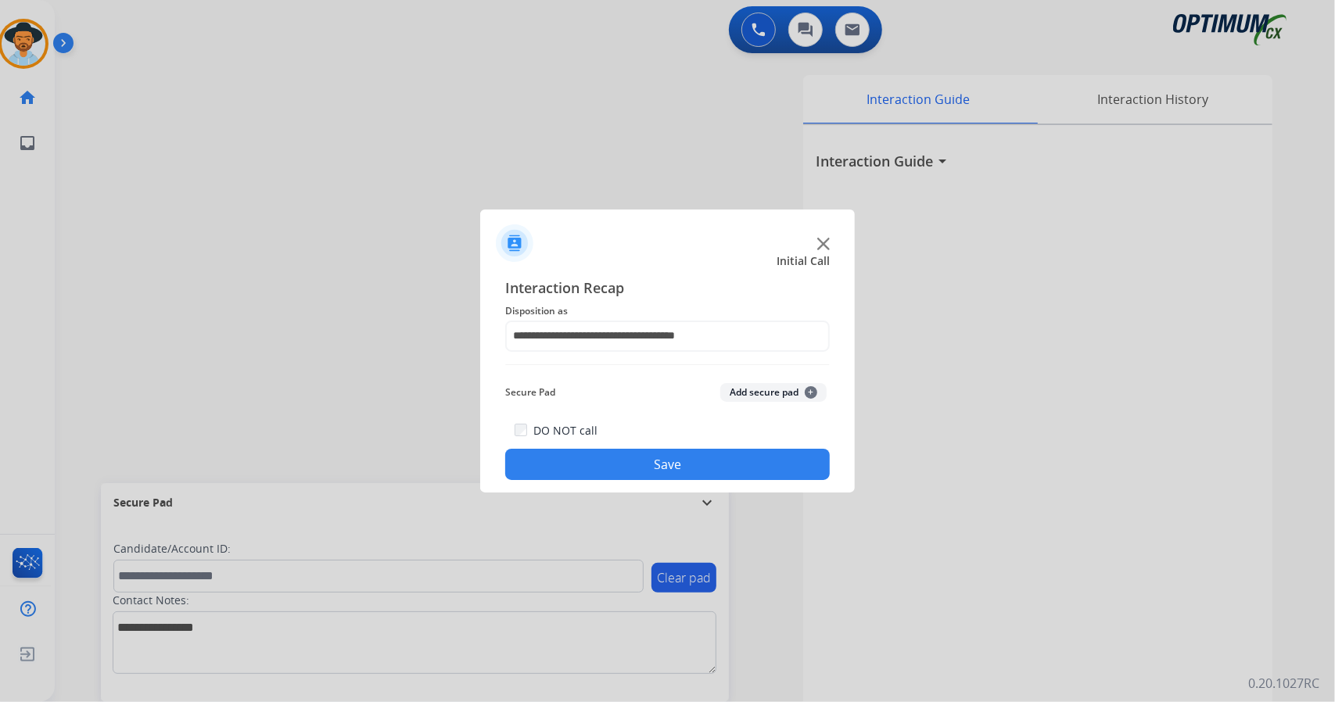
click at [626, 461] on button "Save" at bounding box center [667, 464] width 325 height 31
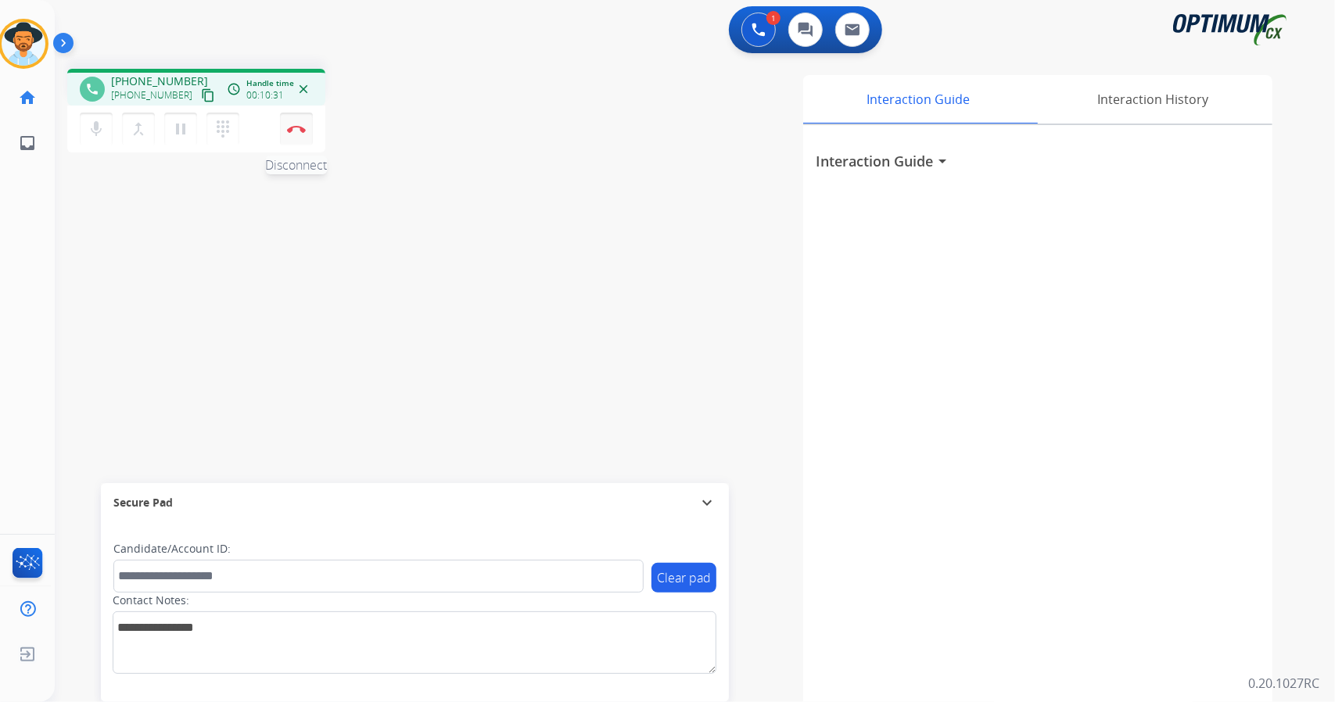
click at [297, 144] on button "Disconnect" at bounding box center [296, 129] width 33 height 33
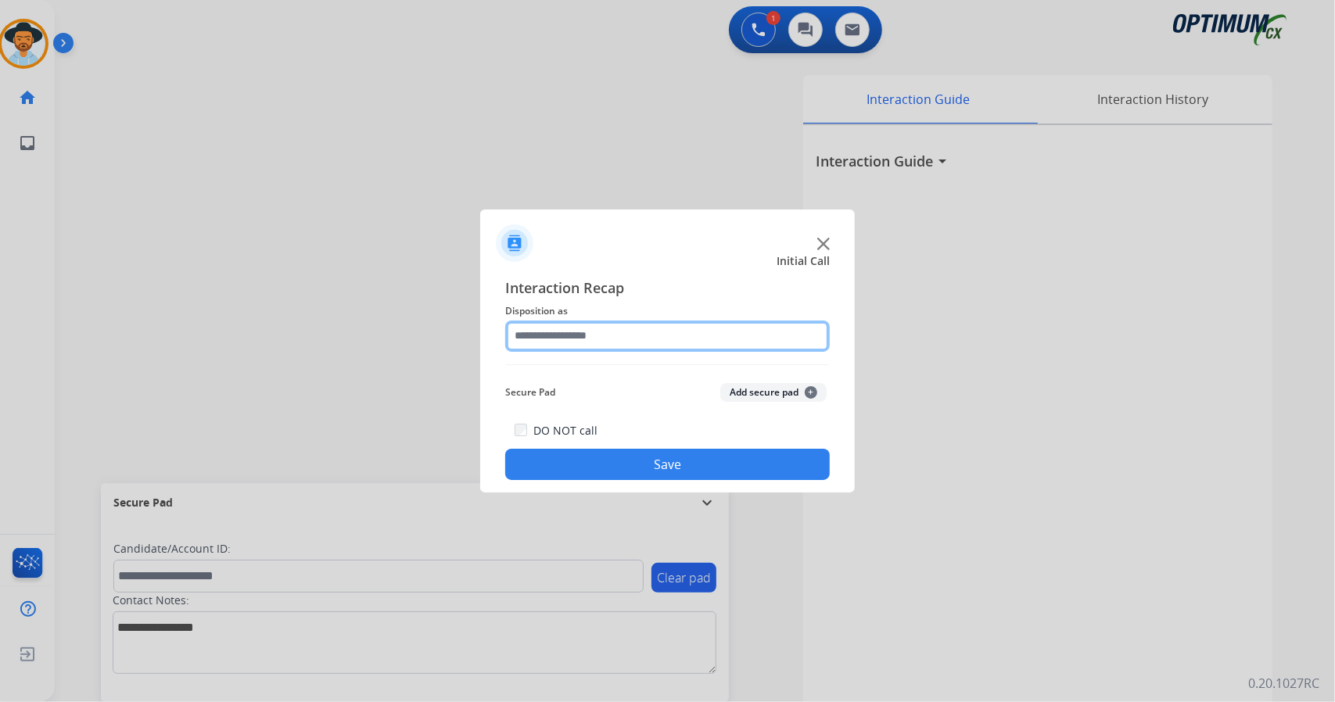
click at [599, 346] on input "text" at bounding box center [667, 336] width 325 height 31
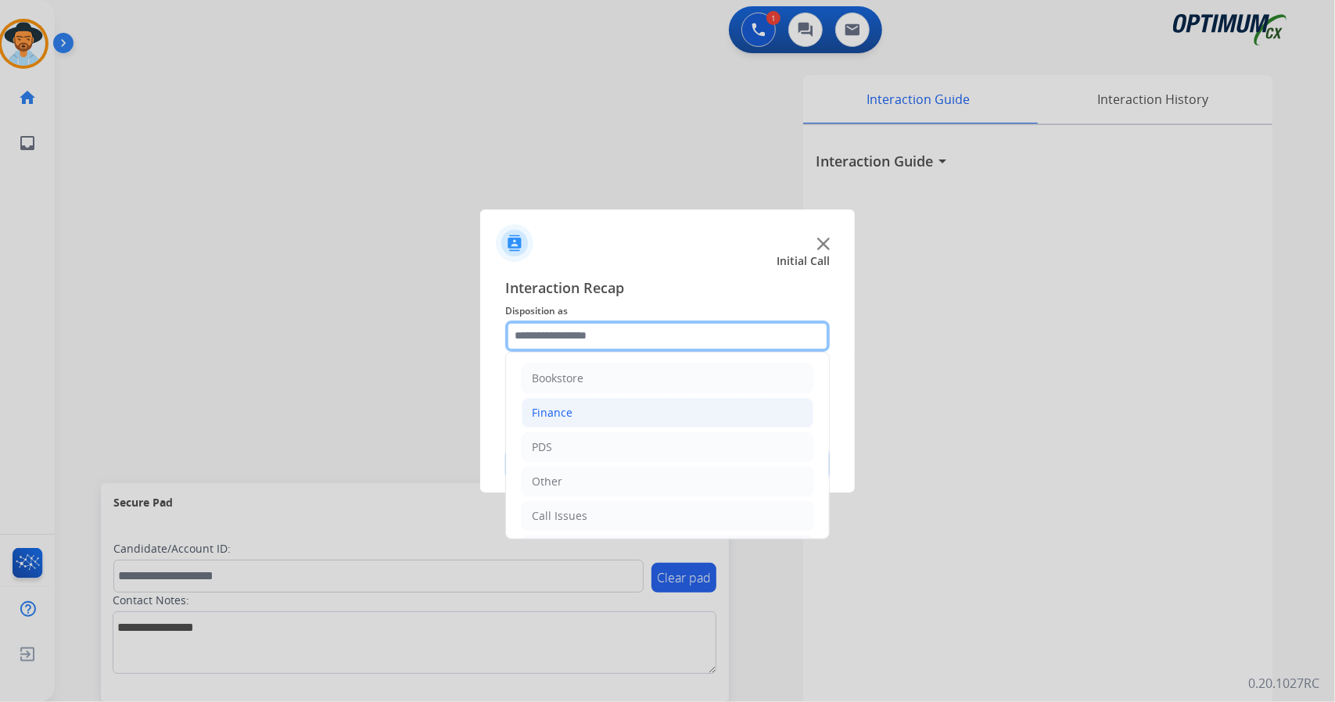
scroll to position [102, 0]
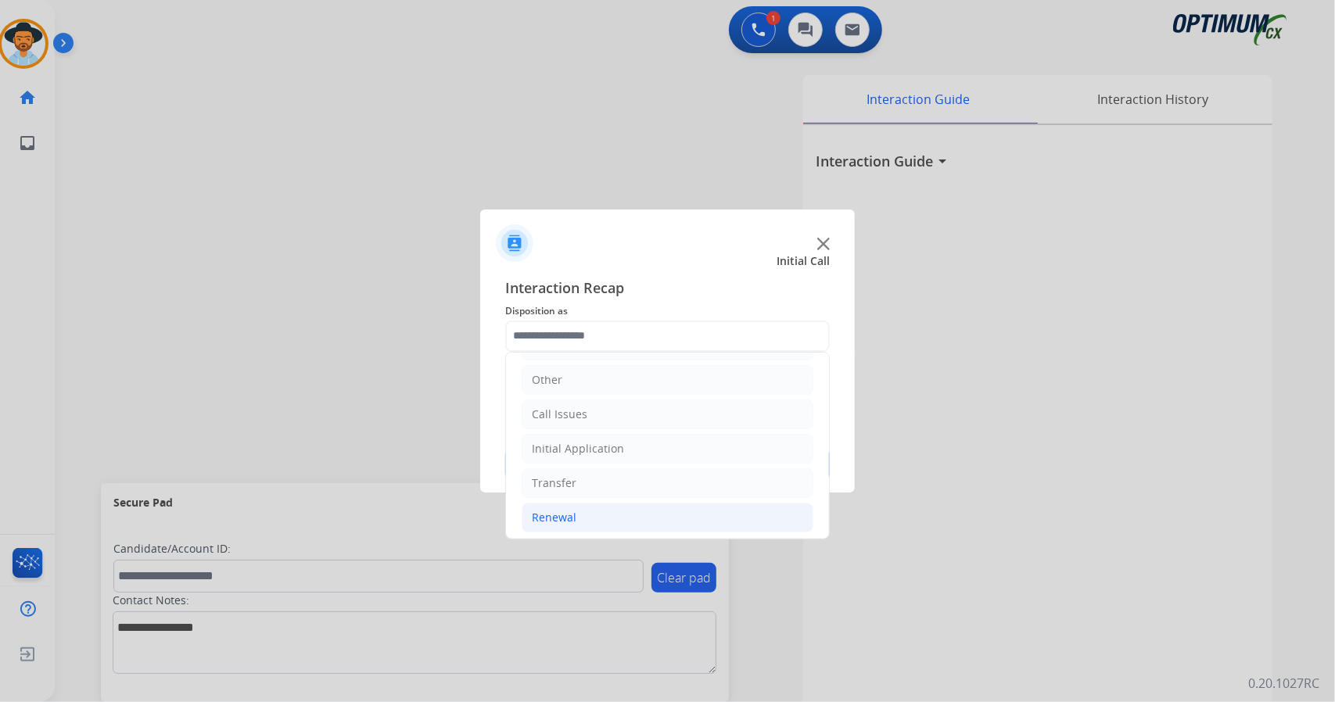
click at [621, 512] on li "Renewal" at bounding box center [668, 518] width 292 height 30
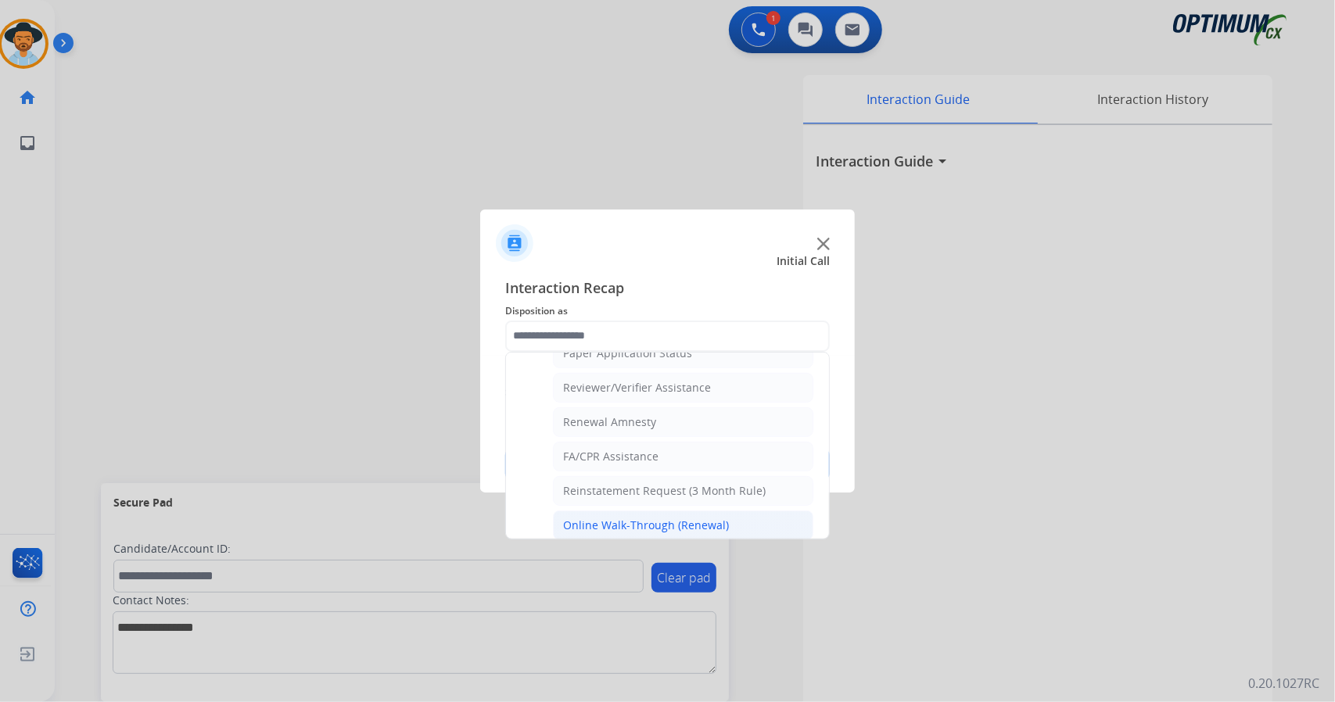
click at [640, 518] on div "Online Walk-Through (Renewal)" at bounding box center [646, 526] width 166 height 16
type input "**********"
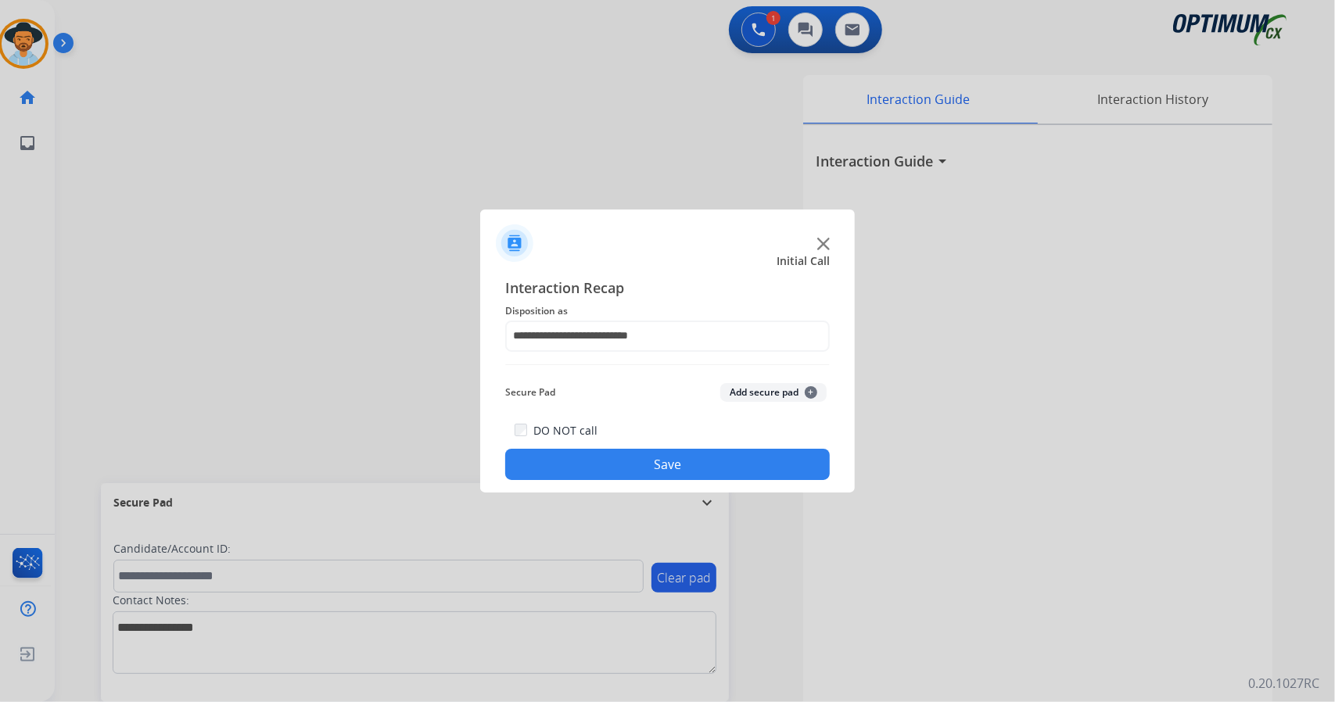
click at [611, 463] on button "Save" at bounding box center [667, 464] width 325 height 31
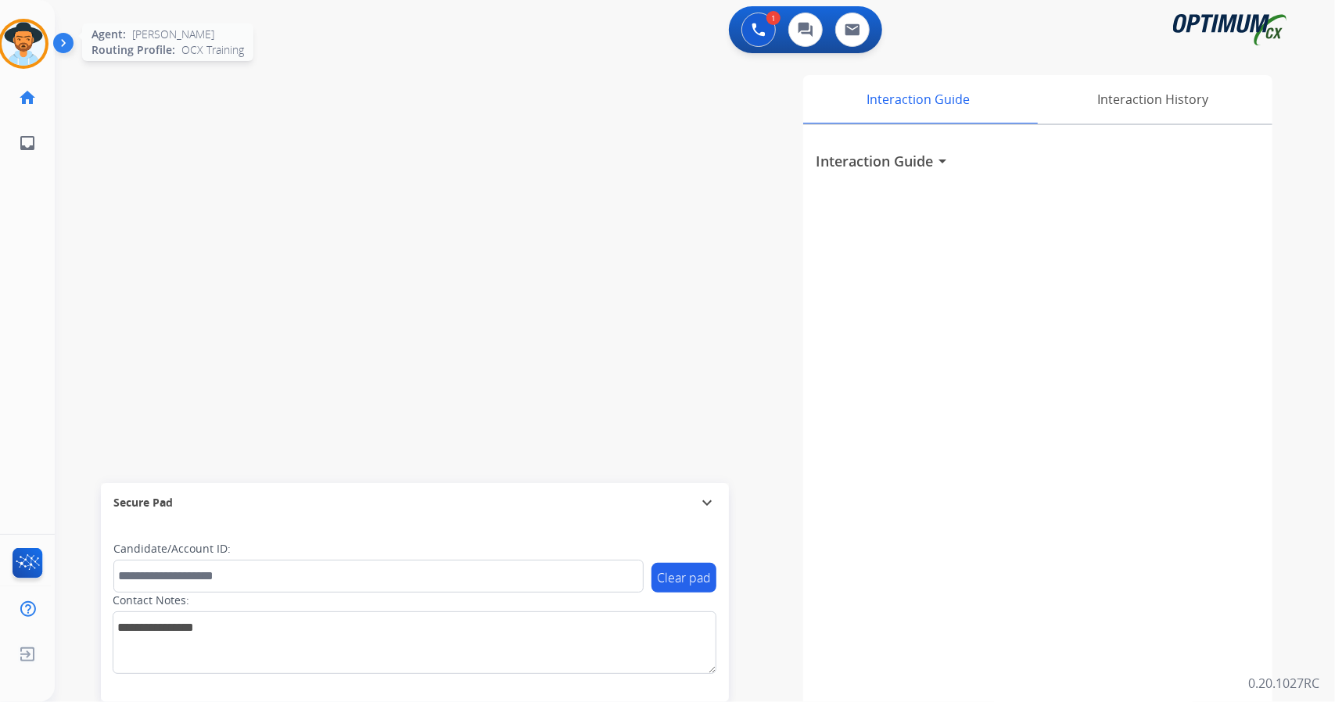
click at [17, 59] on img at bounding box center [24, 44] width 44 height 44
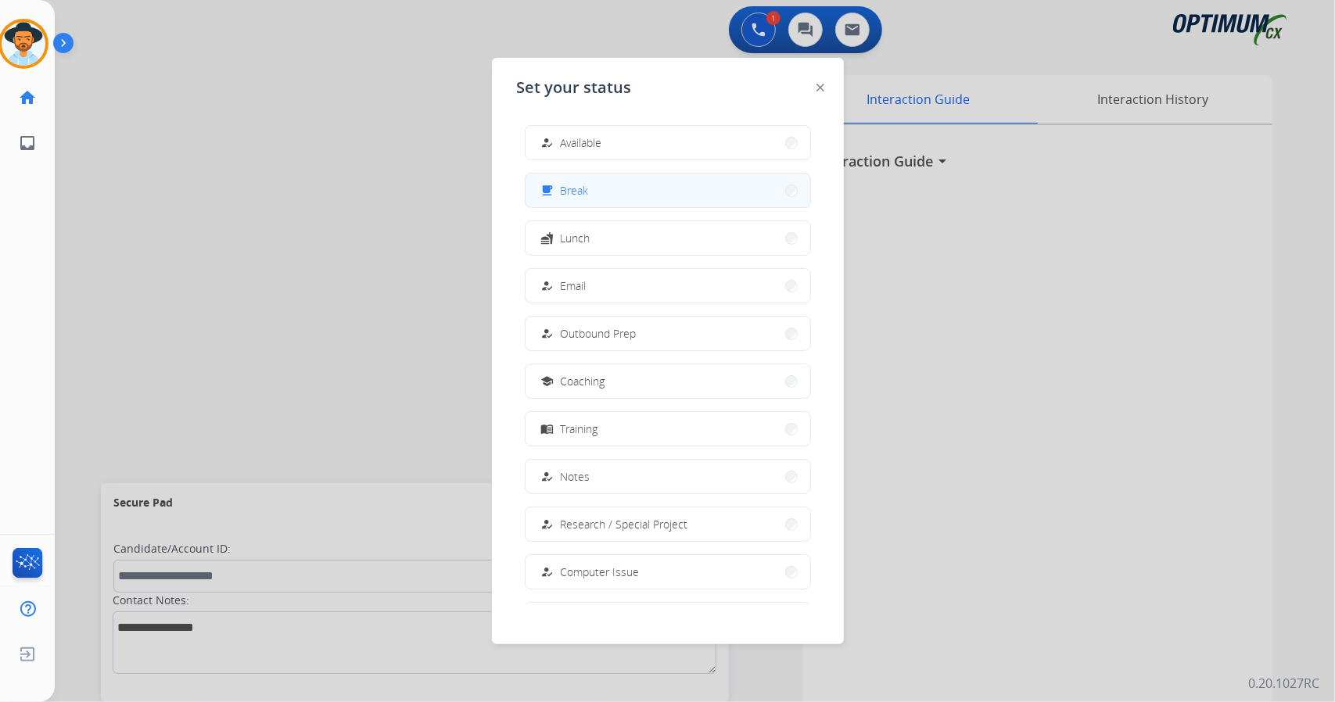
click at [636, 188] on button "free_breakfast Break" at bounding box center [668, 191] width 285 height 34
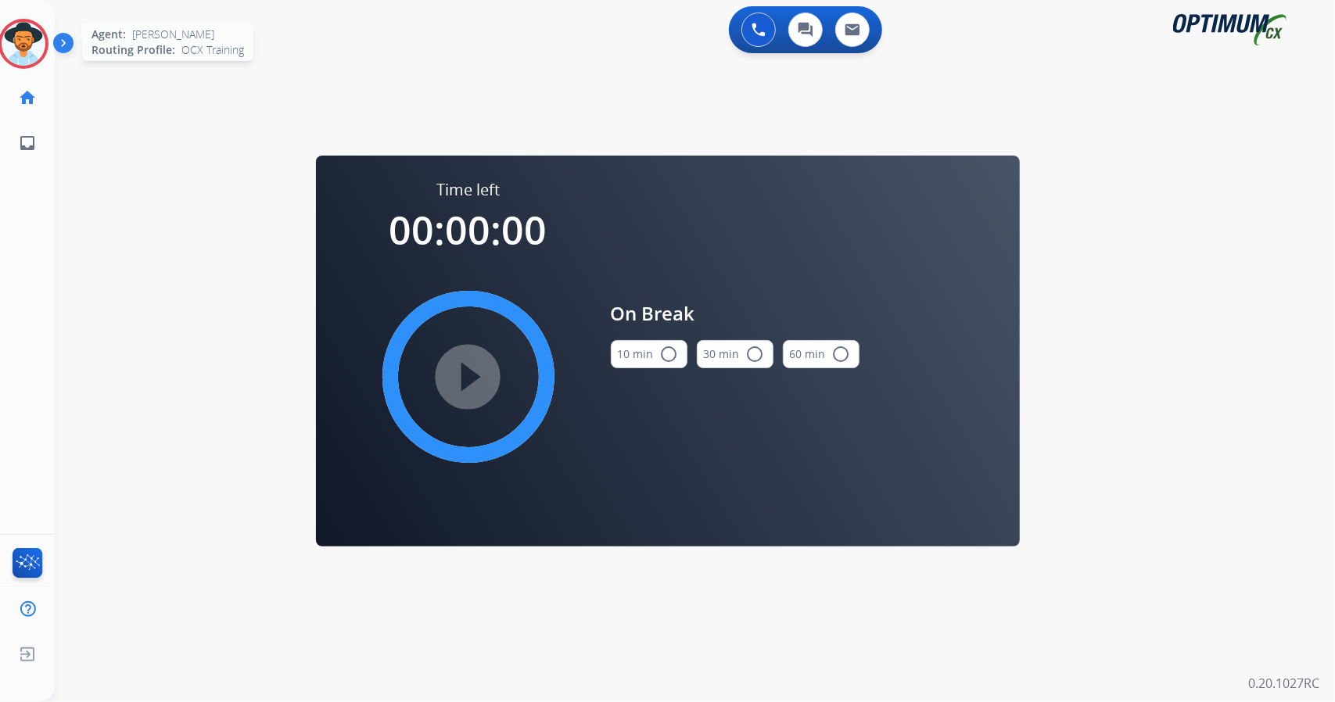
click at [16, 21] on div at bounding box center [23, 44] width 50 height 50
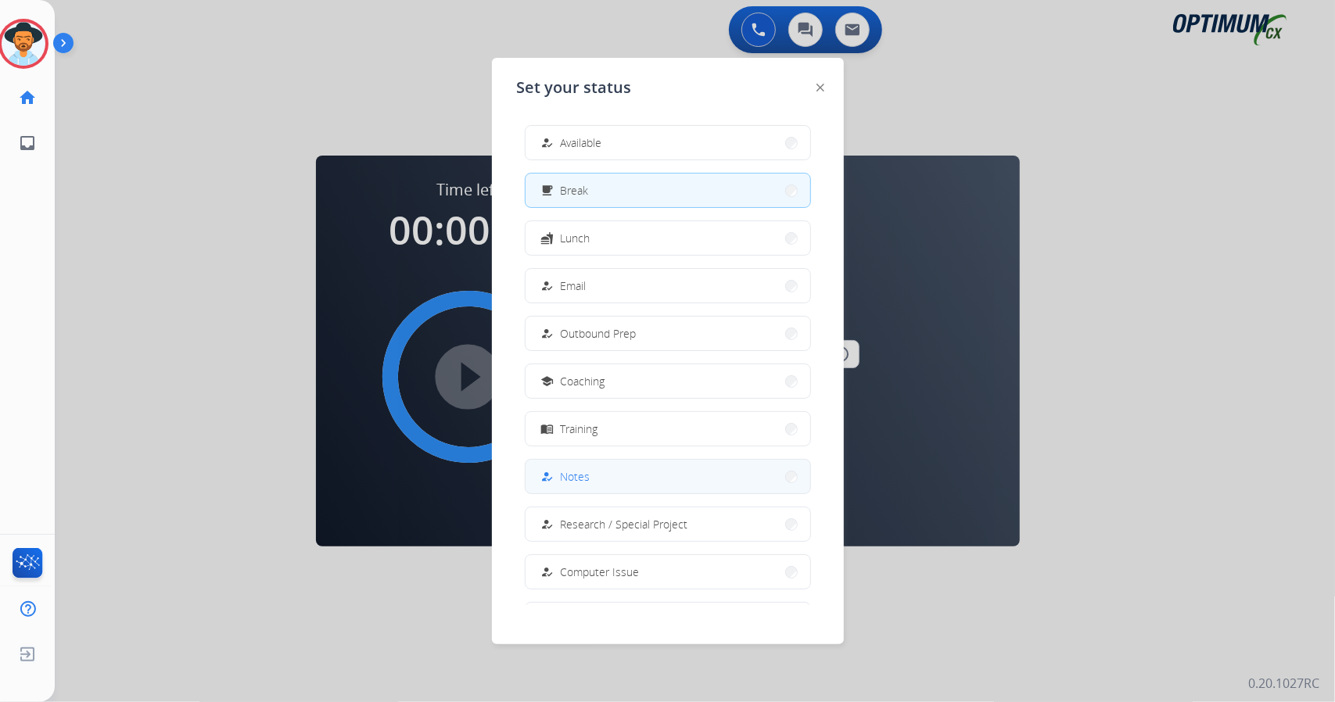
scroll to position [147, 0]
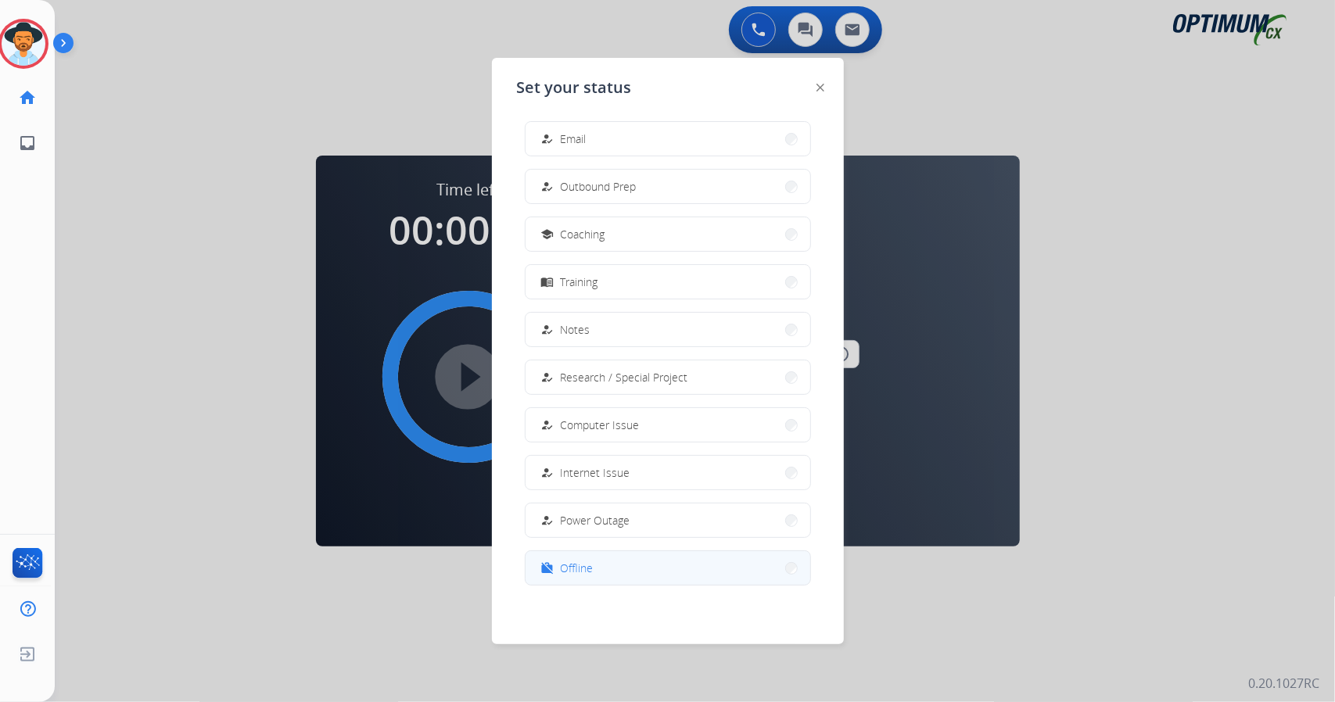
click at [618, 574] on button "work_off Offline" at bounding box center [668, 568] width 285 height 34
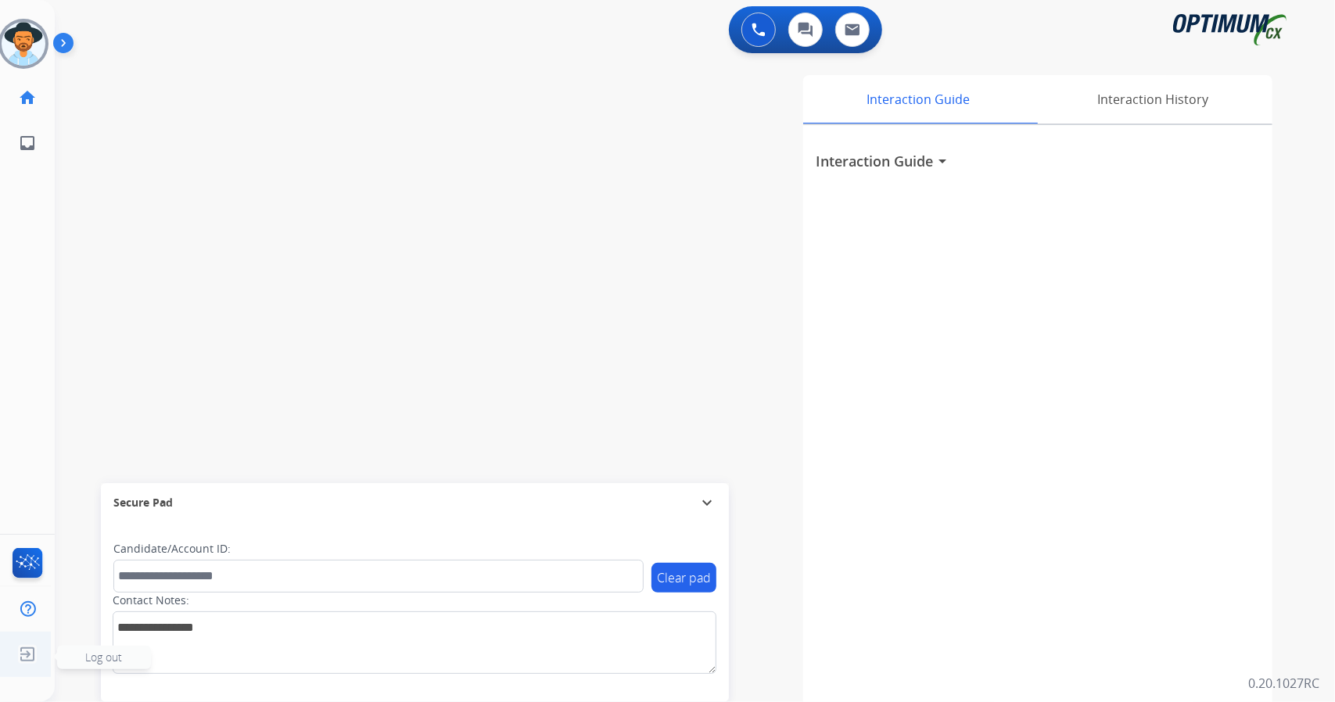
click at [20, 654] on img at bounding box center [27, 655] width 28 height 30
